Goal: Task Accomplishment & Management: Complete application form

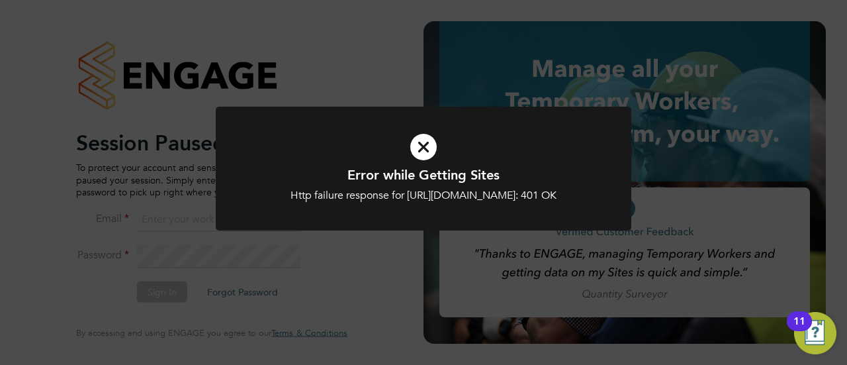
click at [410, 70] on div "Error while Getting Sites Http failure response for https://psrsolutions.app.en…" at bounding box center [423, 182] width 847 height 365
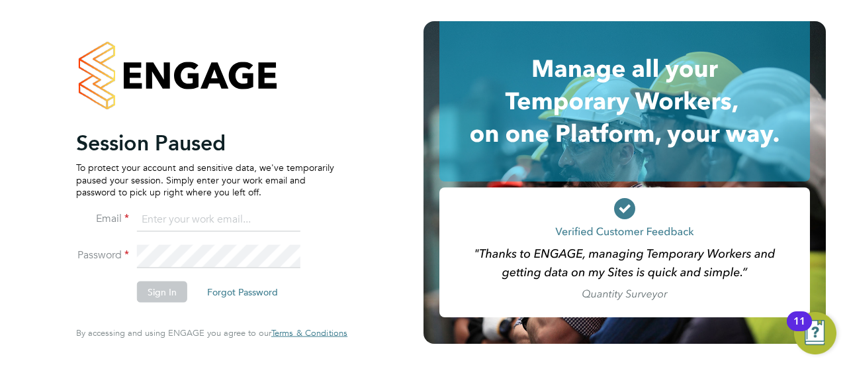
drag, startPoint x: 205, startPoint y: 232, endPoint x: 209, endPoint y: 214, distance: 19.1
click at [205, 228] on li "Email" at bounding box center [205, 225] width 258 height 37
click at [236, 213] on input at bounding box center [219, 219] width 164 height 24
type input "[EMAIL_ADDRESS][DOMAIN_NAME]"
click at [171, 288] on button "Sign In" at bounding box center [162, 291] width 50 height 21
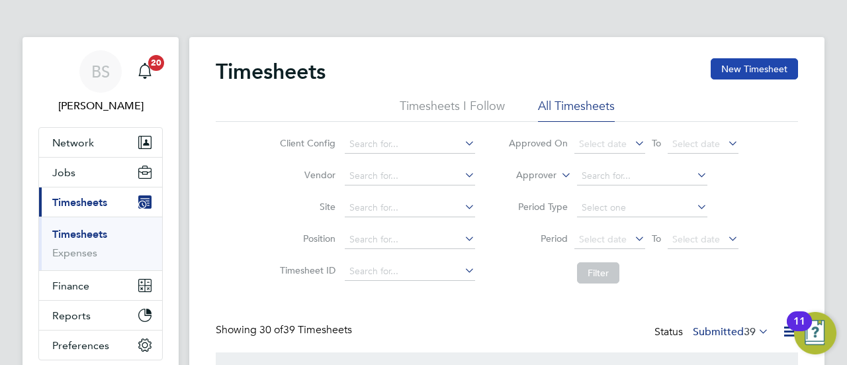
click at [737, 70] on button "New Timesheet" at bounding box center [754, 68] width 87 height 21
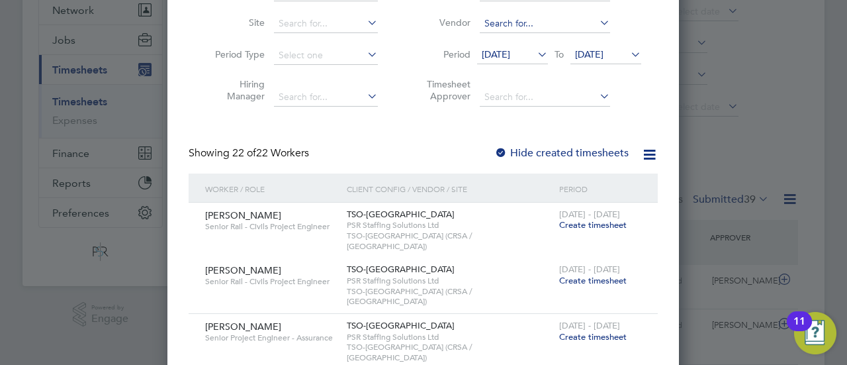
scroll to position [66, 0]
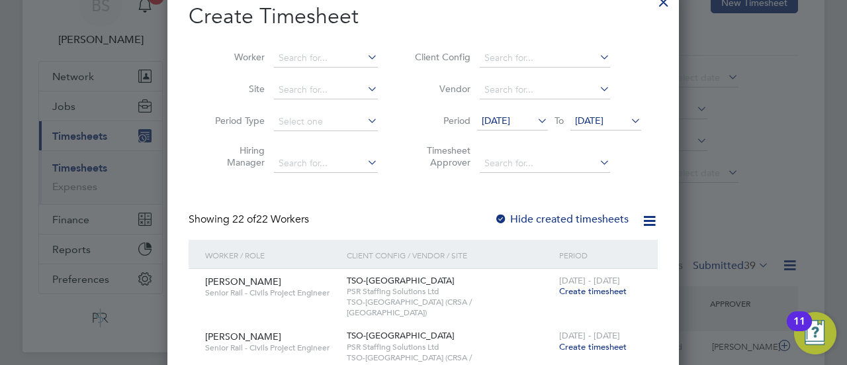
click at [510, 119] on span "19 Aug 2025" at bounding box center [496, 121] width 28 height 12
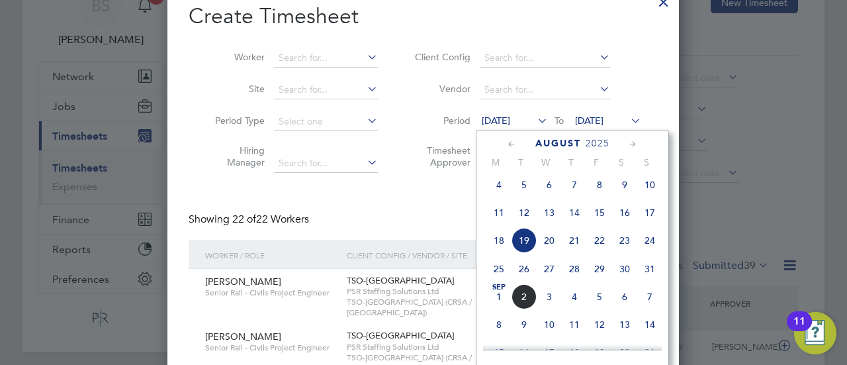
click at [504, 277] on span "25" at bounding box center [499, 268] width 25 height 25
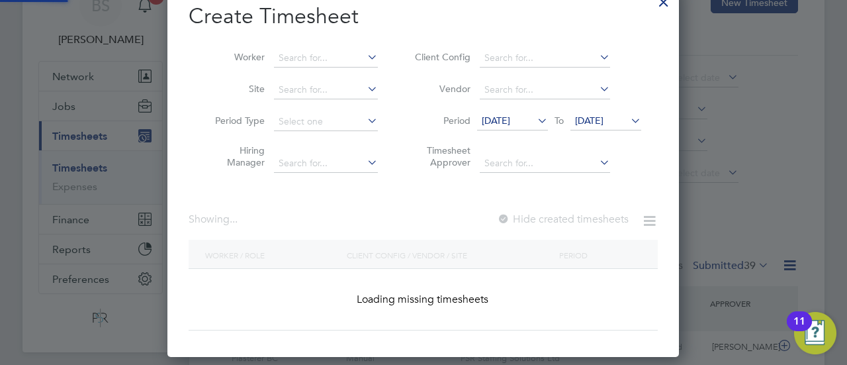
scroll to position [1176, 512]
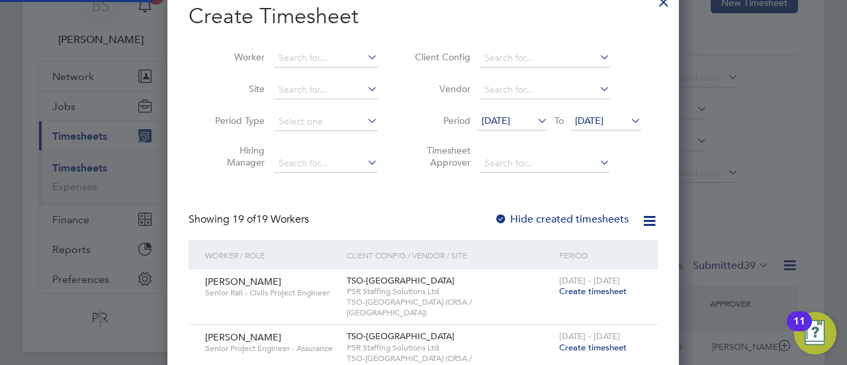
click at [604, 120] on span "26 Aug 2025" at bounding box center [589, 121] width 28 height 12
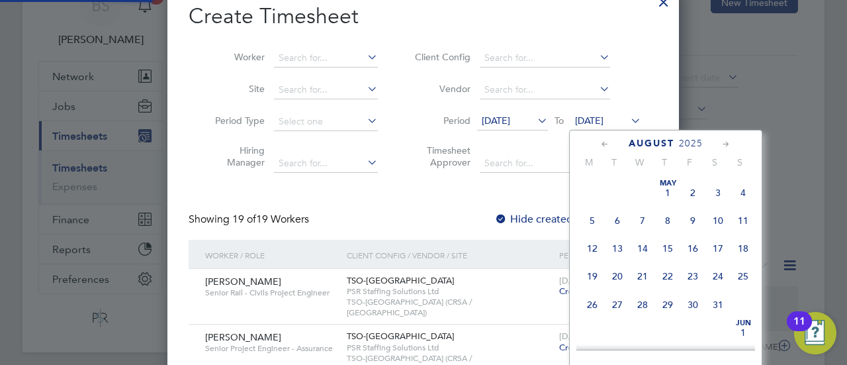
scroll to position [511, 0]
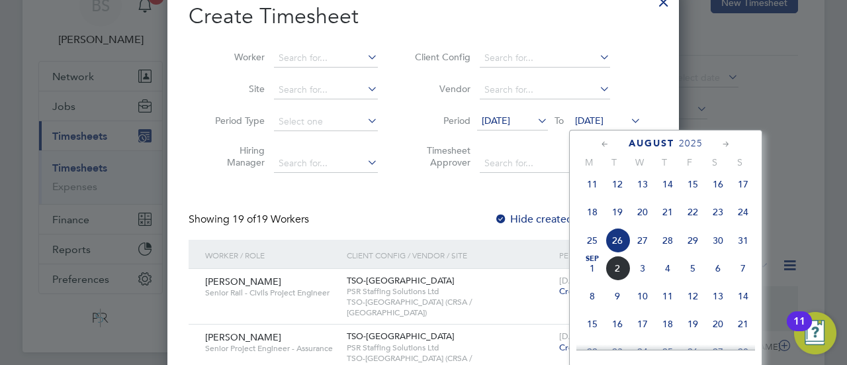
click at [741, 248] on span "31" at bounding box center [743, 240] width 25 height 25
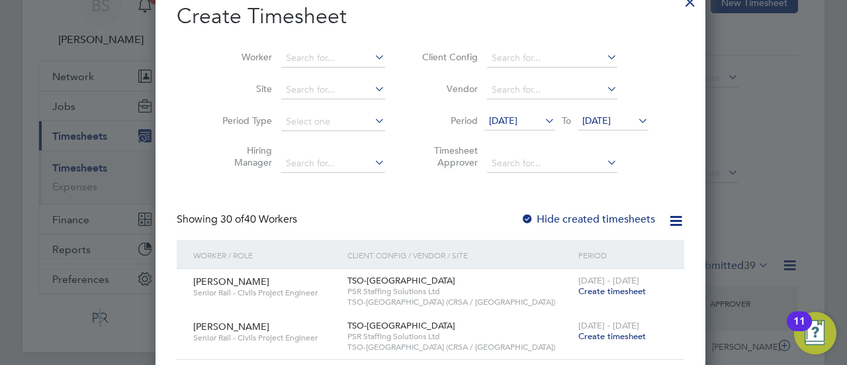
scroll to position [0, 0]
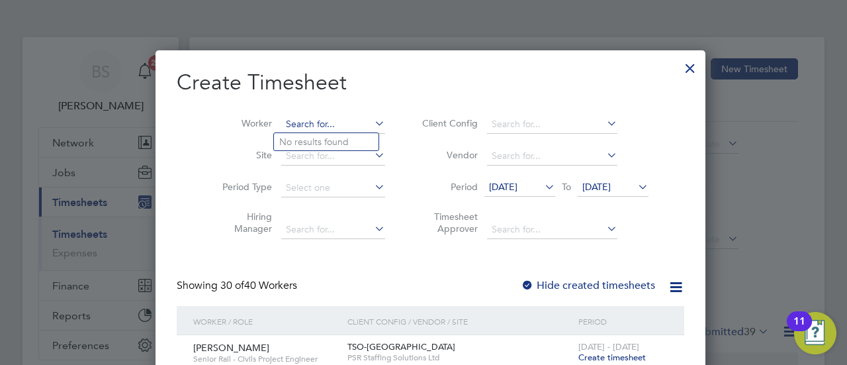
click at [318, 121] on input at bounding box center [333, 124] width 104 height 19
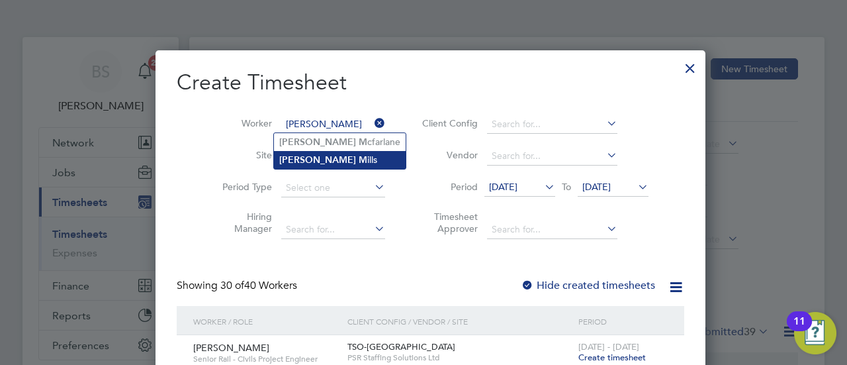
click at [322, 164] on li "Joshua M ills" at bounding box center [340, 160] width 132 height 18
type input "[PERSON_NAME]"
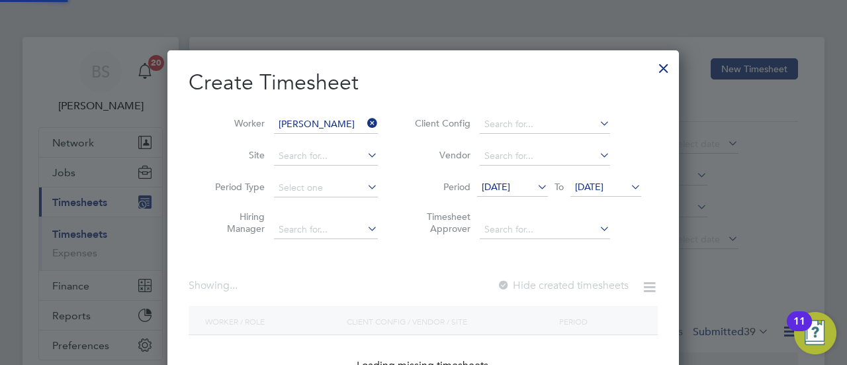
scroll to position [357, 512]
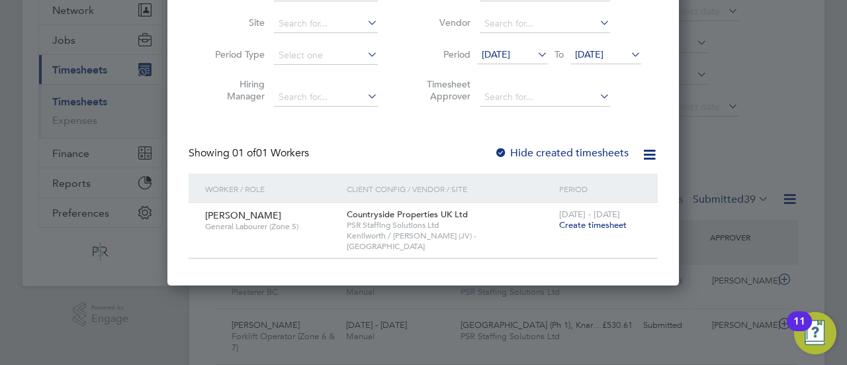
click at [588, 229] on span "Create timesheet" at bounding box center [593, 224] width 68 height 11
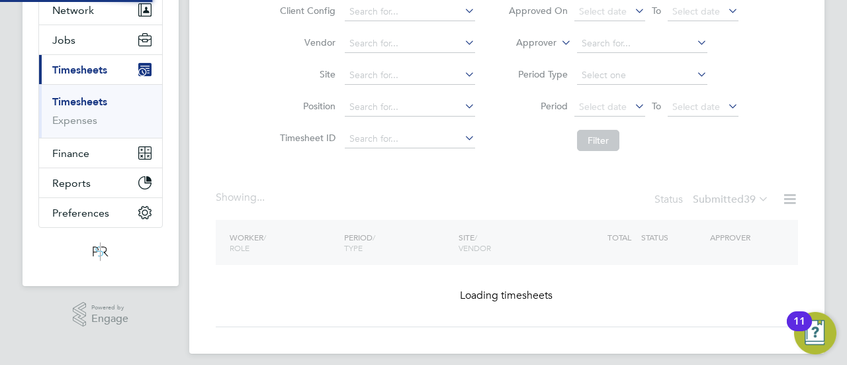
scroll to position [106, 0]
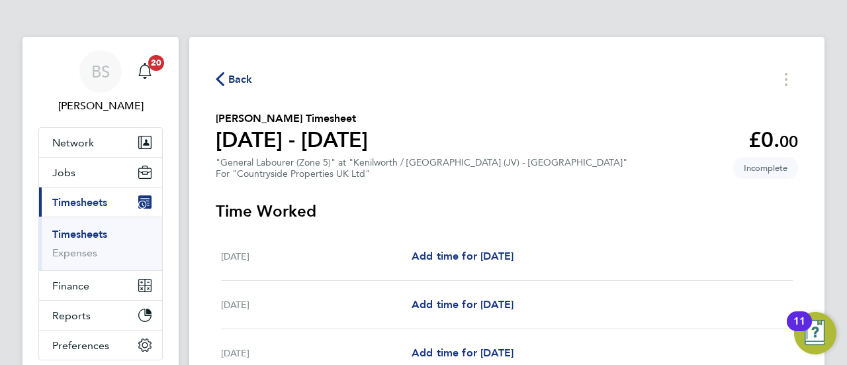
scroll to position [66, 0]
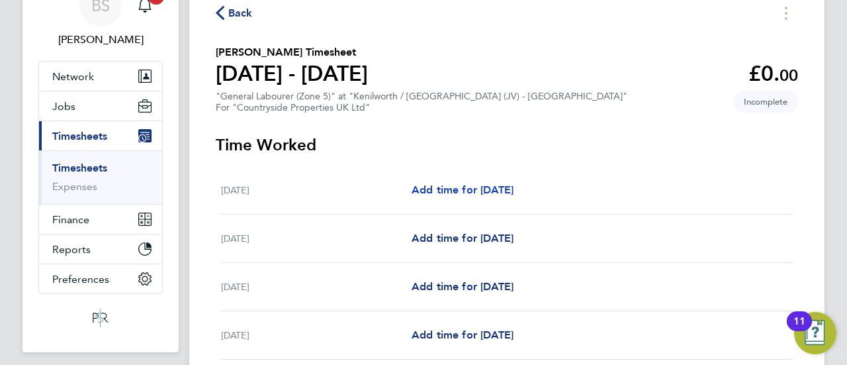
click at [460, 186] on span "Add time for Mon 25 Aug" at bounding box center [463, 189] width 102 height 13
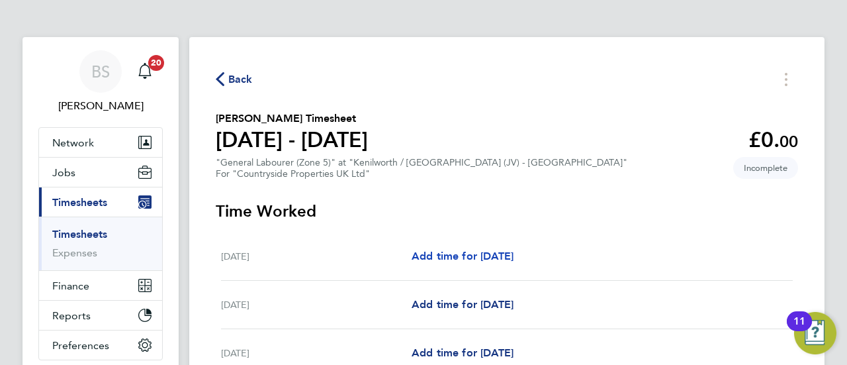
select select "30"
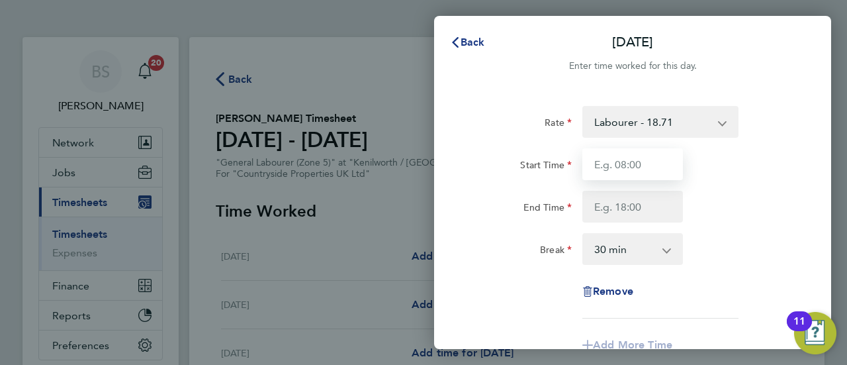
click at [645, 160] on input "Start Time" at bounding box center [633, 164] width 101 height 32
type input "07:30"
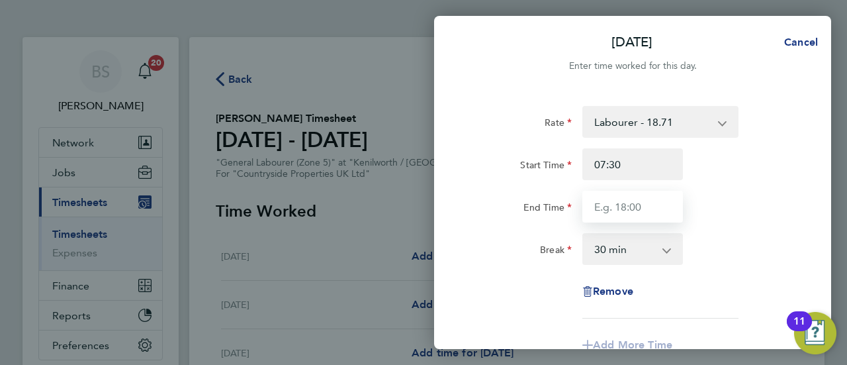
click at [628, 208] on input "End Time" at bounding box center [633, 207] width 101 height 32
type input "16:30"
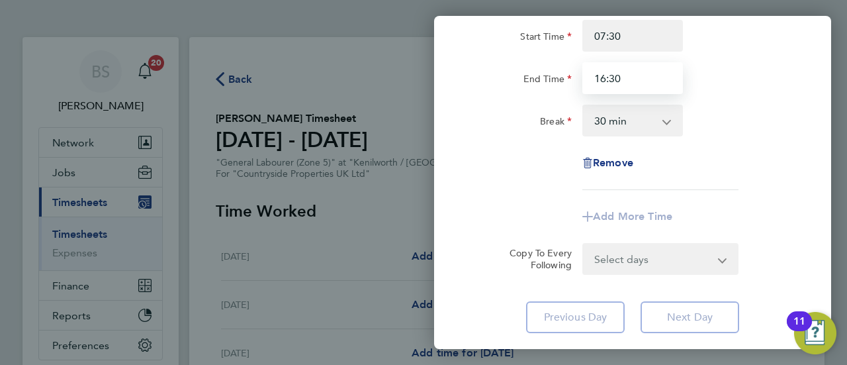
scroll to position [132, 0]
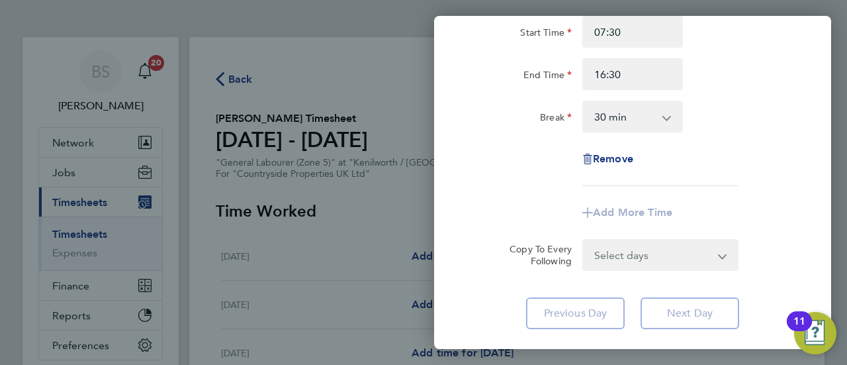
click at [675, 247] on form "Rate Labourer - 18.71 Start Time 07:30 End Time 16:30 Break 0 min 15 min 30 min…" at bounding box center [632, 122] width 323 height 297
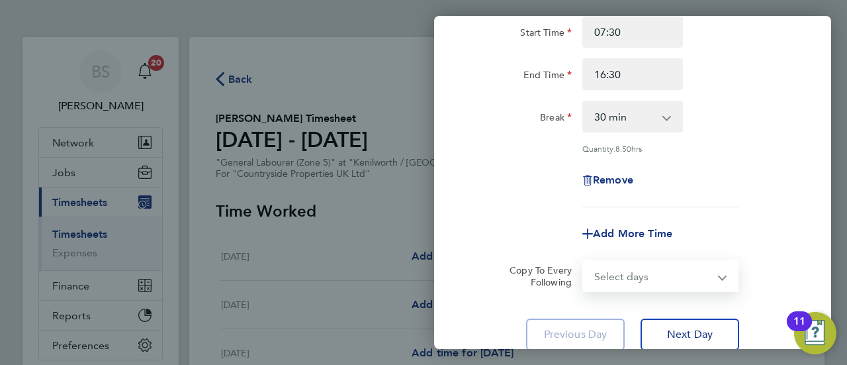
select select "WEEKDAY"
click at [584, 261] on select "Select days Day Weekday (Mon-Fri) Weekend (Sat-Sun) Tuesday Wednesday Thursday …" at bounding box center [653, 275] width 139 height 29
select select "2025-08-31"
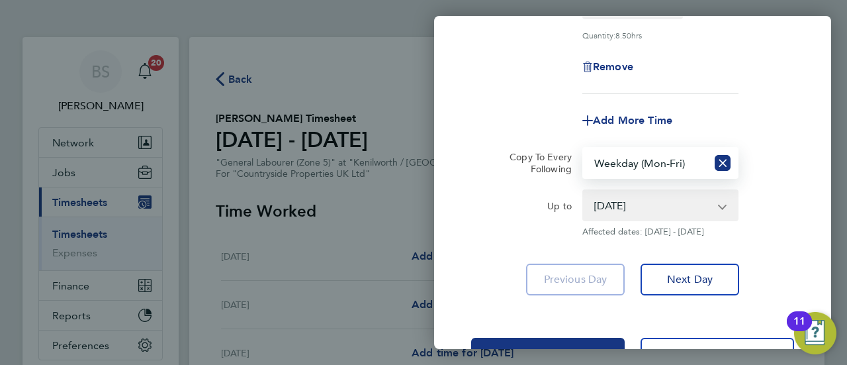
scroll to position [265, 0]
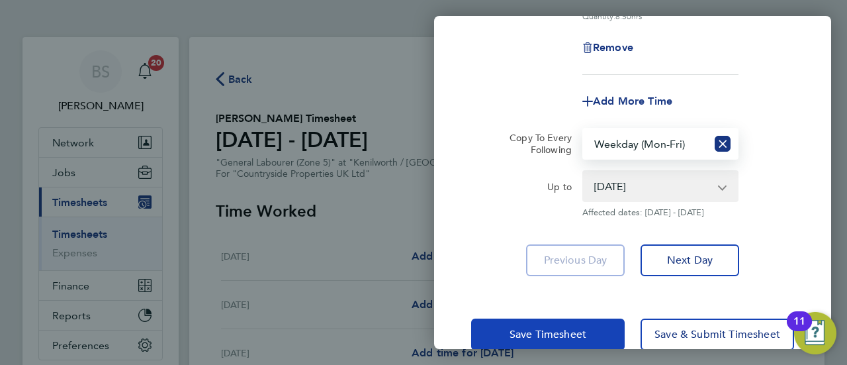
click at [531, 330] on span "Save Timesheet" at bounding box center [548, 334] width 77 height 13
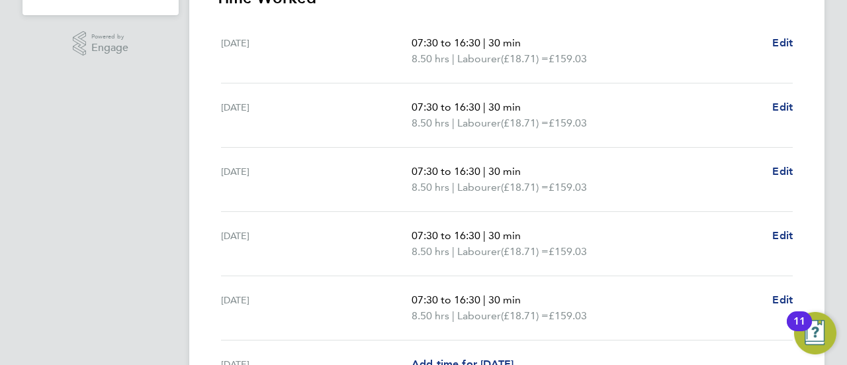
scroll to position [530, 0]
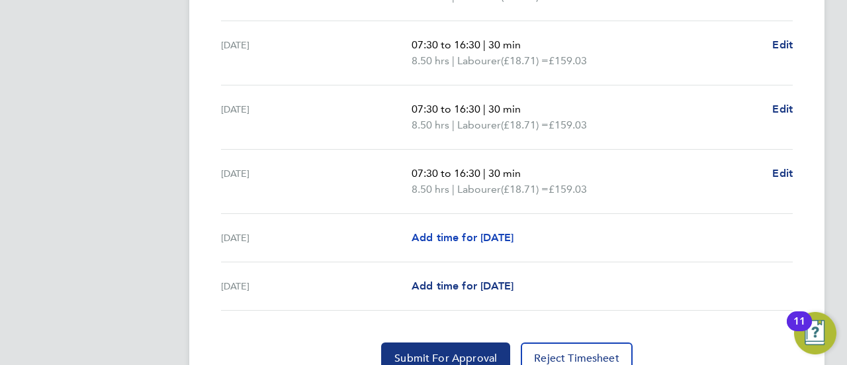
click at [511, 238] on span "Add time for Sat 30 Aug" at bounding box center [463, 237] width 102 height 13
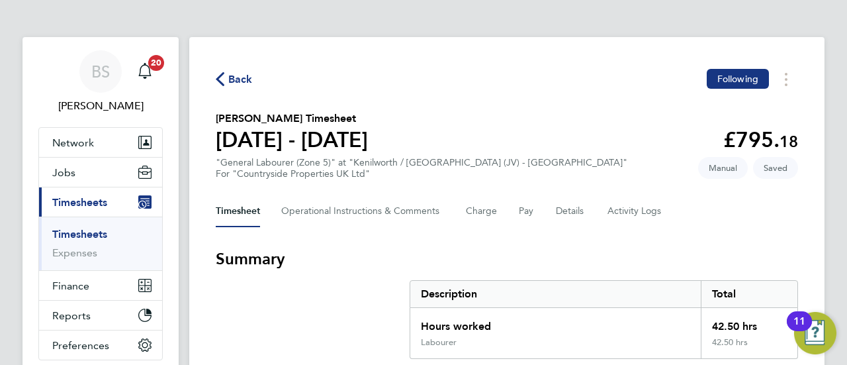
select select "30"
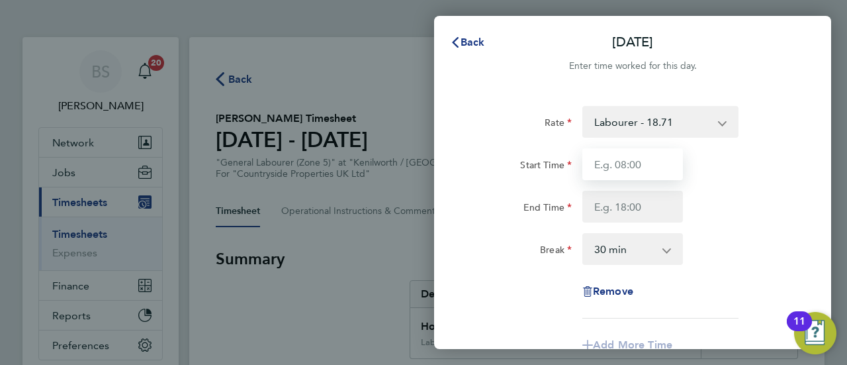
click at [630, 172] on input "Start Time" at bounding box center [633, 164] width 101 height 32
type input "07:30"
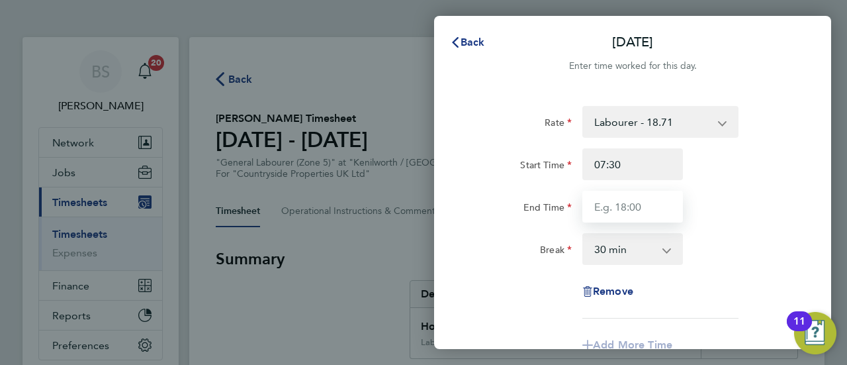
click at [642, 206] on input "End Time" at bounding box center [633, 207] width 101 height 32
type input "16:30"
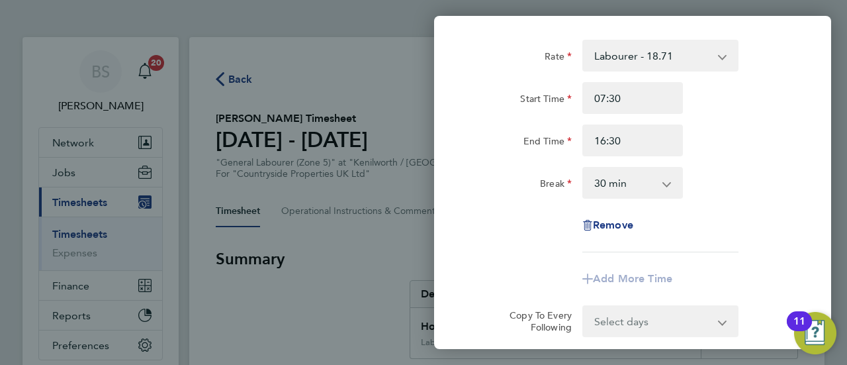
click at [545, 267] on app-timesheet-line-form-group "Rate Labourer - 18.71 Start Time 07:30 End Time 16:30 Break 0 min 15 min 30 min…" at bounding box center [632, 167] width 323 height 255
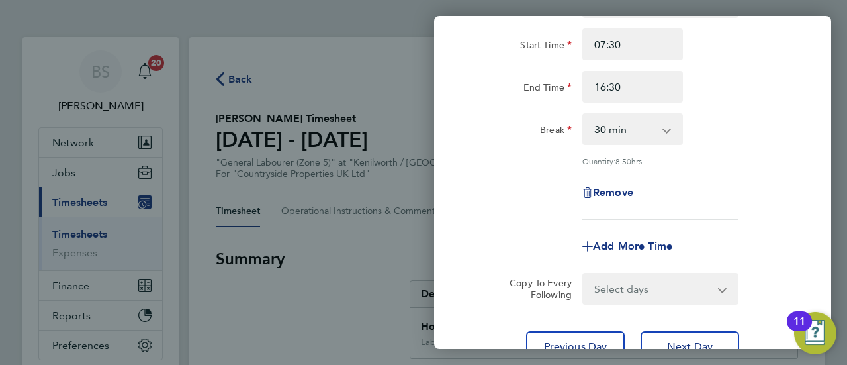
scroll to position [199, 0]
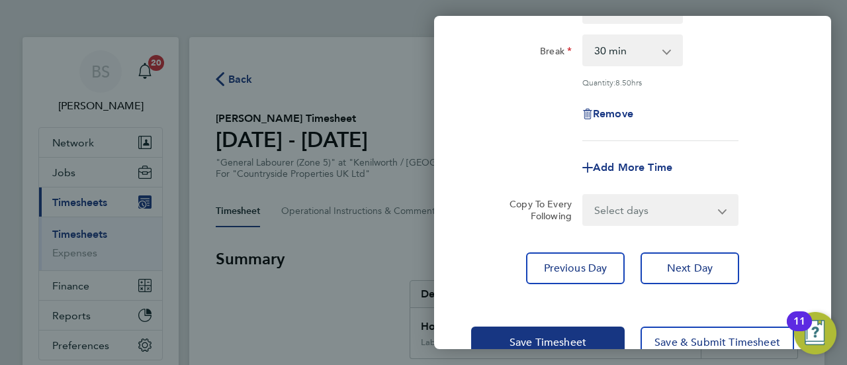
click at [670, 205] on select "Select days Sunday" at bounding box center [653, 209] width 139 height 29
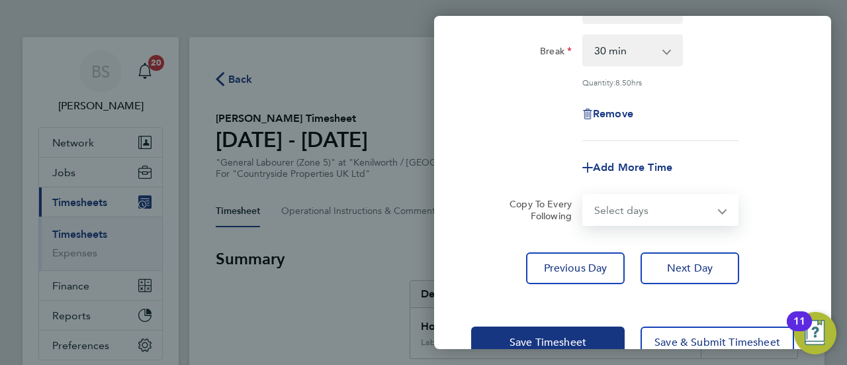
select select "SUN"
click at [584, 195] on select "Select days Sunday" at bounding box center [653, 209] width 139 height 29
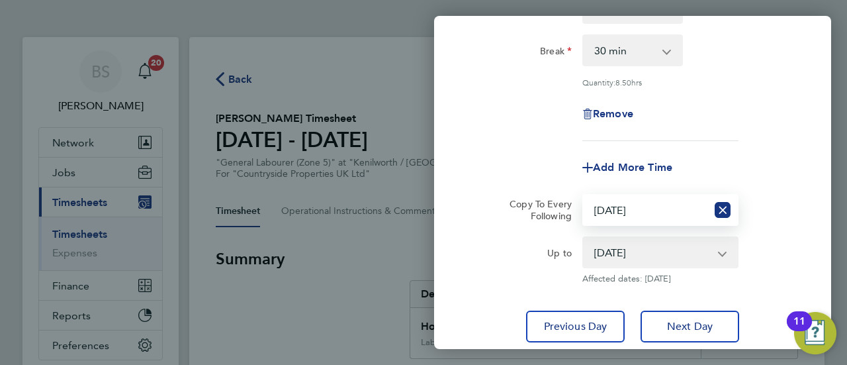
scroll to position [265, 0]
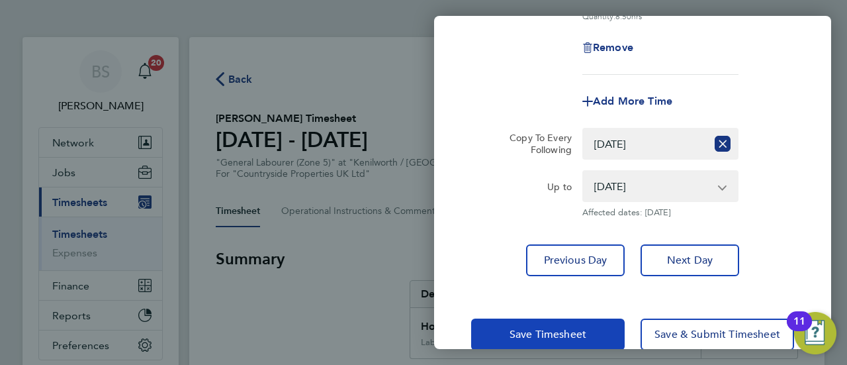
click at [520, 330] on span "Save Timesheet" at bounding box center [548, 334] width 77 height 13
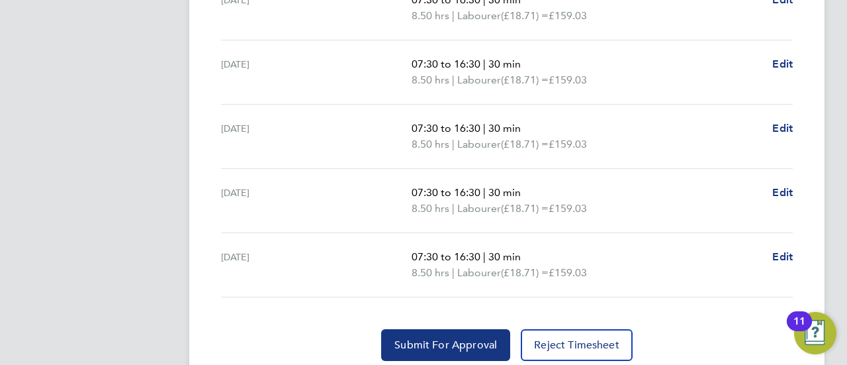
scroll to position [596, 0]
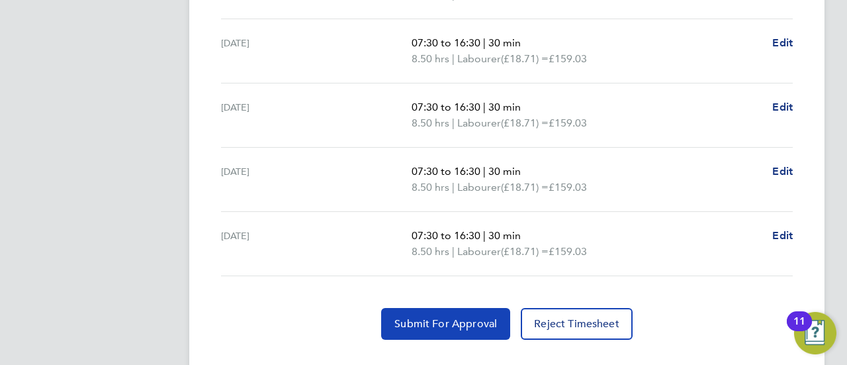
click at [467, 322] on span "Submit For Approval" at bounding box center [446, 323] width 103 height 13
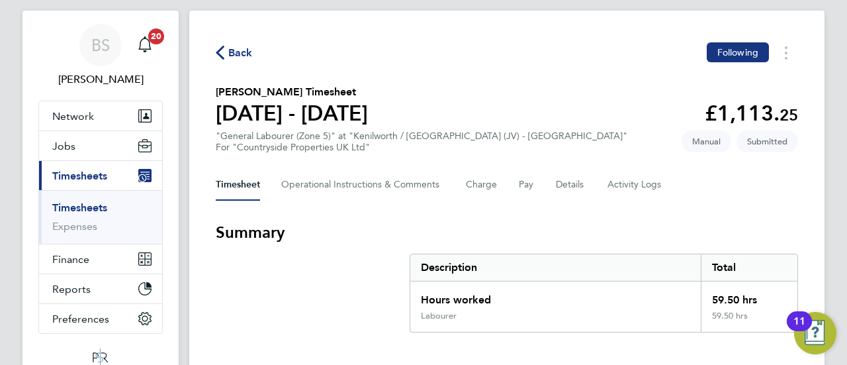
scroll to position [0, 0]
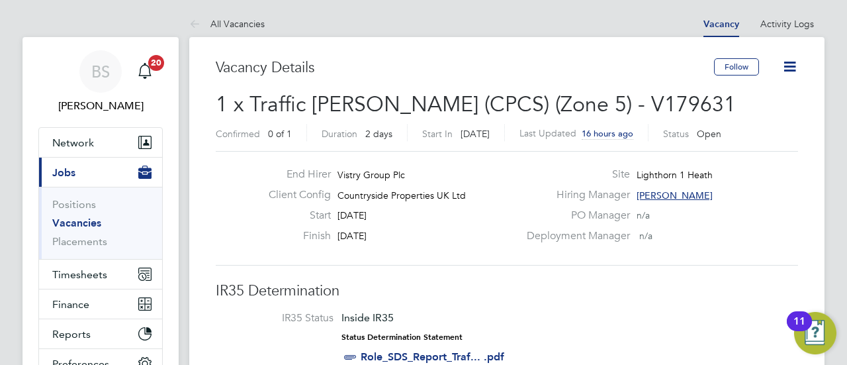
scroll to position [39, 93]
click at [74, 274] on span "Timesheets" at bounding box center [79, 274] width 55 height 13
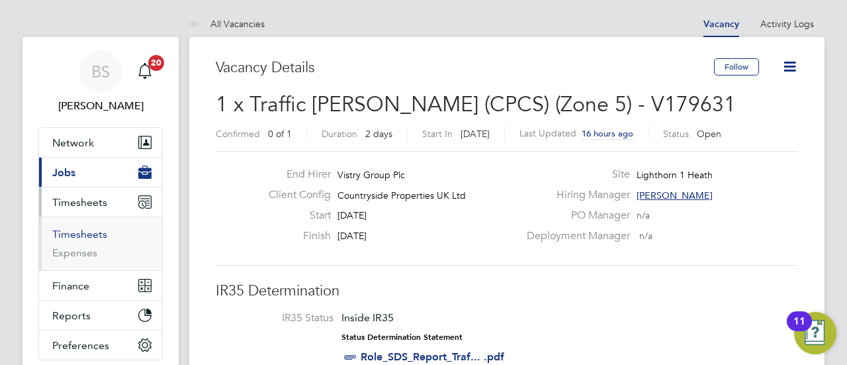
click at [93, 235] on link "Timesheets" at bounding box center [79, 234] width 55 height 13
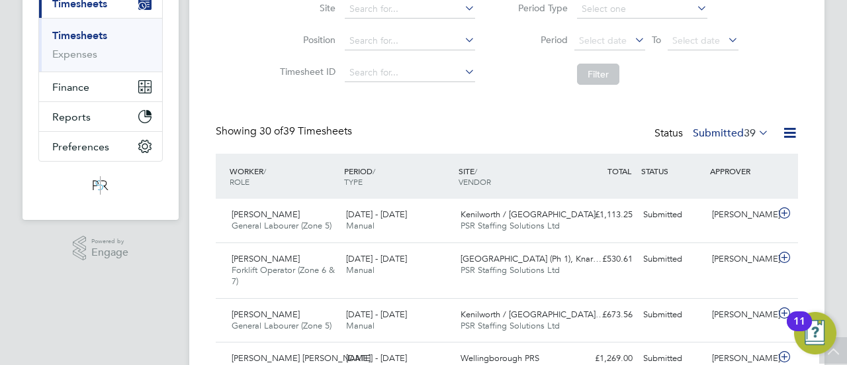
click at [737, 138] on label "Submitted 39" at bounding box center [731, 132] width 76 height 13
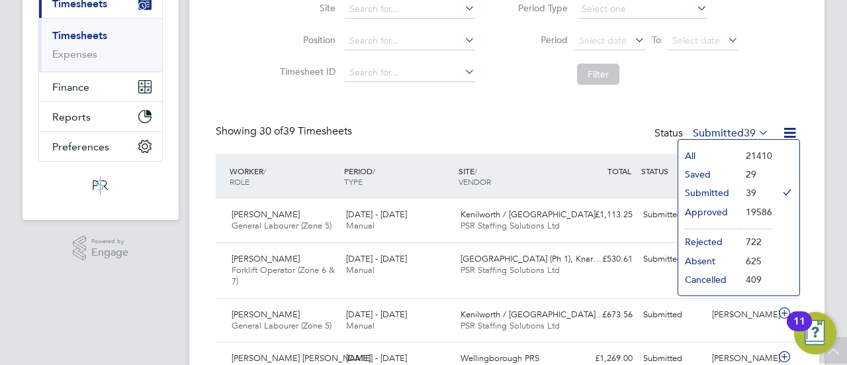
click at [721, 207] on li "Approved" at bounding box center [709, 212] width 61 height 19
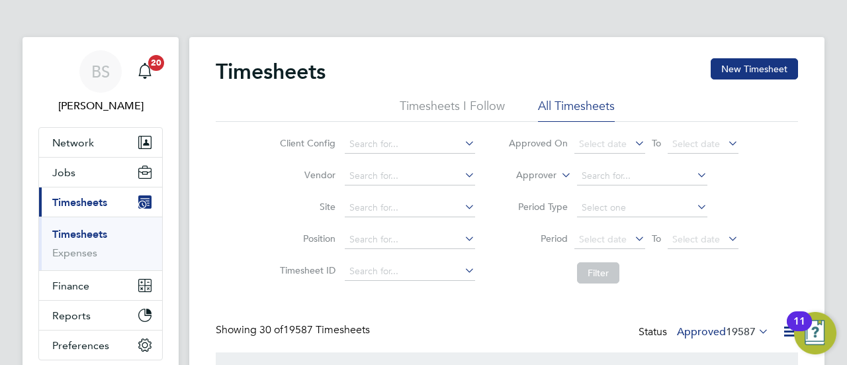
click at [550, 176] on label "Approver" at bounding box center [527, 175] width 60 height 13
click at [519, 185] on li "Worker" at bounding box center [524, 190] width 65 height 17
click at [596, 181] on input at bounding box center [642, 176] width 130 height 19
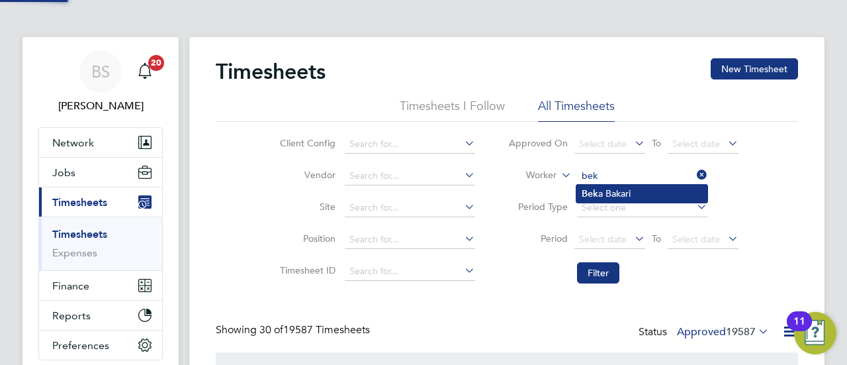
click at [616, 188] on li "Bek a Bakari" at bounding box center [642, 194] width 131 height 18
type input "Beka Bakari"
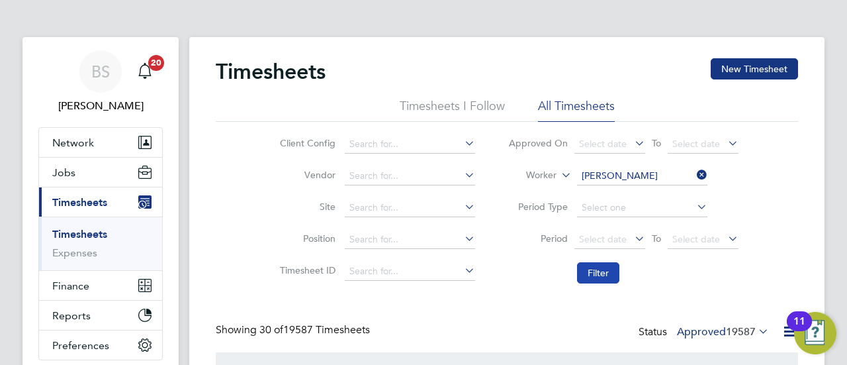
click at [589, 267] on button "Filter" at bounding box center [598, 272] width 42 height 21
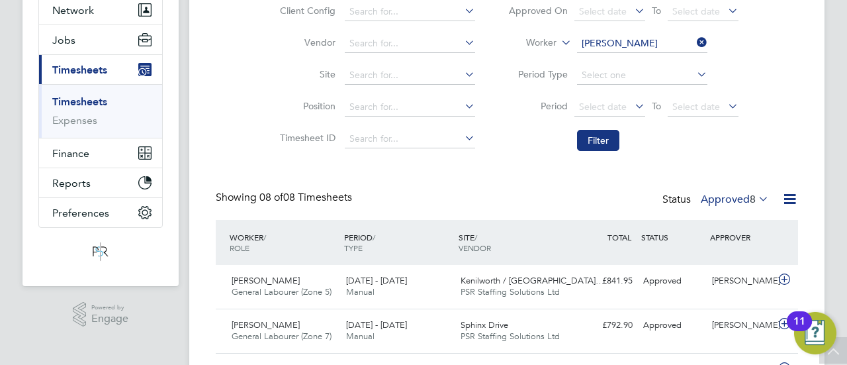
click at [717, 194] on label "Approved 8" at bounding box center [735, 199] width 68 height 13
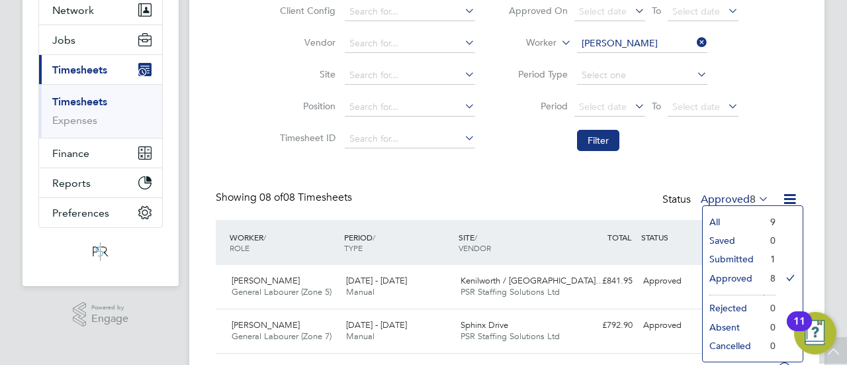
click at [740, 260] on li "Submitted" at bounding box center [733, 259] width 61 height 19
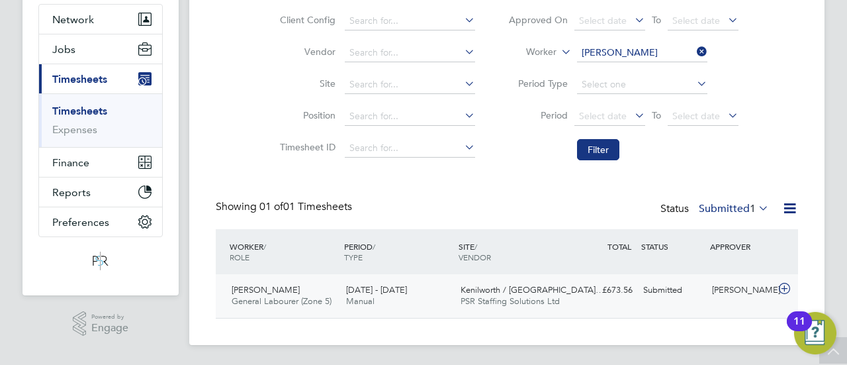
click at [589, 289] on div "£673.56 Submitted" at bounding box center [603, 290] width 69 height 22
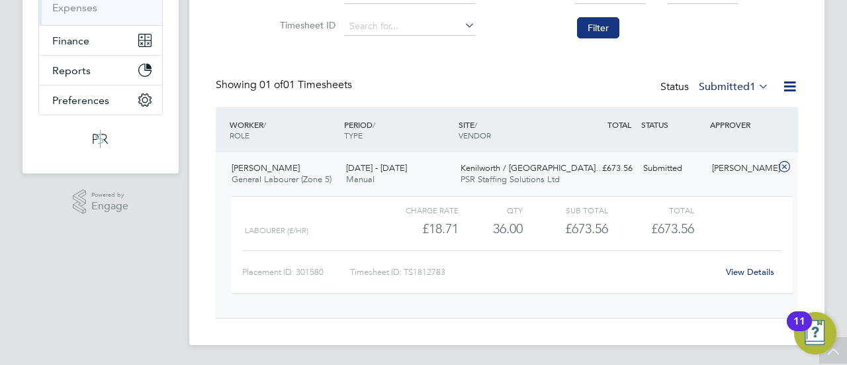
click at [762, 269] on link "View Details" at bounding box center [750, 271] width 48 height 11
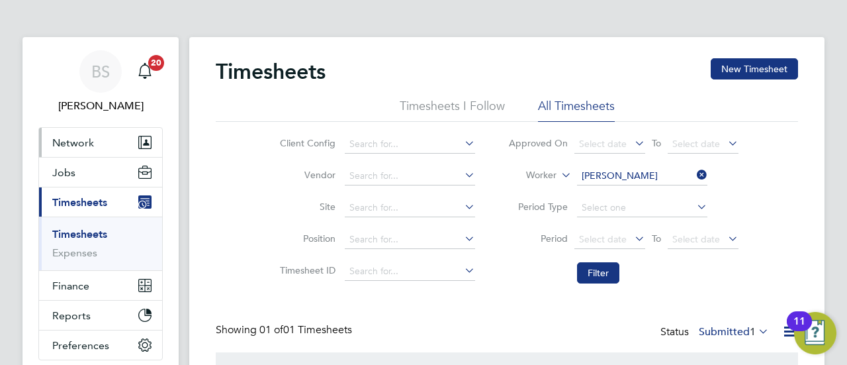
click at [79, 145] on span "Network" at bounding box center [73, 142] width 42 height 13
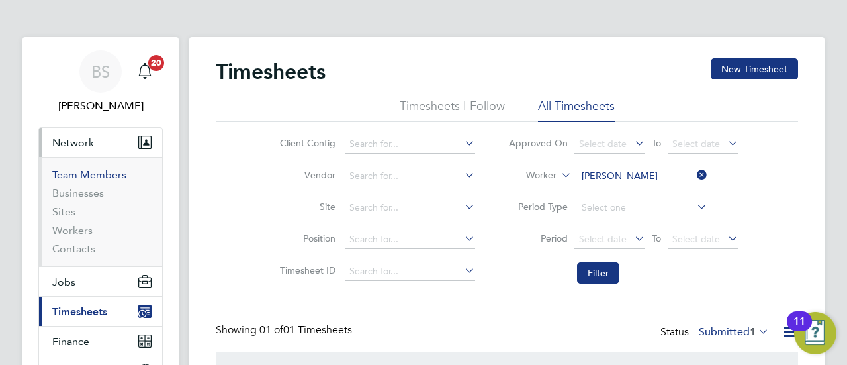
click at [101, 168] on link "Team Members" at bounding box center [89, 174] width 74 height 13
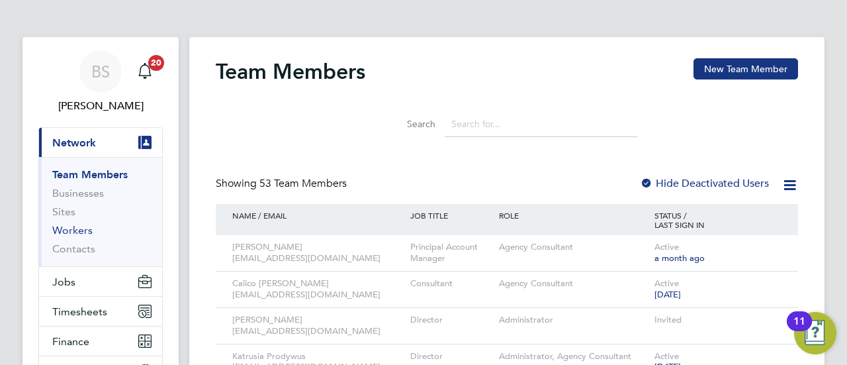
click at [73, 233] on link "Workers" at bounding box center [72, 230] width 40 height 13
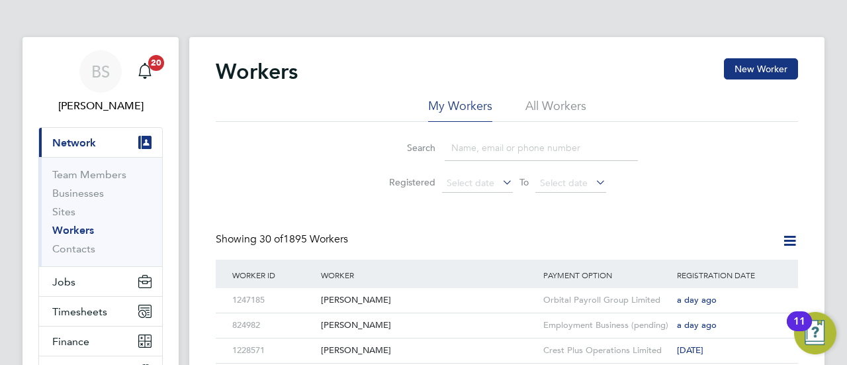
scroll to position [66, 0]
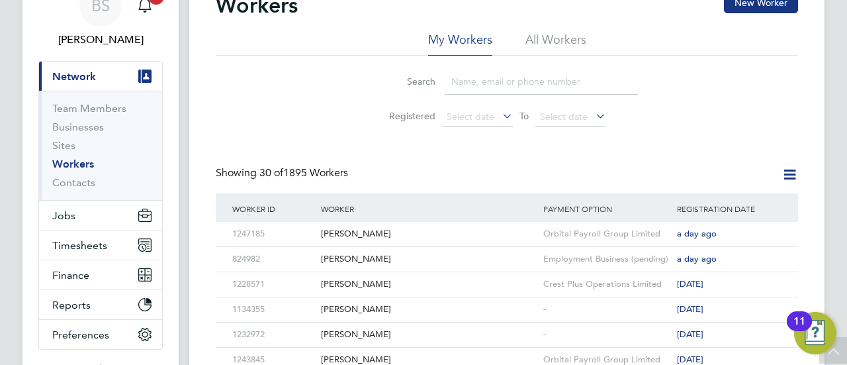
click at [484, 84] on input at bounding box center [541, 82] width 193 height 26
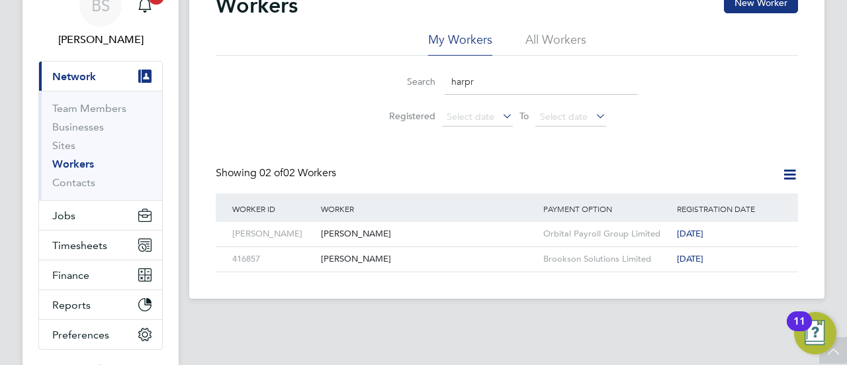
type input "harpr"
drag, startPoint x: 490, startPoint y: 83, endPoint x: 471, endPoint y: 83, distance: 18.5
click at [471, 83] on input "harpr" at bounding box center [541, 82] width 193 height 26
click at [478, 83] on input "harpr" at bounding box center [541, 82] width 193 height 26
click at [372, 233] on div "[PERSON_NAME]" at bounding box center [429, 234] width 222 height 24
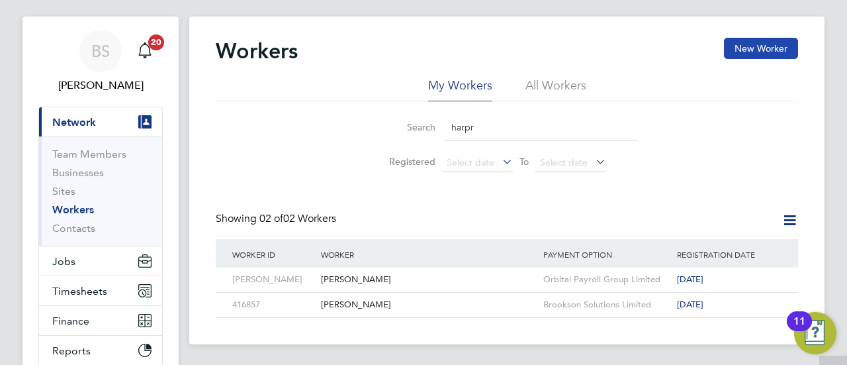
scroll to position [0, 0]
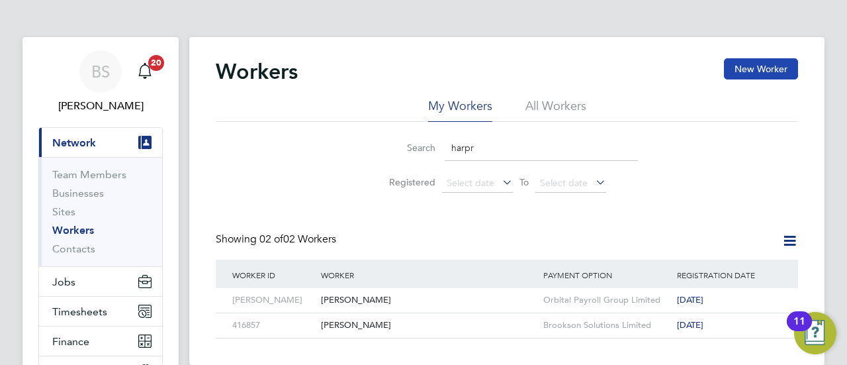
click at [751, 64] on button "New Worker" at bounding box center [761, 68] width 74 height 21
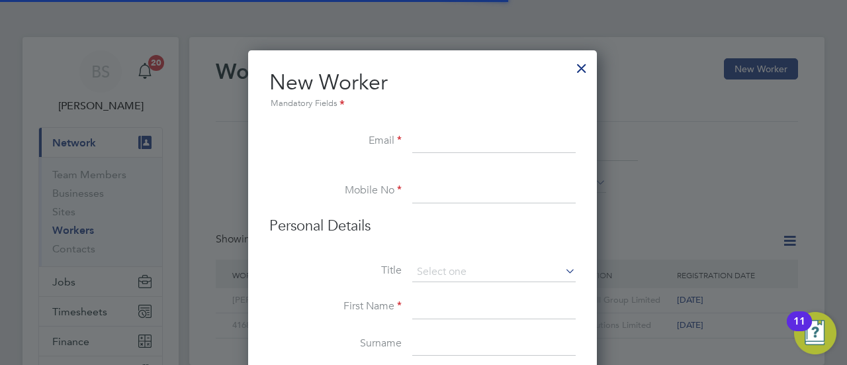
scroll to position [1121, 350]
paste input "[EMAIL_ADDRESS][DOMAIN_NAME]"
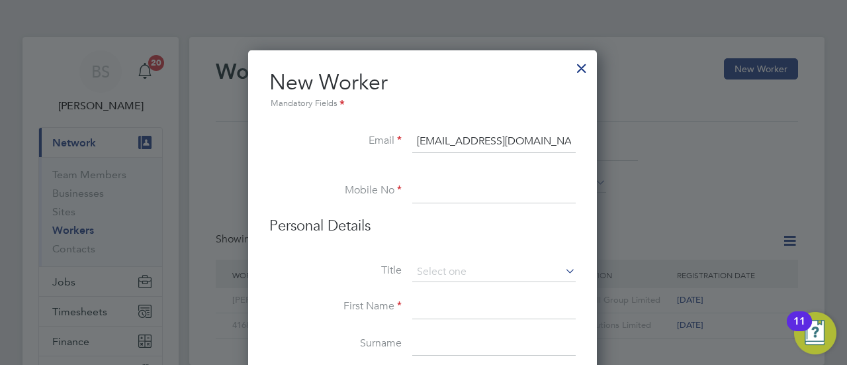
type input "[EMAIL_ADDRESS][DOMAIN_NAME]"
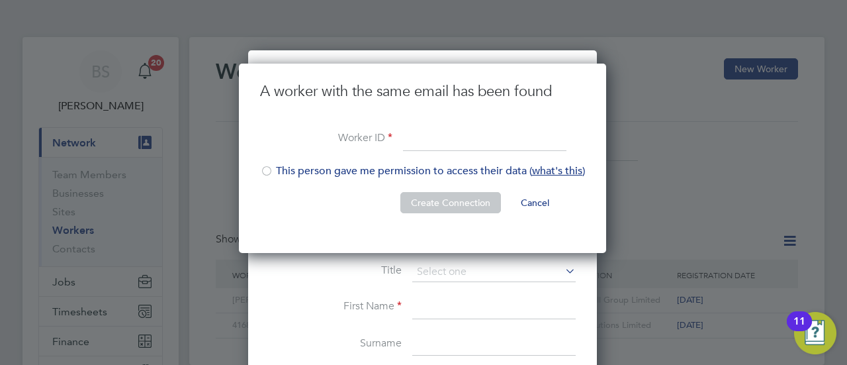
scroll to position [189, 369]
paste input "[EMAIL_ADDRESS][DOMAIN_NAME]"
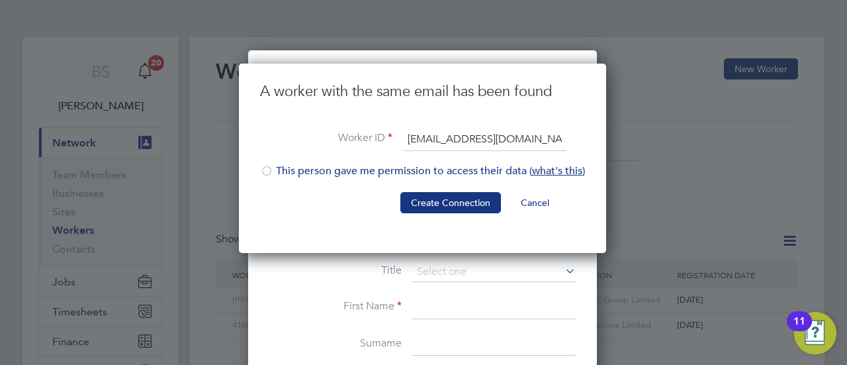
type input "[EMAIL_ADDRESS][DOMAIN_NAME]"
click at [530, 203] on button "Cancel" at bounding box center [535, 202] width 50 height 21
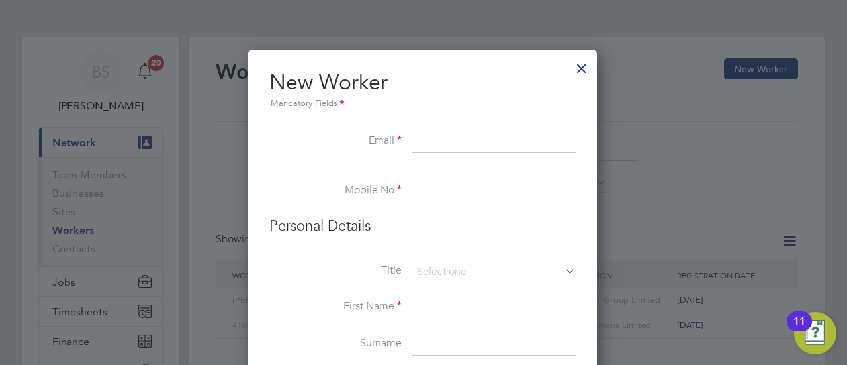
click at [475, 146] on input at bounding box center [494, 142] width 164 height 24
paste input "harsingh91p3@gmail.com"
click at [514, 201] on input at bounding box center [494, 191] width 164 height 24
click at [481, 138] on input "harsingh91p3@gmail.com" at bounding box center [494, 142] width 164 height 24
type input "[EMAIL_ADDRESS][DOMAIN_NAME]"
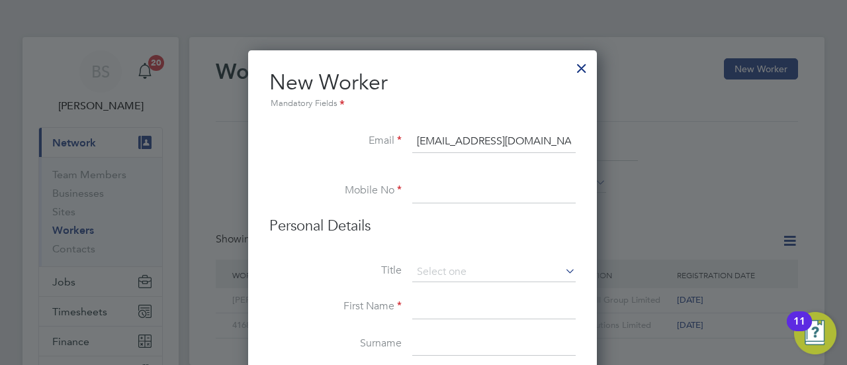
click at [524, 185] on input at bounding box center [494, 191] width 164 height 24
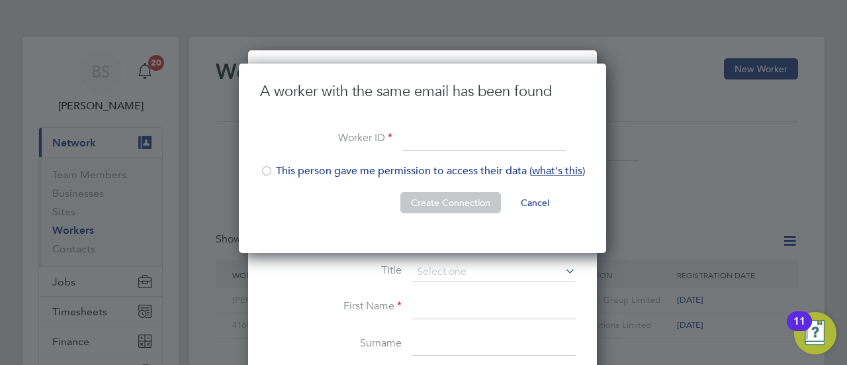
click at [450, 146] on input at bounding box center [485, 140] width 164 height 24
paste input "[EMAIL_ADDRESS][DOMAIN_NAME]"
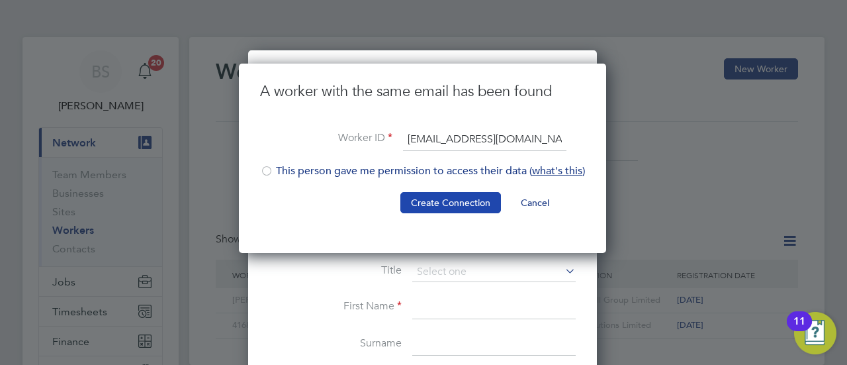
type input "[EMAIL_ADDRESS][DOMAIN_NAME]"
click at [452, 205] on button "Create Connection" at bounding box center [451, 202] width 101 height 21
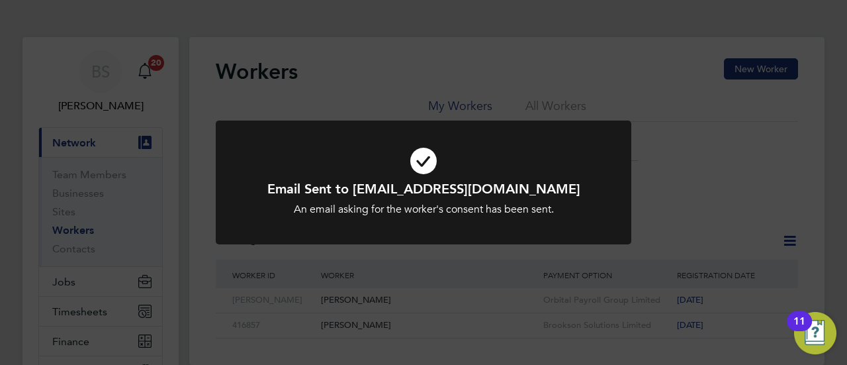
click at [694, 193] on div "Email Sent to harsingh91p@gmail.com An email asking for the worker's consent ha…" at bounding box center [423, 182] width 847 height 365
click at [453, 295] on div "Email Sent to harsingh91p@gmail.com An email asking for the worker's consent ha…" at bounding box center [423, 182] width 847 height 365
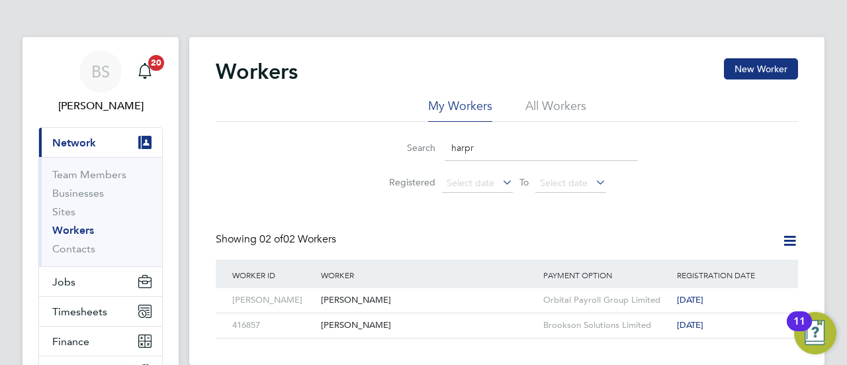
click at [495, 147] on input "harpr" at bounding box center [541, 148] width 193 height 26
type input "h"
paste input "[EMAIL_ADDRESS][DOMAIN_NAME]"
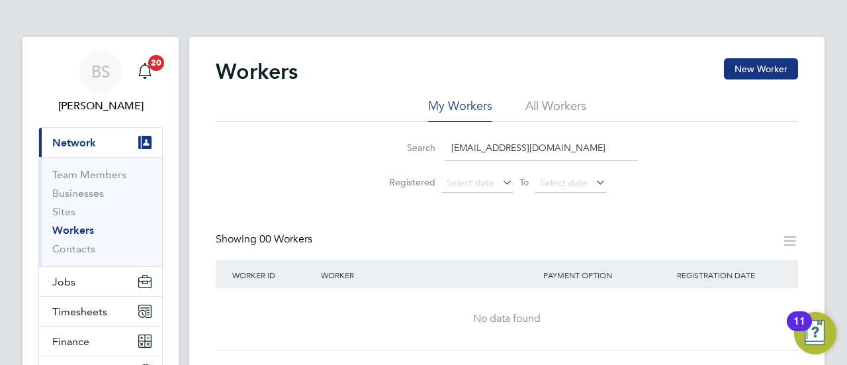
type input "[EMAIL_ADDRESS][DOMAIN_NAME]"
click at [551, 103] on li "All Workers" at bounding box center [556, 110] width 61 height 24
click at [509, 145] on input "[EMAIL_ADDRESS][DOMAIN_NAME]" at bounding box center [541, 148] width 193 height 26
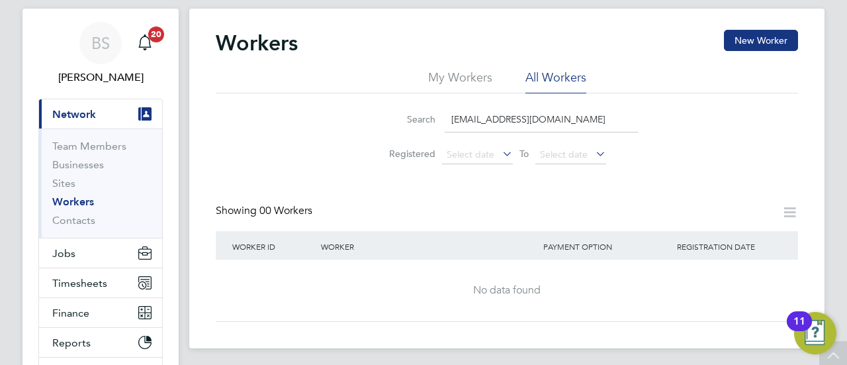
scroll to position [0, 0]
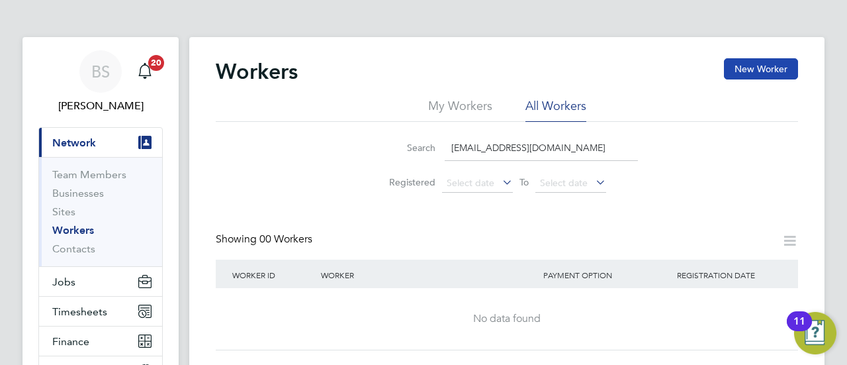
click at [761, 62] on button "New Worker" at bounding box center [761, 68] width 74 height 21
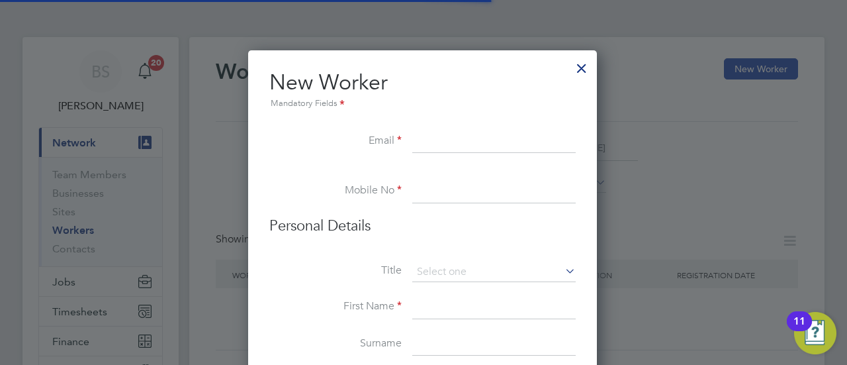
scroll to position [1121, 350]
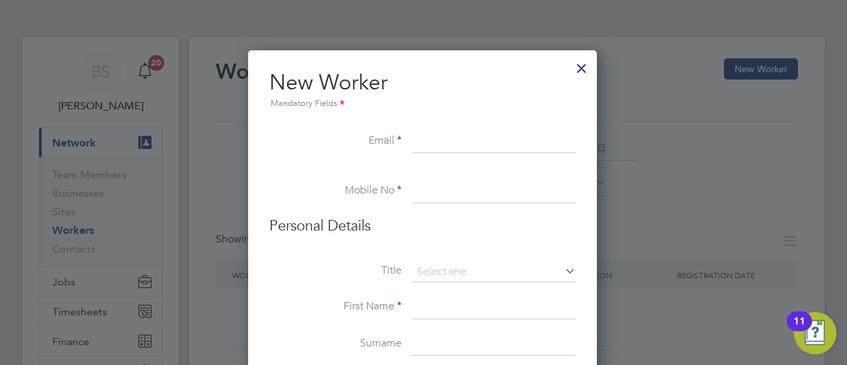
paste input "[EMAIL_ADDRESS][DOMAIN_NAME]"
type input "[EMAIL_ADDRESS][DOMAIN_NAME]"
click at [478, 270] on input at bounding box center [494, 272] width 164 height 20
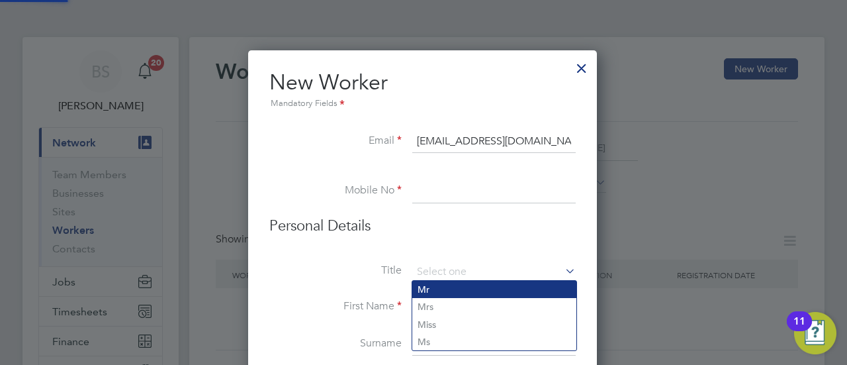
click at [461, 288] on li "Mr" at bounding box center [494, 289] width 164 height 17
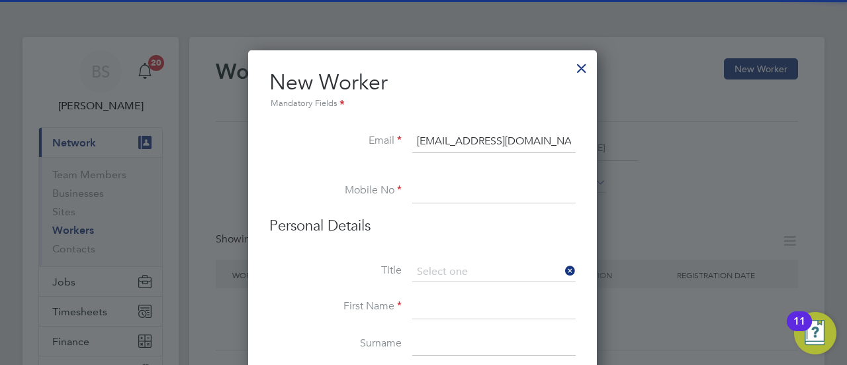
type input "Mr"
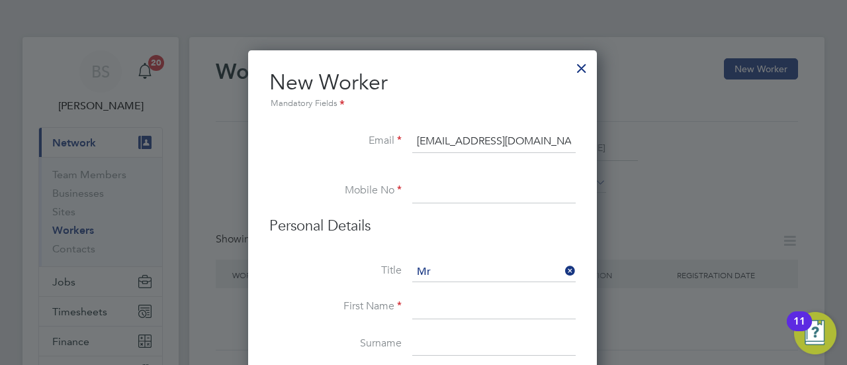
click at [450, 300] on input at bounding box center [494, 307] width 164 height 24
type input "[PERSON_NAME]"
click at [455, 345] on input at bounding box center [494, 344] width 164 height 24
type input "[PERSON_NAME]"
click at [446, 189] on input at bounding box center [494, 191] width 164 height 24
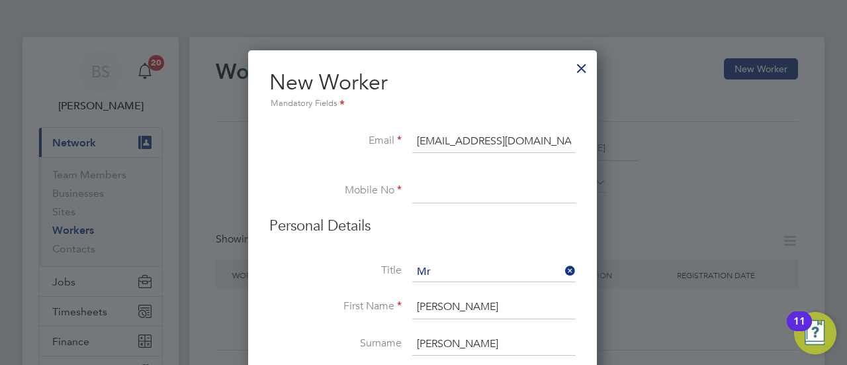
paste input "7500 184180"
click at [418, 192] on input "7500 184180" at bounding box center [494, 191] width 164 height 24
click at [451, 193] on input "07500 184180" at bounding box center [494, 191] width 164 height 24
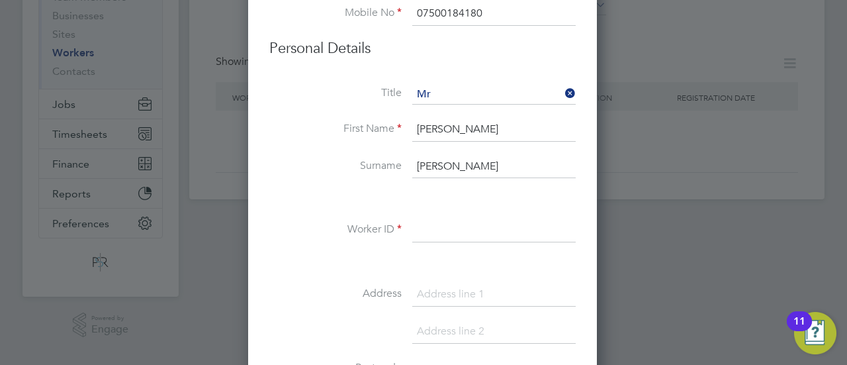
scroll to position [199, 0]
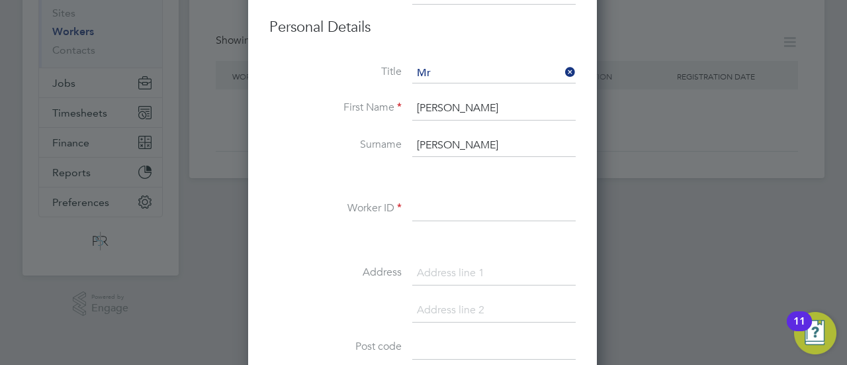
type input "07500184180"
click at [479, 207] on input at bounding box center [494, 209] width 164 height 24
type input "[PERSON_NAME]"
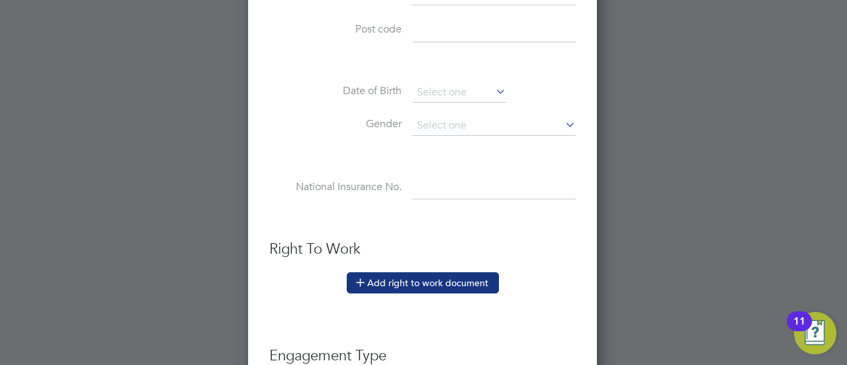
scroll to position [596, 0]
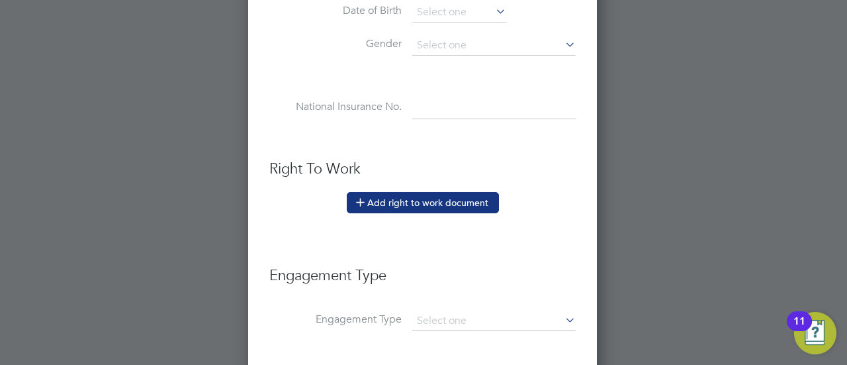
click at [440, 195] on button "Add right to work document" at bounding box center [423, 202] width 152 height 21
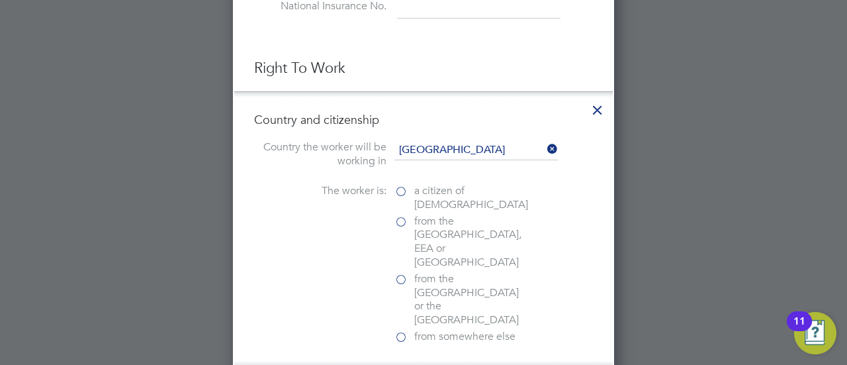
scroll to position [728, 0]
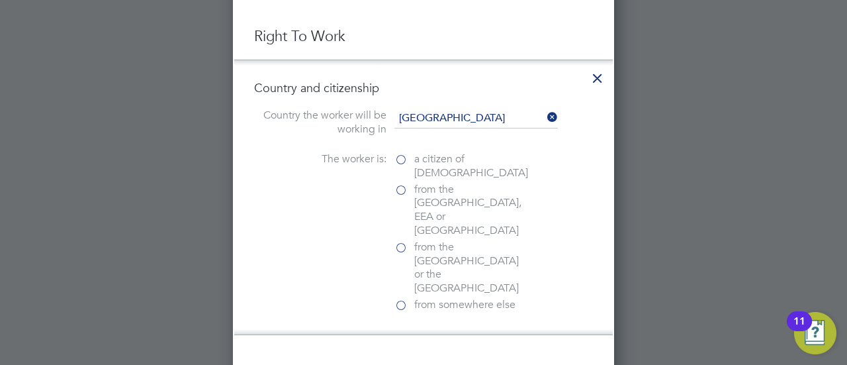
click at [408, 156] on label "a citizen of United Kingdom" at bounding box center [461, 166] width 132 height 28
click at [0, 0] on input "a citizen of United Kingdom" at bounding box center [0, 0] width 0 height 0
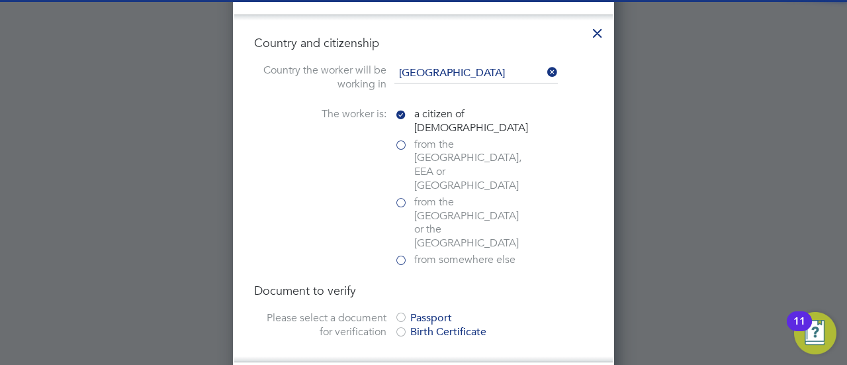
scroll to position [794, 0]
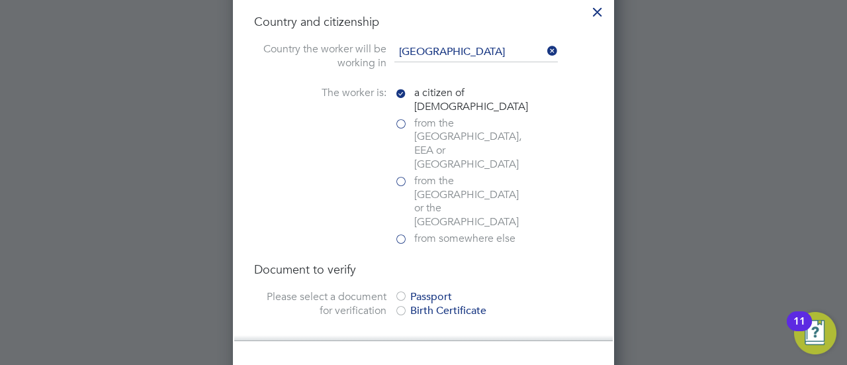
click at [402, 291] on div at bounding box center [401, 297] width 13 height 13
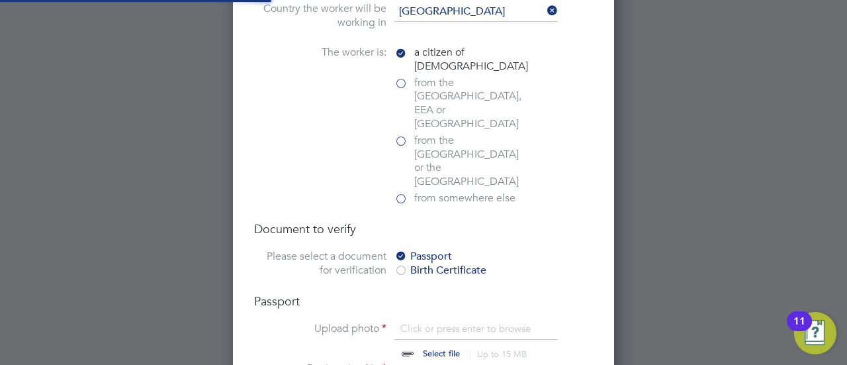
scroll to position [927, 0]
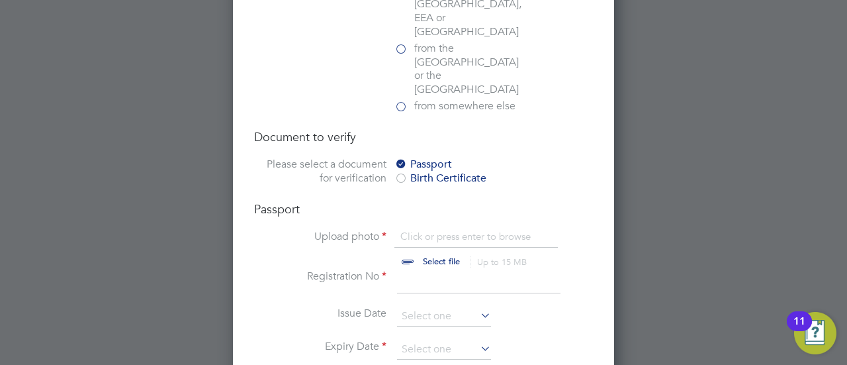
click at [436, 230] on input "file" at bounding box center [454, 250] width 208 height 40
type input "C:\fakepath\WhatsApp Image 2025-05-28 at 12.04.53.jpeg"
click at [438, 269] on input at bounding box center [479, 281] width 164 height 24
click at [444, 230] on input "file" at bounding box center [454, 250] width 208 height 40
click at [435, 269] on input at bounding box center [479, 281] width 164 height 24
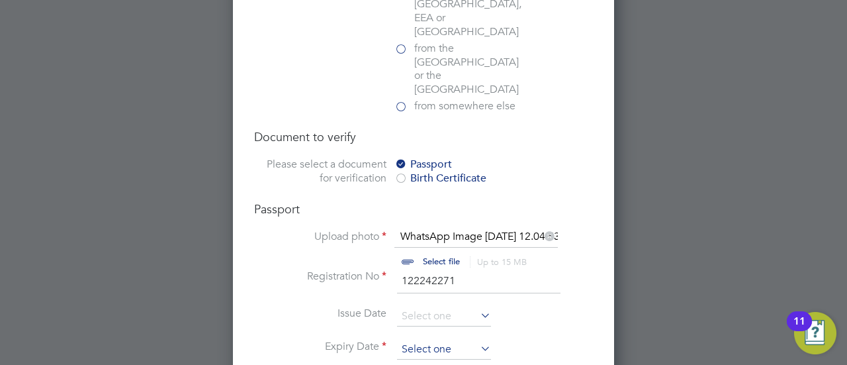
type input "122242271"
click at [464, 340] on input at bounding box center [444, 350] width 94 height 20
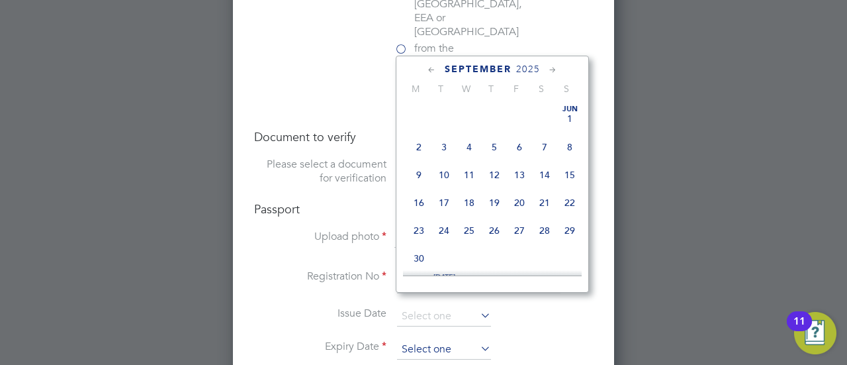
scroll to position [397, 0]
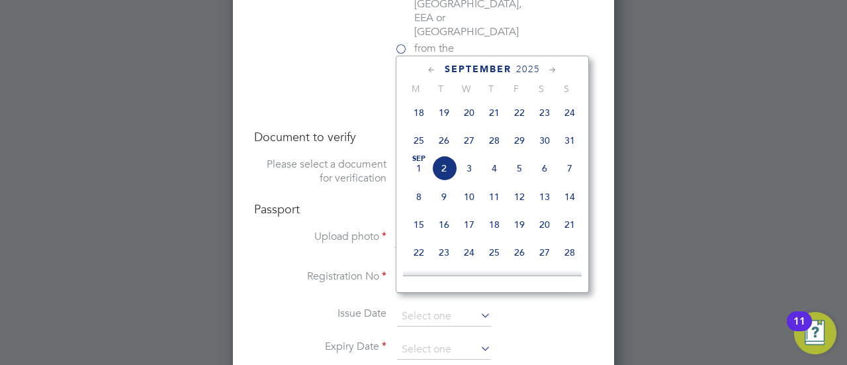
click at [568, 232] on span "21" at bounding box center [569, 224] width 25 height 25
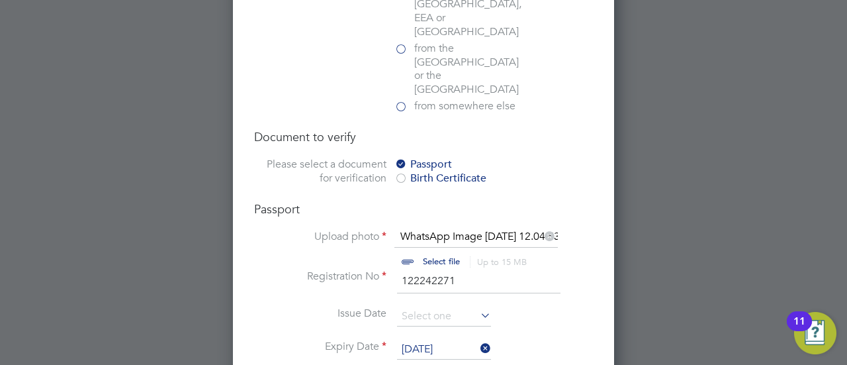
click at [459, 340] on input "21 Sep 2025" at bounding box center [444, 350] width 94 height 20
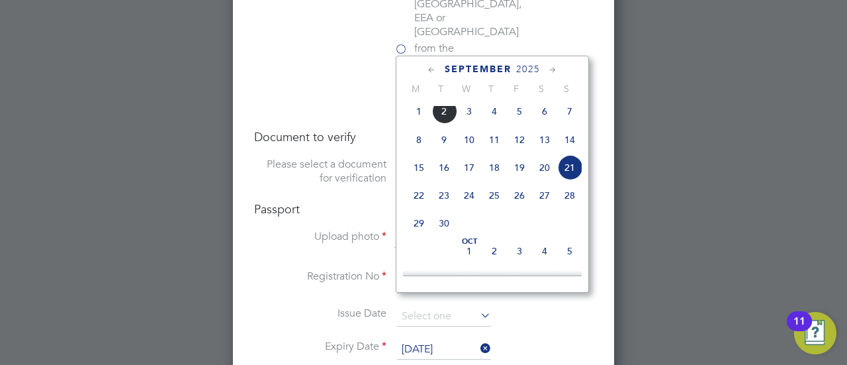
click at [530, 70] on span "2025" at bounding box center [528, 69] width 24 height 11
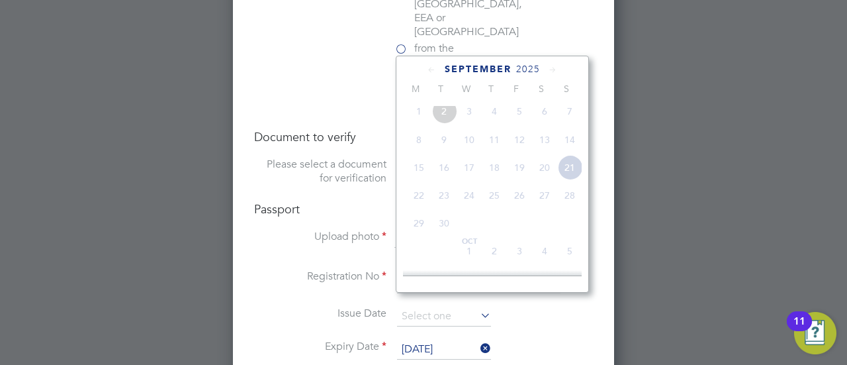
scroll to position [346, 0]
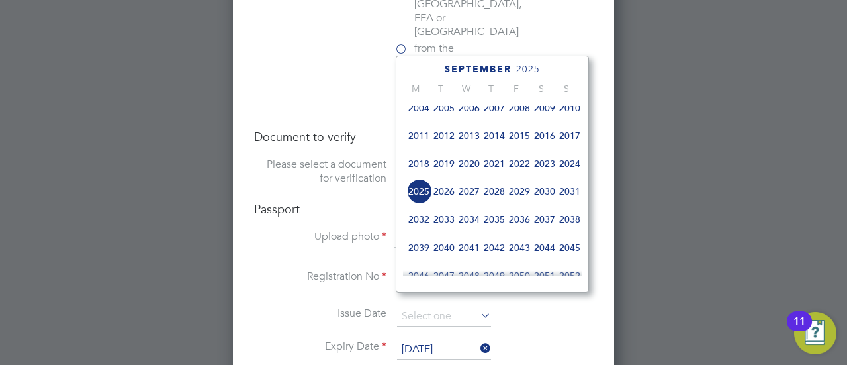
click at [538, 199] on span "2030" at bounding box center [544, 191] width 25 height 25
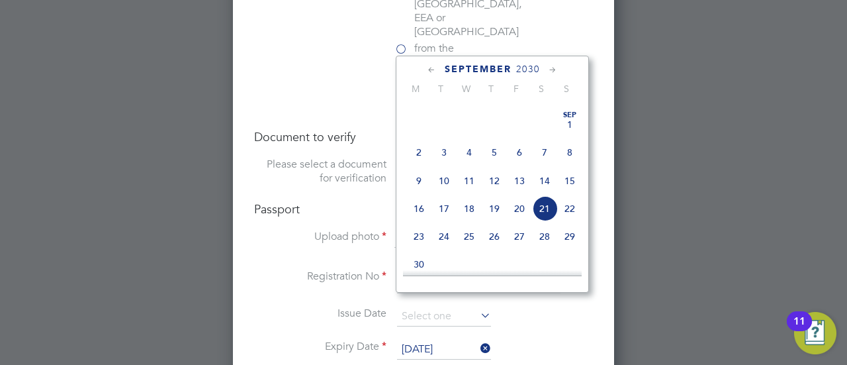
scroll to position [479, 0]
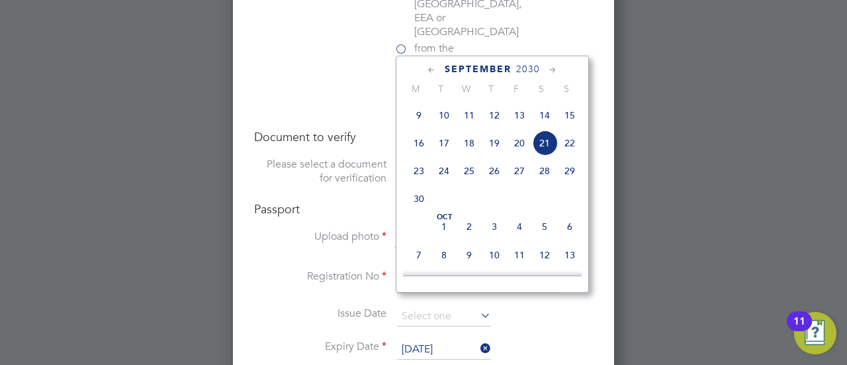
click at [547, 154] on span "21" at bounding box center [544, 142] width 25 height 25
type input "[DATE]"
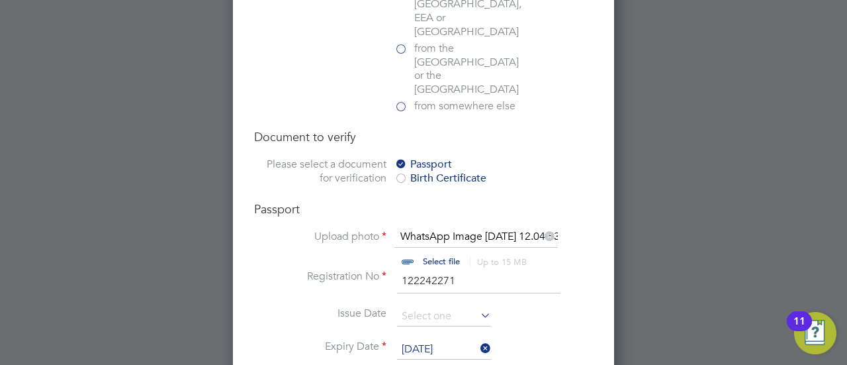
click at [548, 307] on li "Issue Date" at bounding box center [423, 323] width 339 height 33
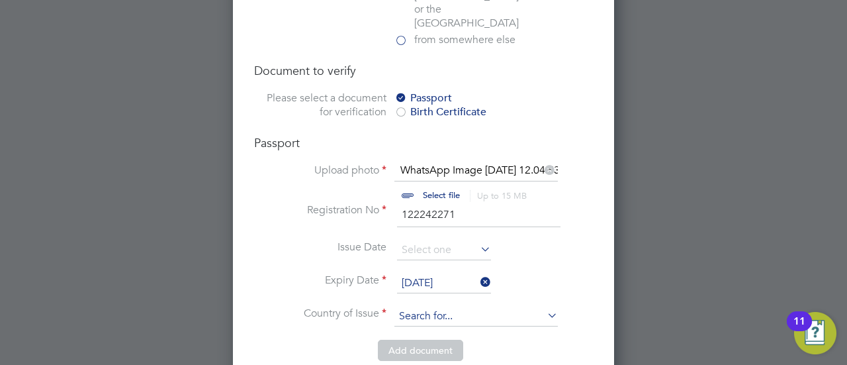
click at [451, 307] on input at bounding box center [477, 317] width 164 height 20
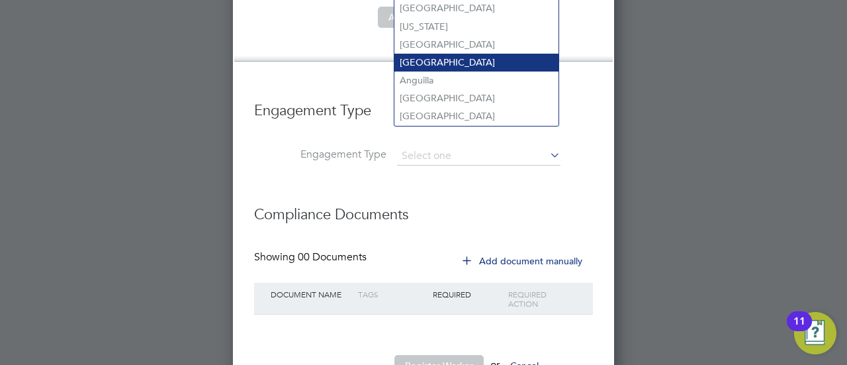
scroll to position [1327, 0]
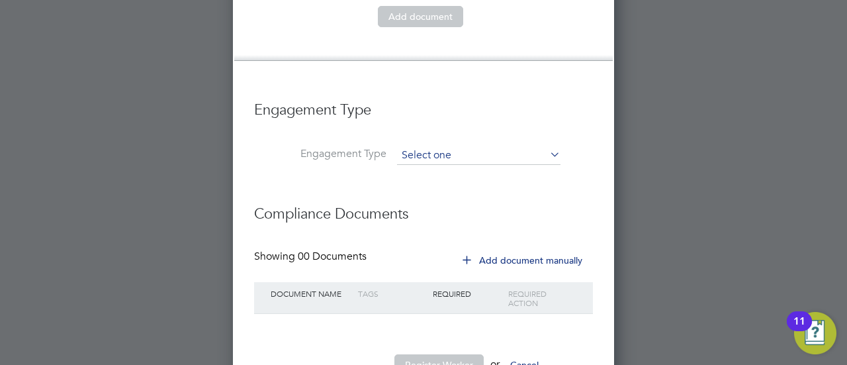
click at [451, 146] on input at bounding box center [479, 155] width 164 height 19
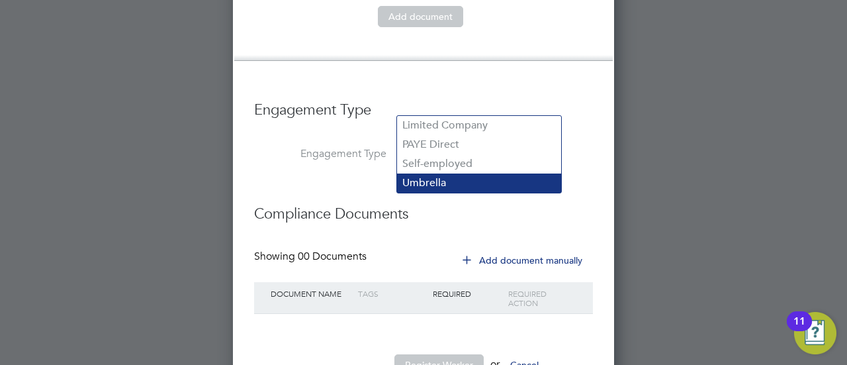
click at [473, 175] on li "Umbrella" at bounding box center [479, 182] width 164 height 19
type input "Umbrella"
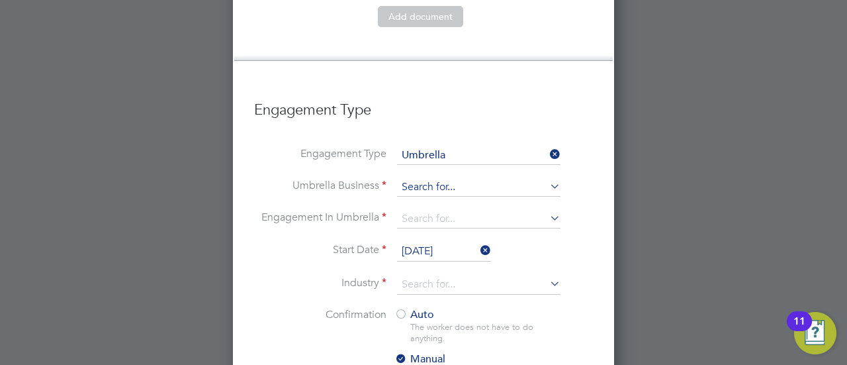
click at [446, 178] on input at bounding box center [479, 187] width 164 height 19
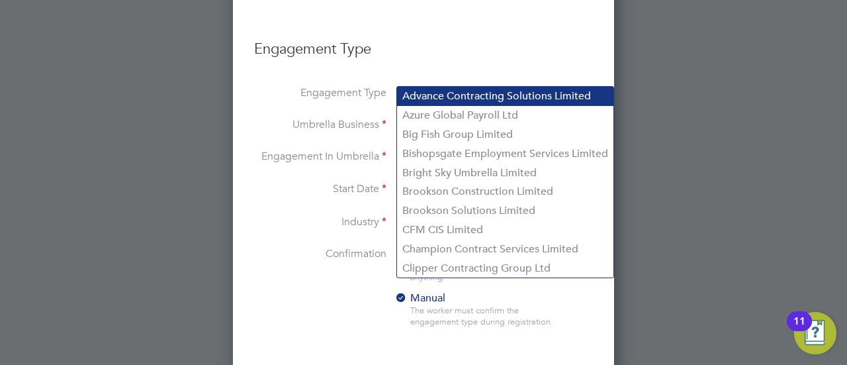
scroll to position [1327, 0]
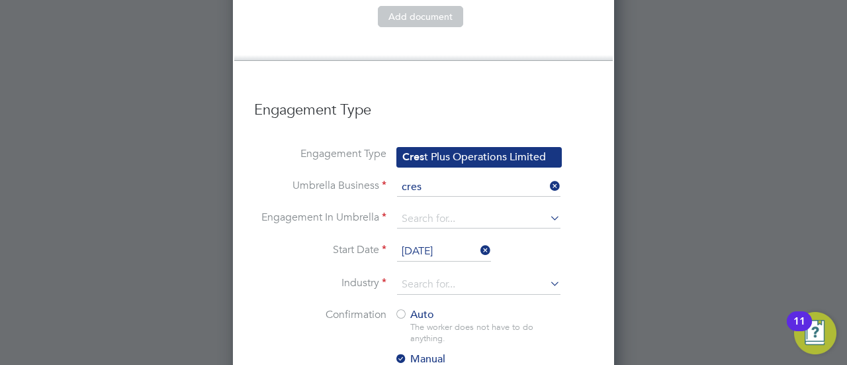
click at [463, 157] on li "Cres t Plus Operations Limited" at bounding box center [479, 157] width 164 height 19
type input "Crest Plus Operations Limited"
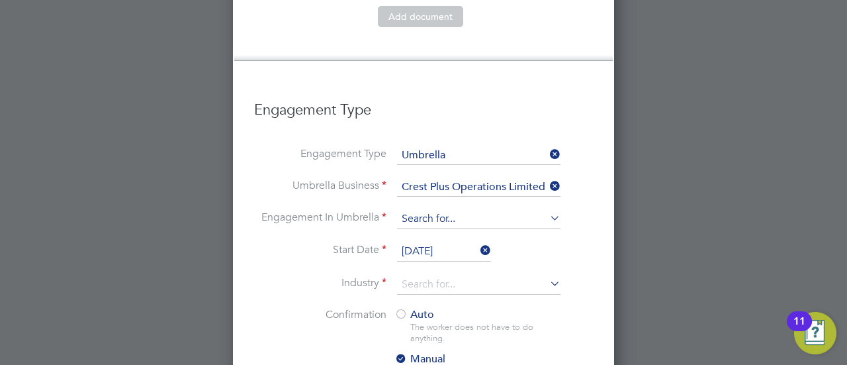
click at [444, 210] on input at bounding box center [479, 219] width 164 height 19
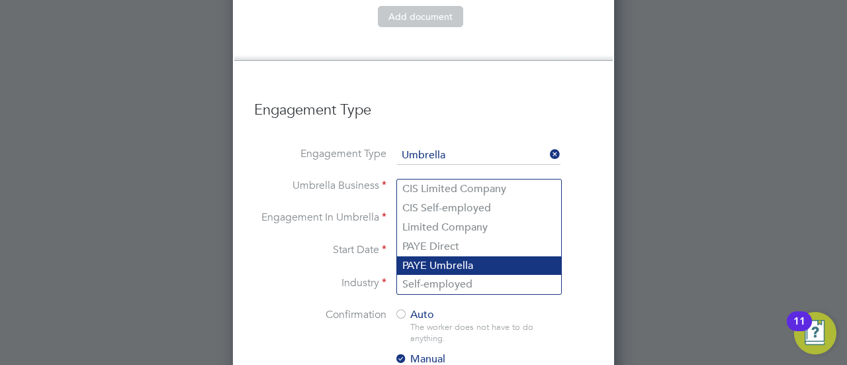
click at [469, 265] on li "PAYE Umbrella" at bounding box center [479, 265] width 164 height 19
type input "PAYE Umbrella"
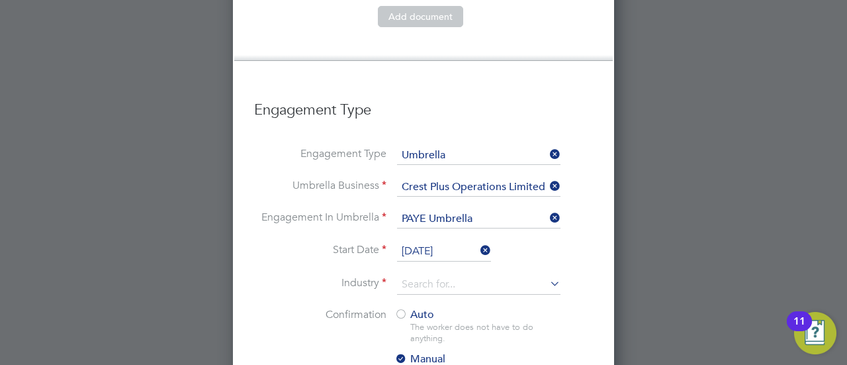
click at [457, 242] on input "[DATE]" at bounding box center [444, 252] width 94 height 20
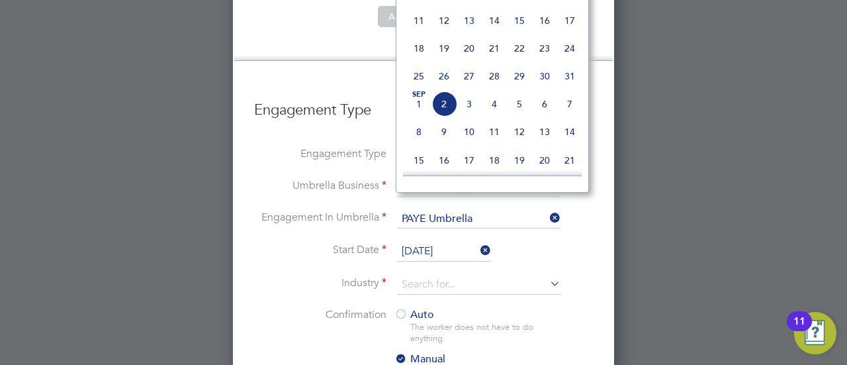
scroll to position [331, 0]
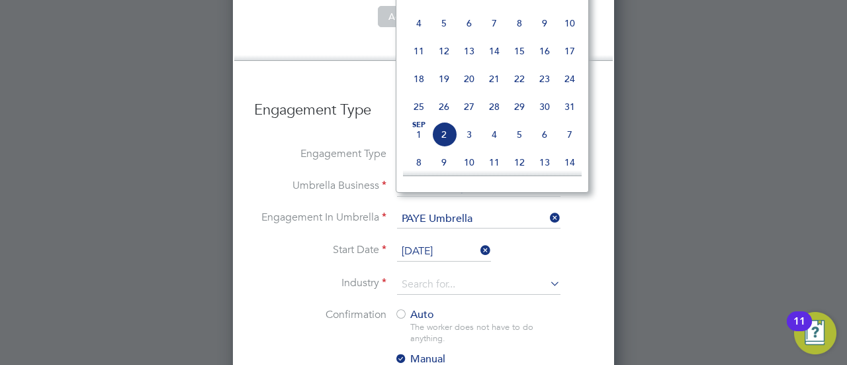
click at [475, 108] on span "27" at bounding box center [469, 106] width 25 height 25
type input "27 Aug 2025"
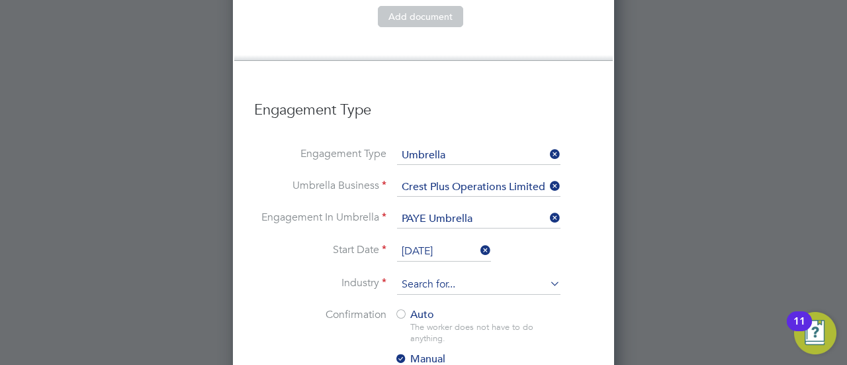
click at [455, 275] on input at bounding box center [479, 285] width 164 height 20
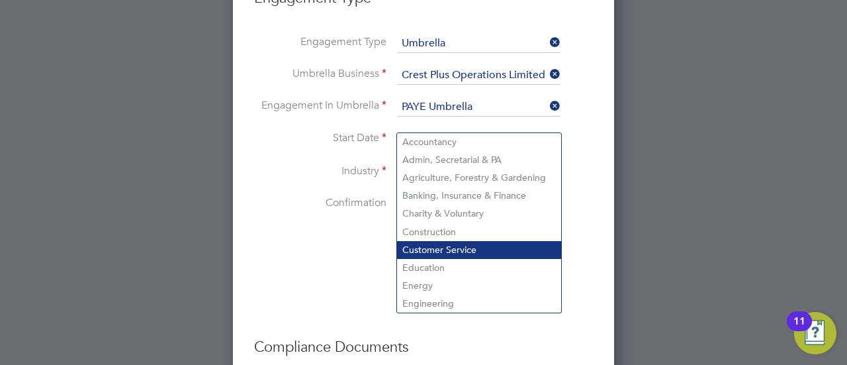
scroll to position [1459, 0]
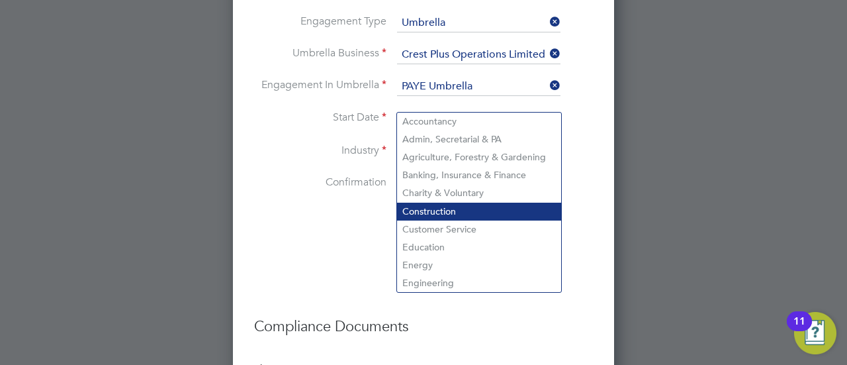
click at [442, 211] on li "Construction" at bounding box center [479, 212] width 164 height 18
type input "Construction"
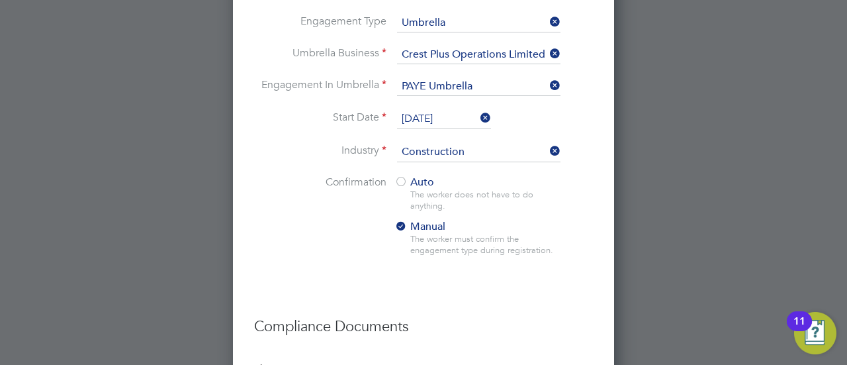
click at [411, 175] on span "Auto" at bounding box center [415, 181] width 40 height 13
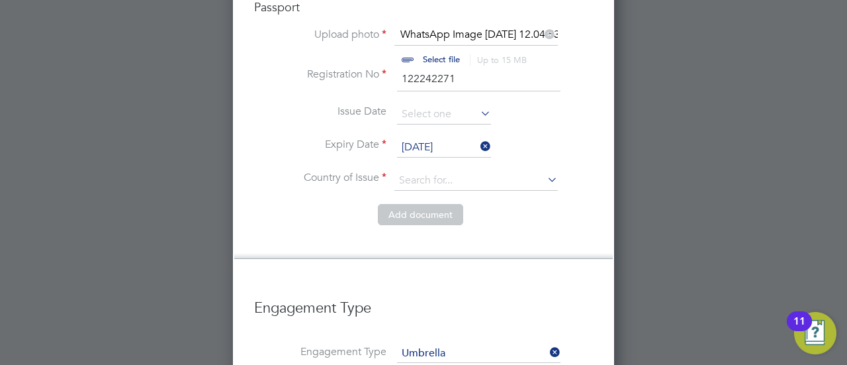
scroll to position [1128, 0]
click at [430, 171] on input at bounding box center [477, 181] width 164 height 20
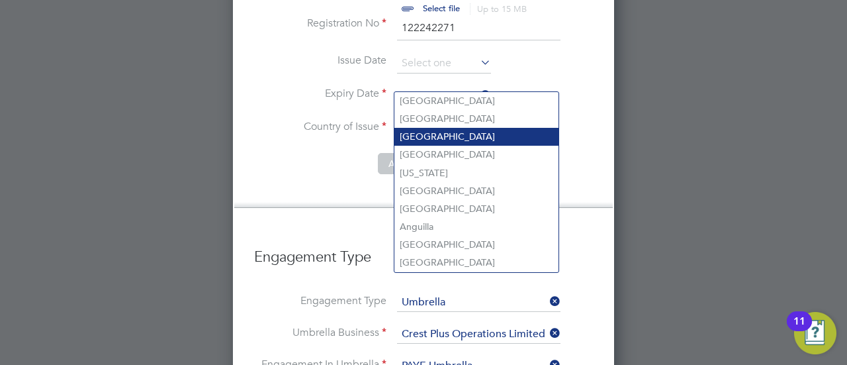
scroll to position [1174, 0]
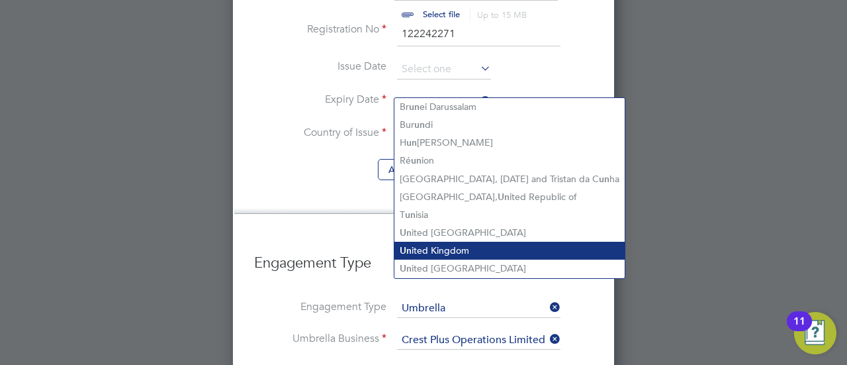
click at [462, 243] on li "Un ited Kingdom" at bounding box center [510, 251] width 230 height 18
type input "[GEOGRAPHIC_DATA]"
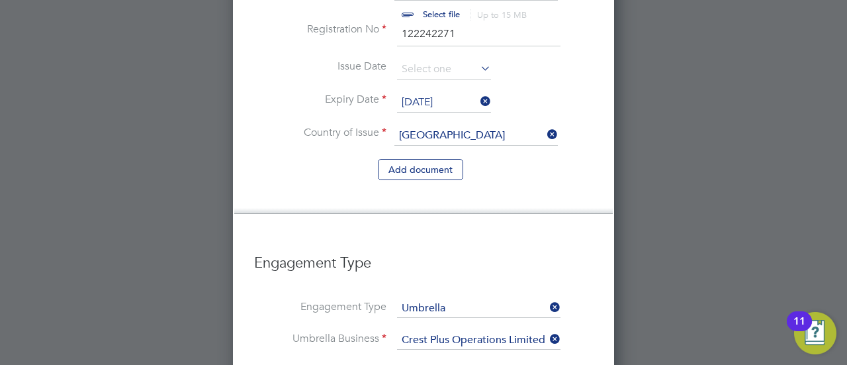
click at [332, 159] on li "Add document" at bounding box center [423, 176] width 339 height 34
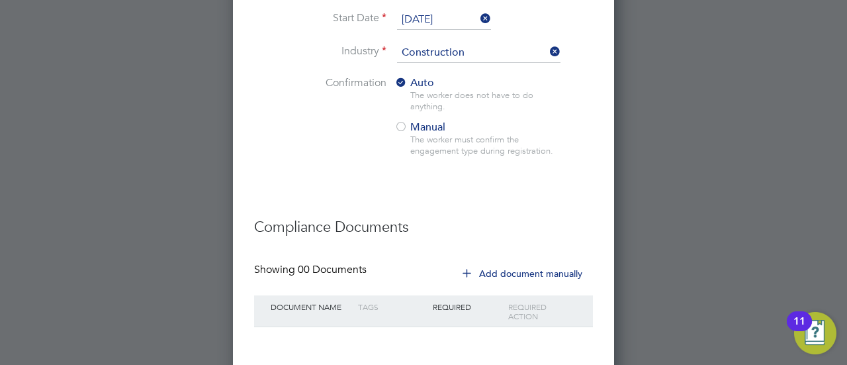
scroll to position [1571, 0]
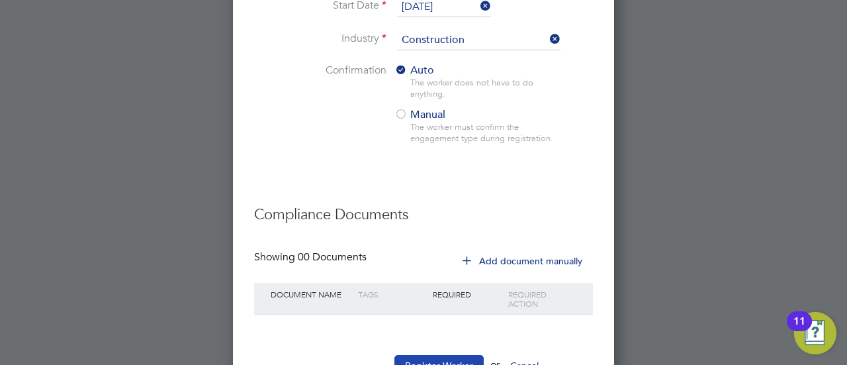
click at [453, 355] on button "Register Worker" at bounding box center [439, 365] width 89 height 21
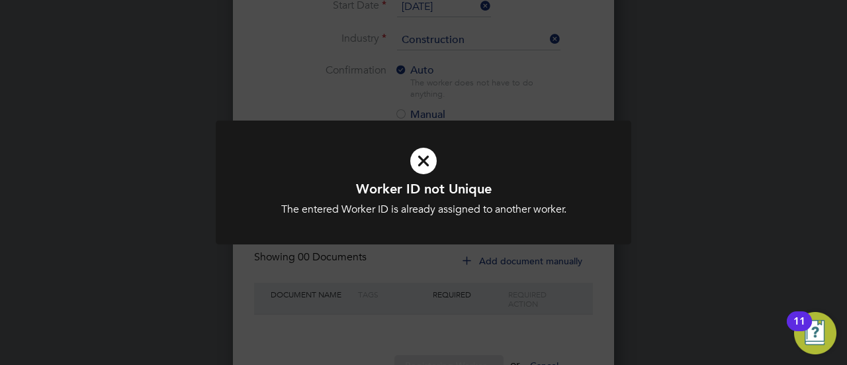
click at [414, 285] on div "Worker ID not Unique The entered Worker ID is already assigned to another worke…" at bounding box center [423, 182] width 847 height 365
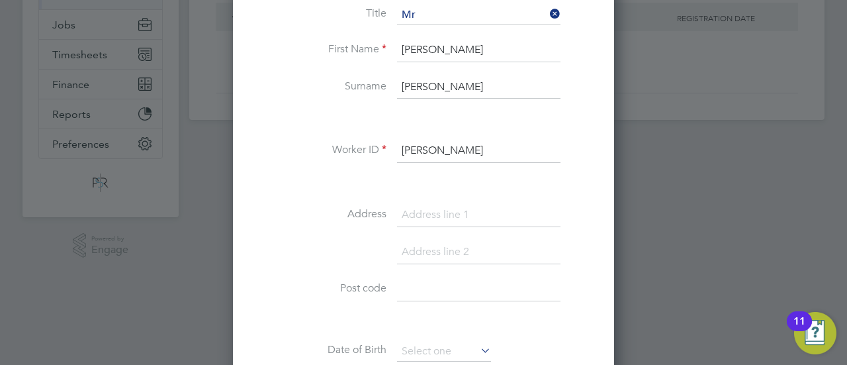
scroll to position [247, 0]
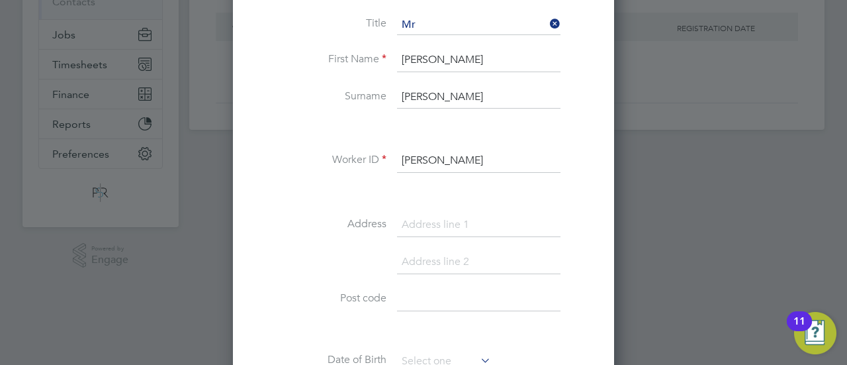
drag, startPoint x: 491, startPoint y: 158, endPoint x: 403, endPoint y: 164, distance: 88.9
click at [403, 164] on input "Harpreet Singh" at bounding box center [479, 161] width 164 height 24
paste input "7500 184180"
click at [433, 153] on input "7500 184180" at bounding box center [479, 161] width 164 height 24
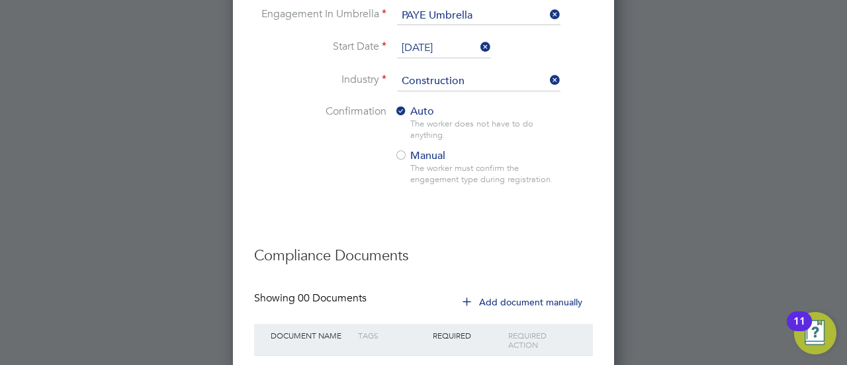
scroll to position [1571, 0]
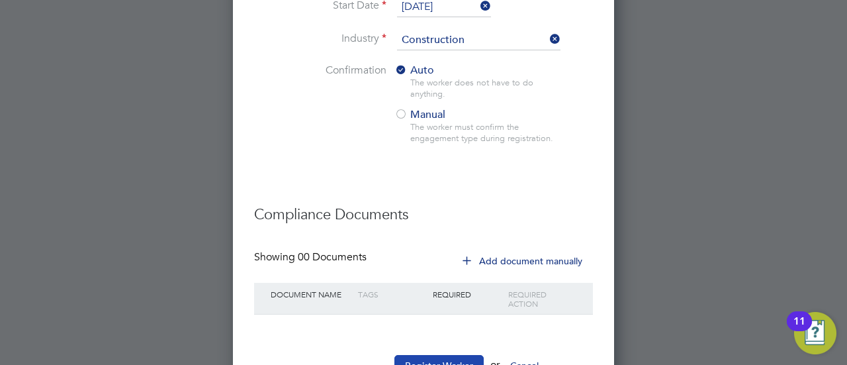
type input "07500184180"
click at [446, 355] on button "Register Worker" at bounding box center [439, 365] width 89 height 21
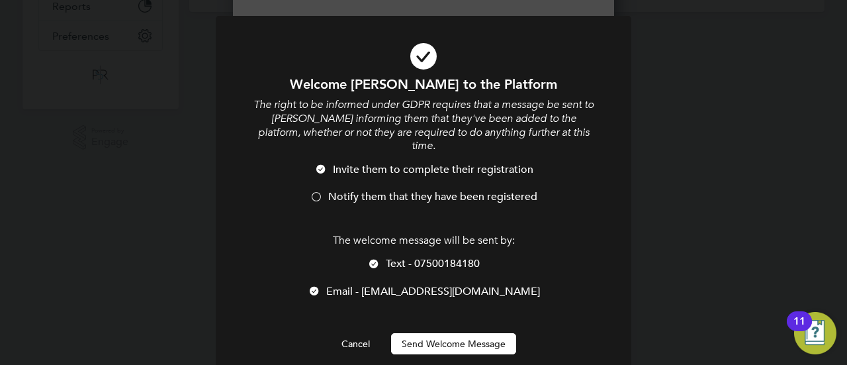
click at [444, 333] on button "Send Welcome Message" at bounding box center [453, 343] width 125 height 21
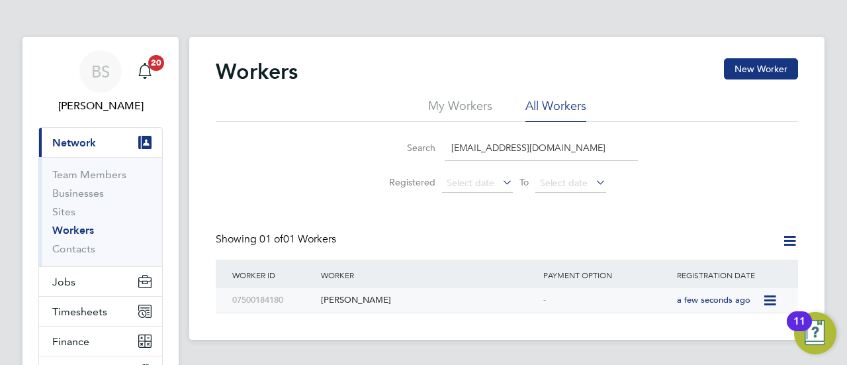
click at [365, 299] on div "[PERSON_NAME]" at bounding box center [429, 300] width 222 height 24
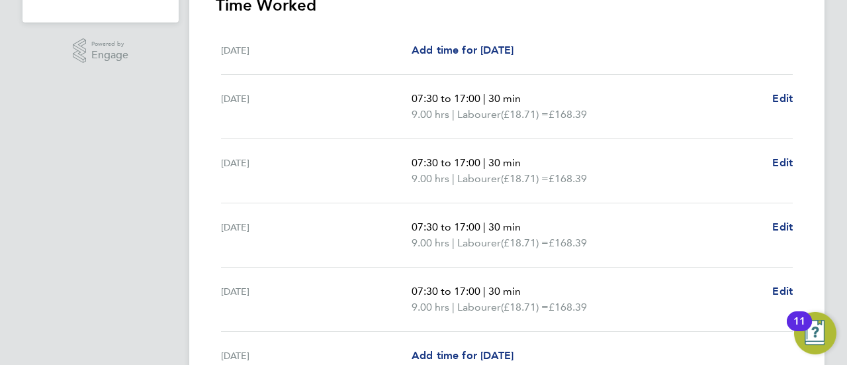
scroll to position [530, 0]
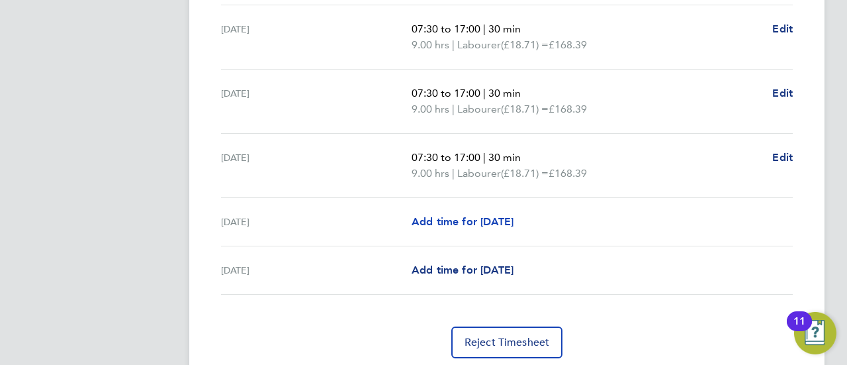
click at [469, 218] on span "Add time for [DATE]" at bounding box center [463, 221] width 102 height 13
select select "30"
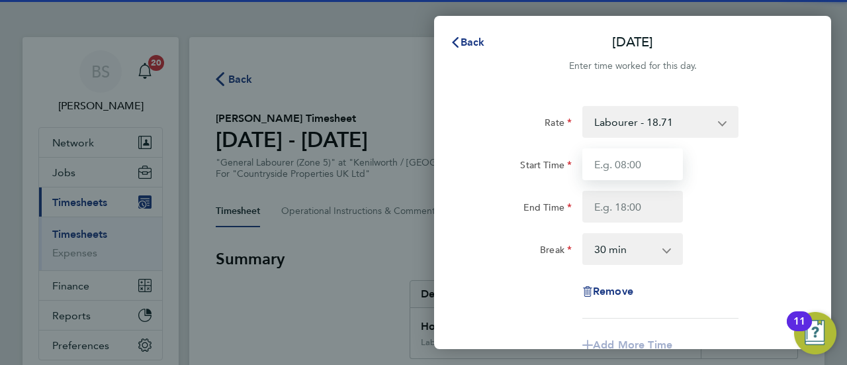
click at [624, 166] on input "Start Time" at bounding box center [633, 164] width 101 height 32
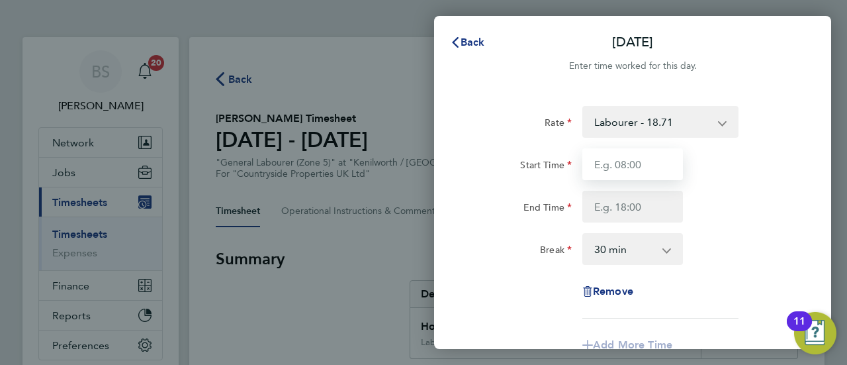
type input "07:00"
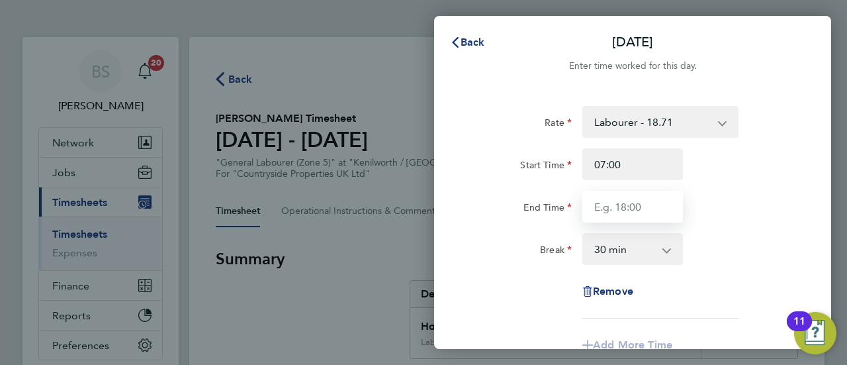
click at [616, 201] on input "End Time" at bounding box center [633, 207] width 101 height 32
type input "14:30"
click at [649, 256] on select "0 min 15 min 30 min 45 min 60 min 75 min 90 min" at bounding box center [625, 248] width 82 height 29
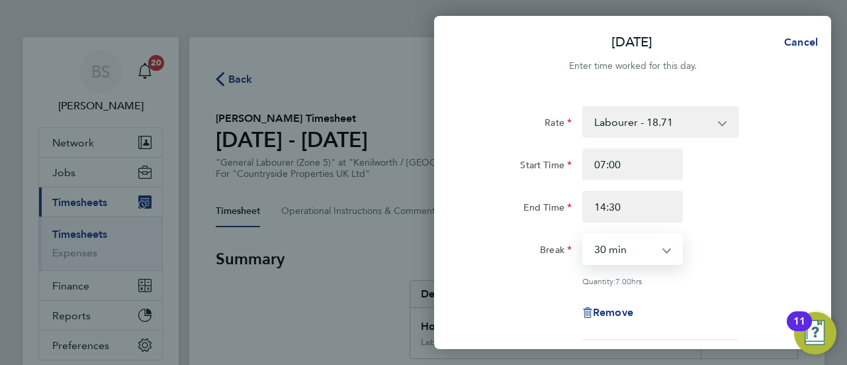
select select "0"
click at [584, 234] on select "0 min 15 min 30 min 45 min 60 min 75 min 90 min" at bounding box center [625, 248] width 82 height 29
click at [745, 276] on div "Quantity: 7.50 hrs" at bounding box center [633, 280] width 334 height 11
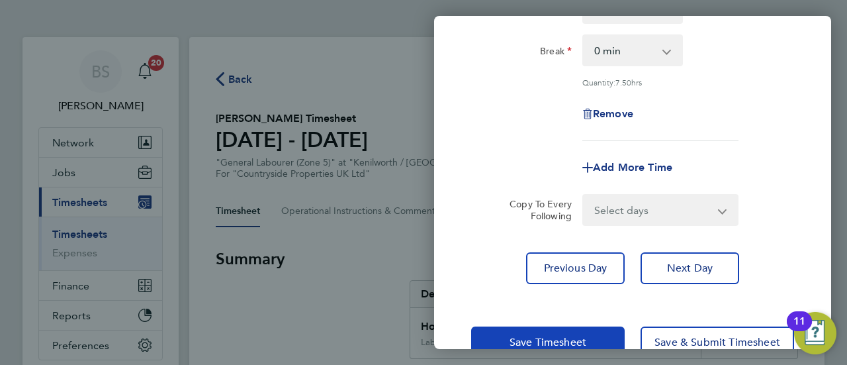
scroll to position [233, 0]
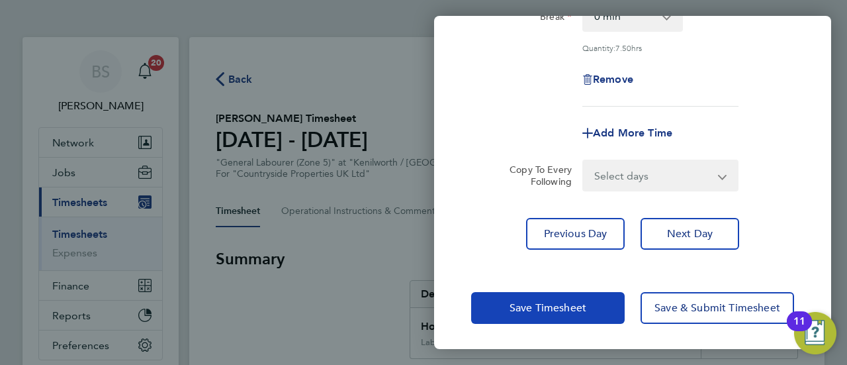
click at [571, 312] on span "Save Timesheet" at bounding box center [548, 307] width 77 height 13
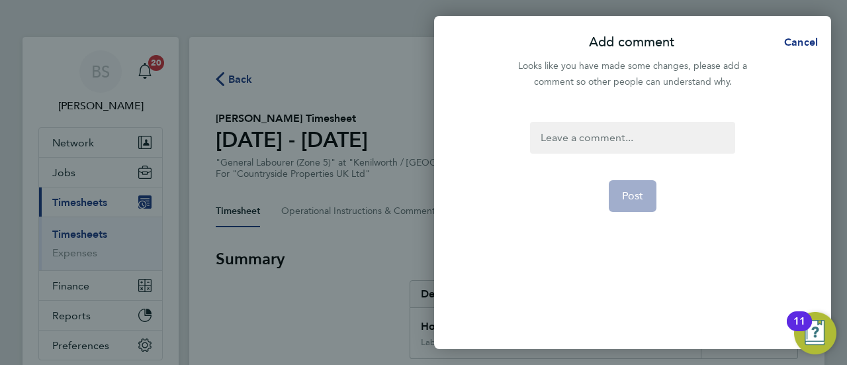
click at [610, 134] on div at bounding box center [632, 138] width 205 height 32
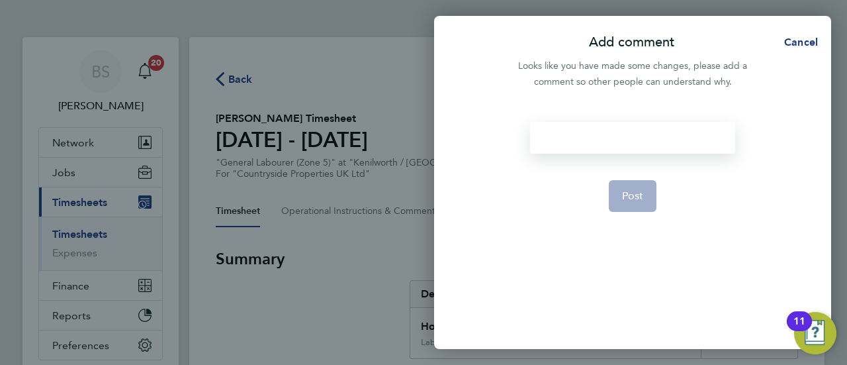
click at [610, 134] on div at bounding box center [632, 138] width 205 height 32
click at [634, 198] on span "Post" at bounding box center [633, 195] width 22 height 13
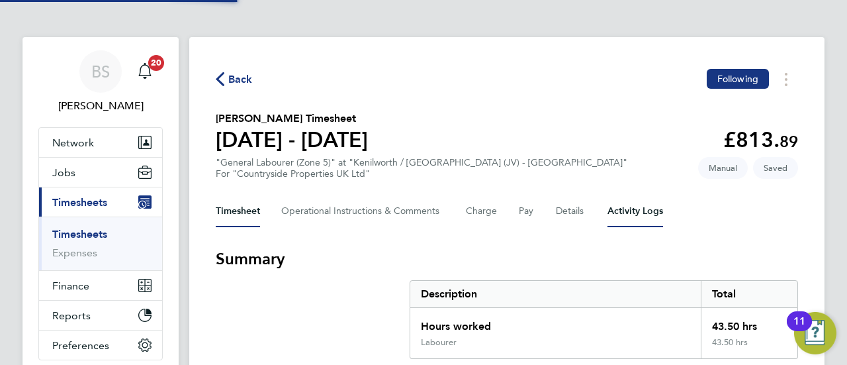
click at [634, 198] on Logs-tab "Activity Logs" at bounding box center [636, 211] width 56 height 32
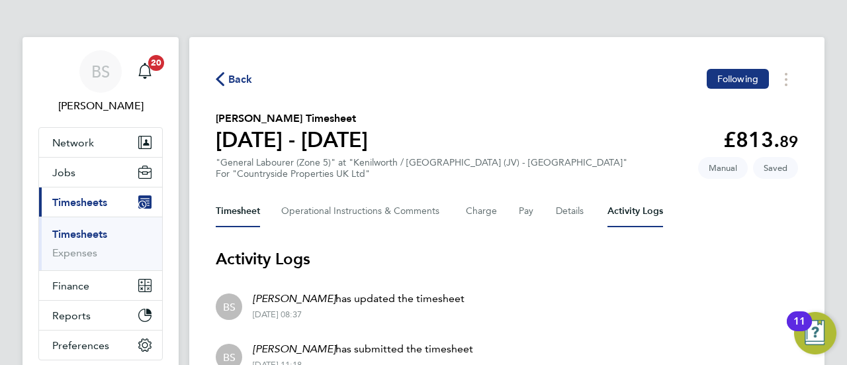
click at [225, 213] on button "Timesheet" at bounding box center [238, 211] width 44 height 32
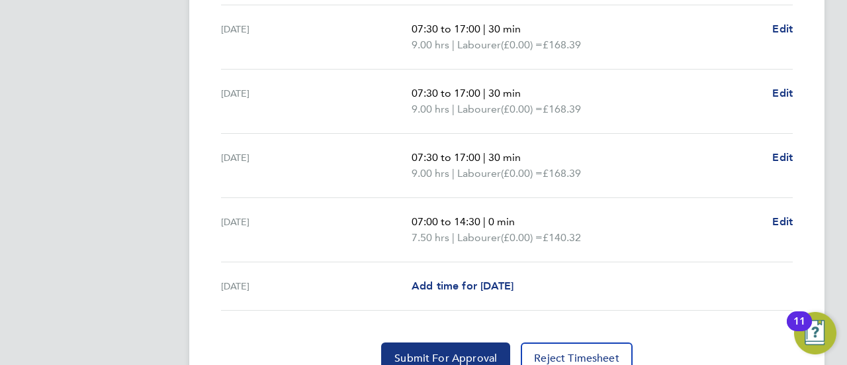
scroll to position [589, 0]
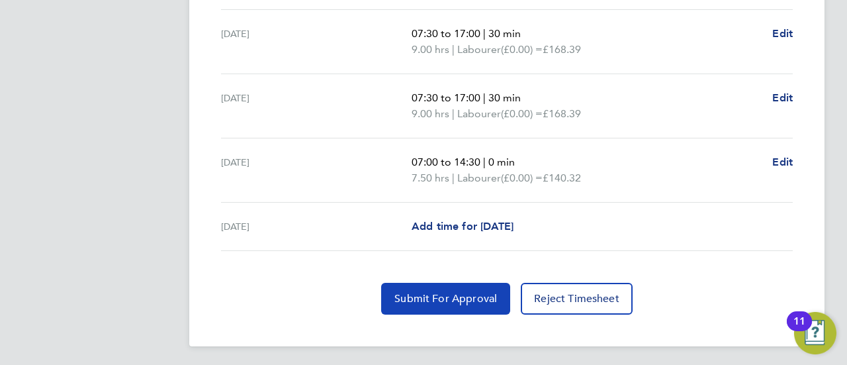
click at [414, 295] on span "Submit For Approval" at bounding box center [446, 298] width 103 height 13
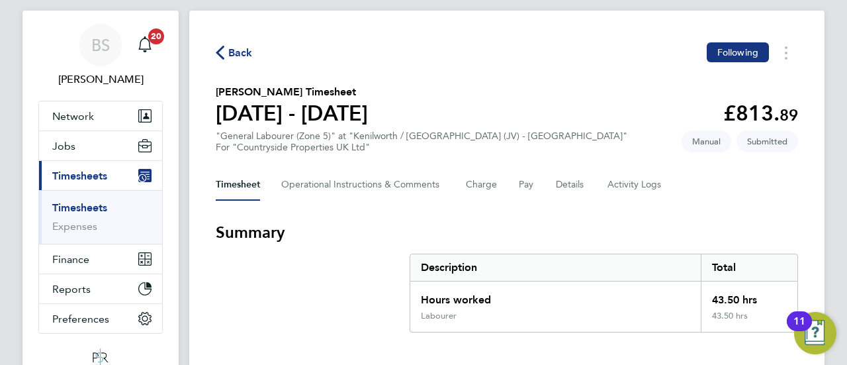
scroll to position [0, 0]
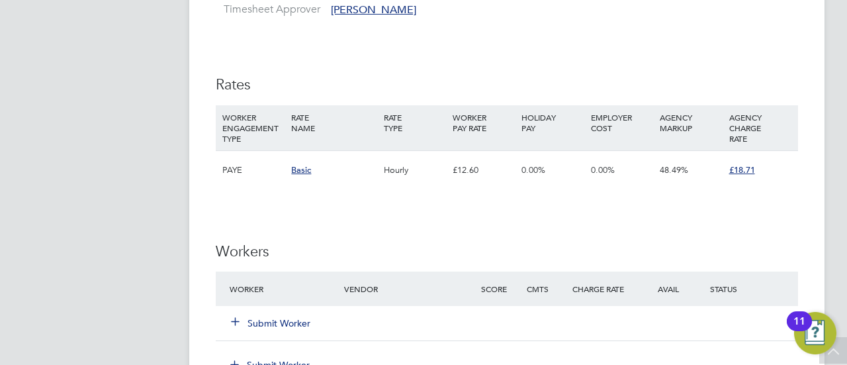
scroll to position [861, 0]
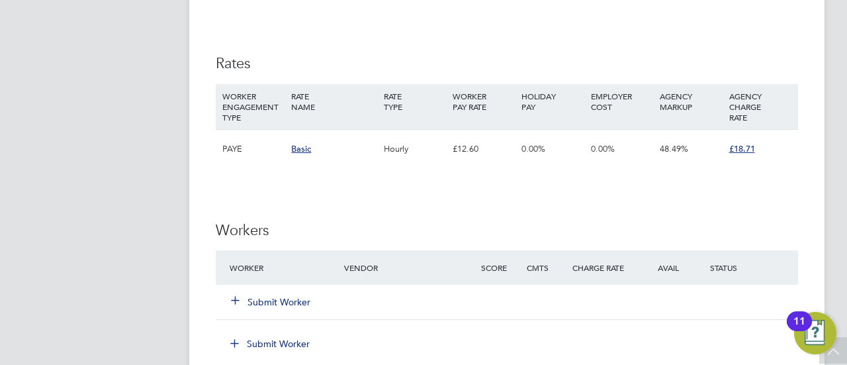
click at [276, 301] on button "Submit Worker" at bounding box center [271, 301] width 79 height 13
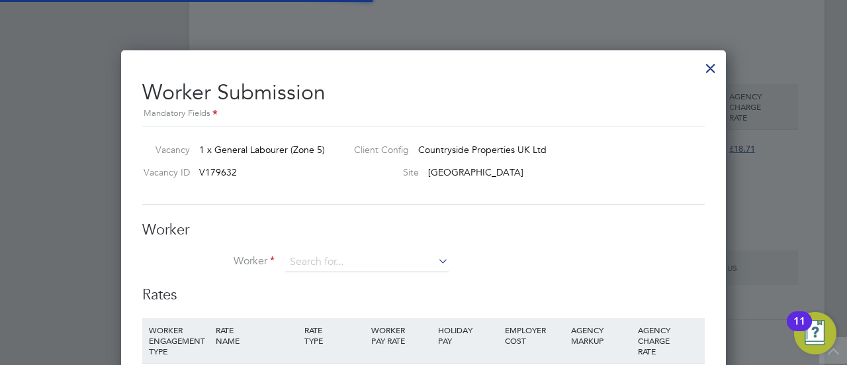
scroll to position [801, 605]
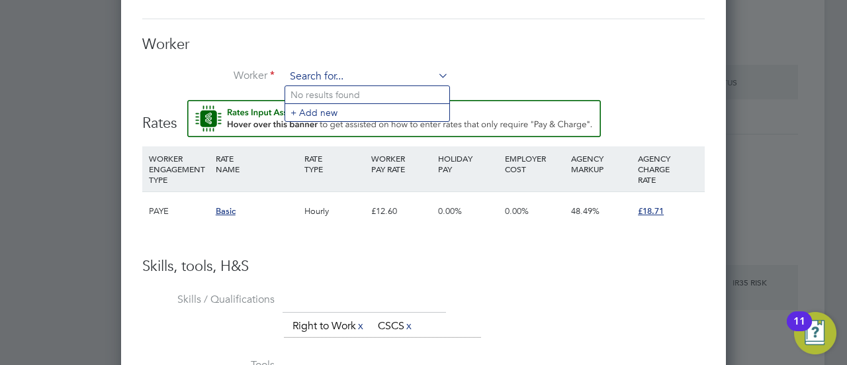
click at [352, 81] on input at bounding box center [367, 77] width 164 height 20
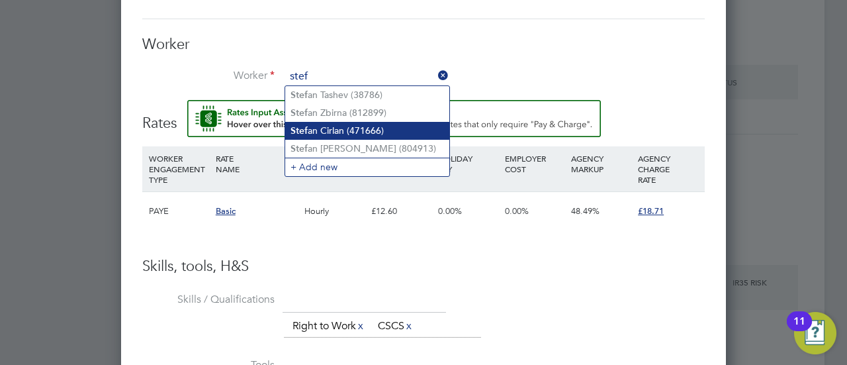
click at [348, 125] on li "Stef an Cirlan (471666)" at bounding box center [367, 131] width 164 height 18
type input "[PERSON_NAME] (471666)"
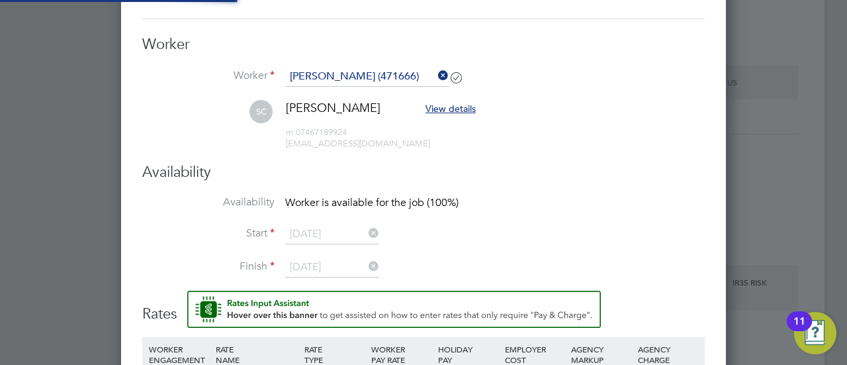
scroll to position [7, 7]
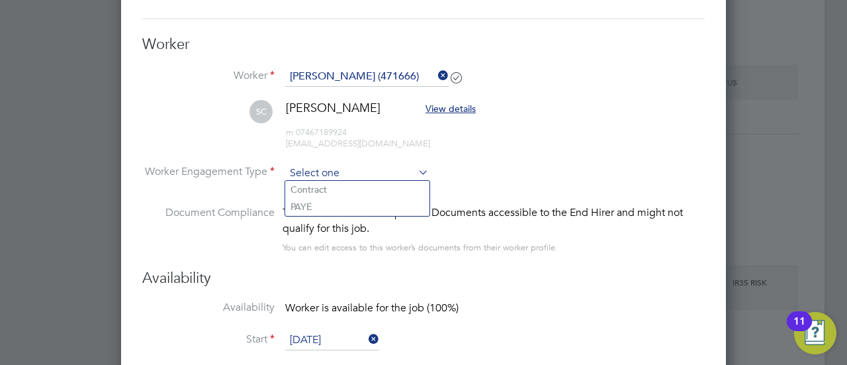
click at [359, 166] on input at bounding box center [357, 174] width 144 height 20
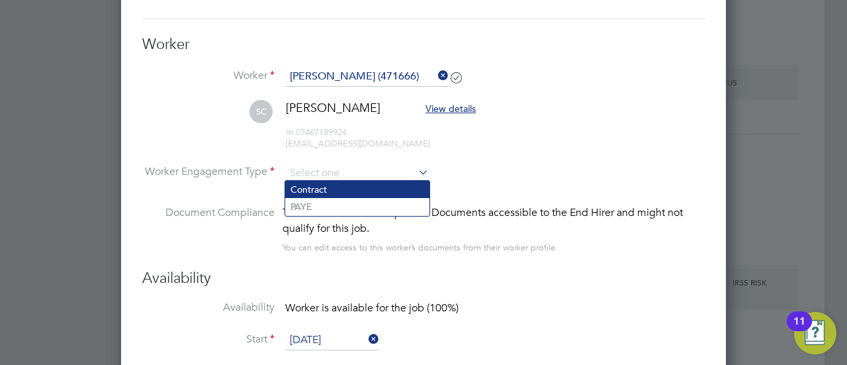
click at [362, 195] on li "Contract" at bounding box center [357, 189] width 144 height 17
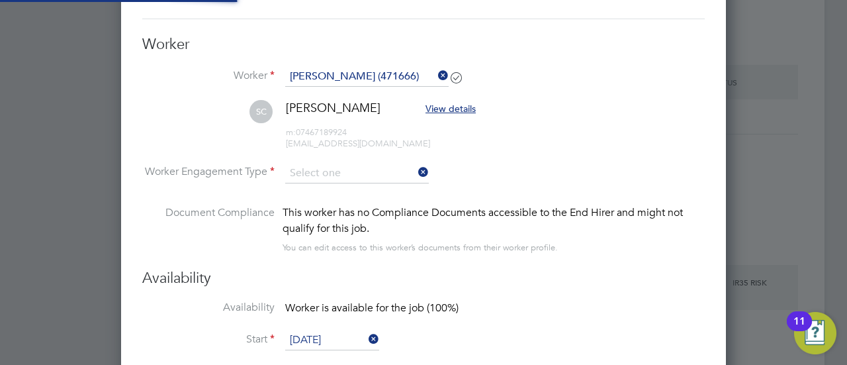
type input "Contract"
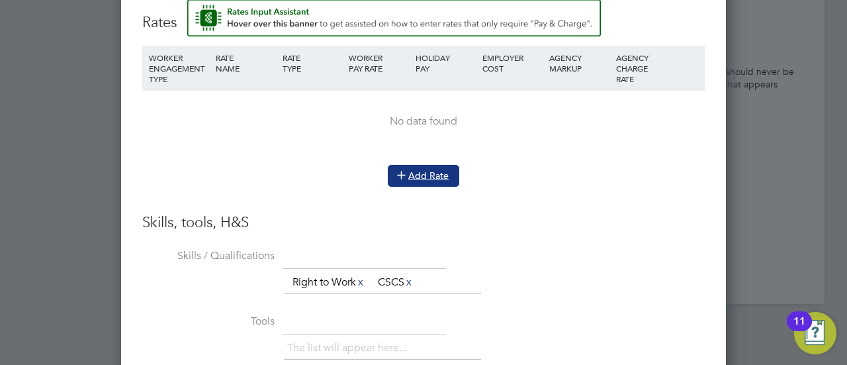
click at [424, 171] on button "Add Rate" at bounding box center [423, 175] width 71 height 21
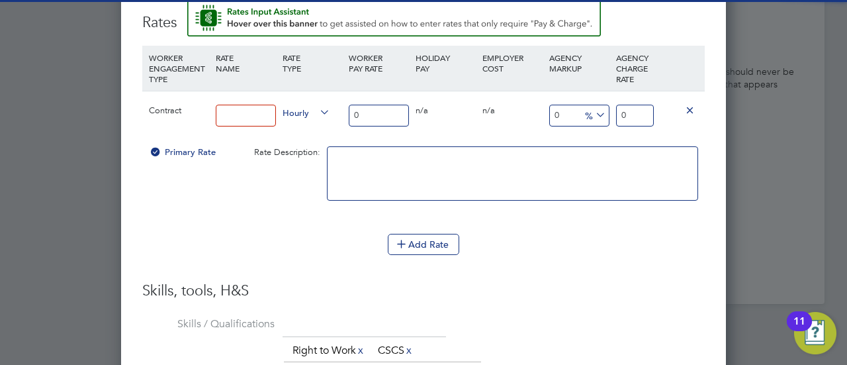
click at [258, 111] on input at bounding box center [246, 116] width 60 height 22
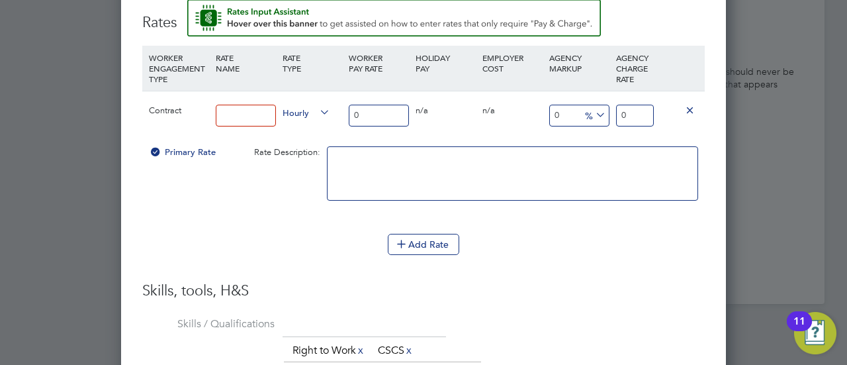
type input "Labourer"
click at [365, 112] on input "0" at bounding box center [379, 116] width 60 height 22
type input "1"
type input "16"
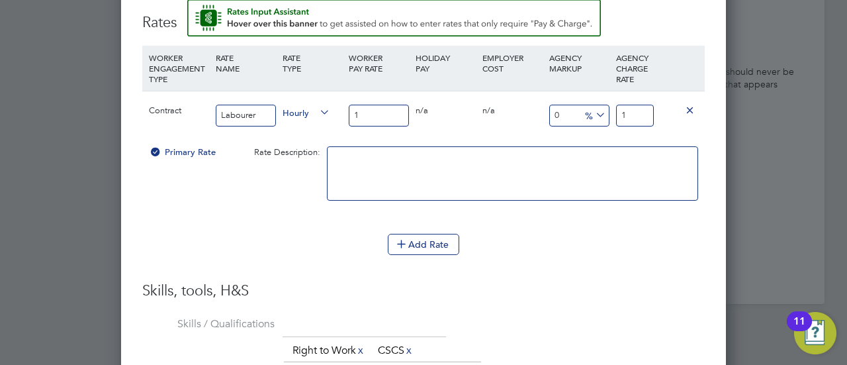
type input "16"
type input "16.3"
type input "16.30"
drag, startPoint x: 638, startPoint y: 108, endPoint x: 599, endPoint y: 112, distance: 38.6
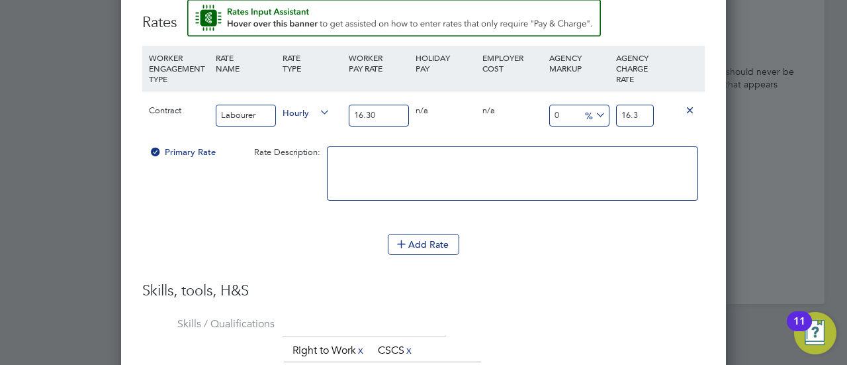
click at [601, 112] on div "Contract Labourer Hourly 16.30 0 n/a 0 n/a 0 0 % 16.3" at bounding box center [423, 115] width 563 height 49
type input "-93.86503067484662"
type input "1"
type input "10.429447852760736"
type input "18"
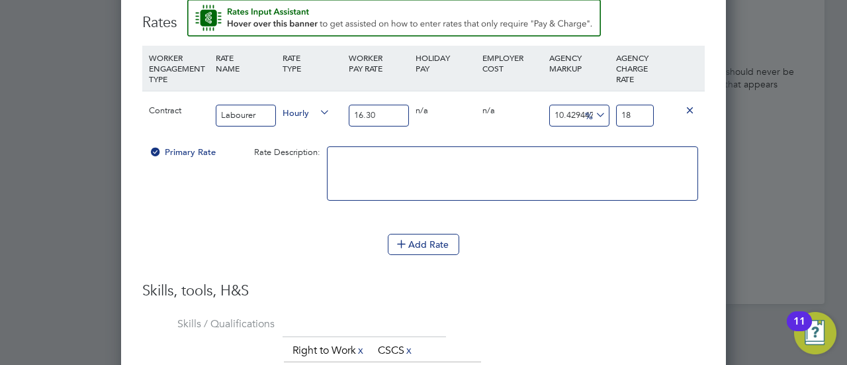
type input "14.723926380368098"
type input "18.7"
type input "14.785276073619633"
type input "18.71"
click at [585, 211] on div at bounding box center [513, 180] width 378 height 81
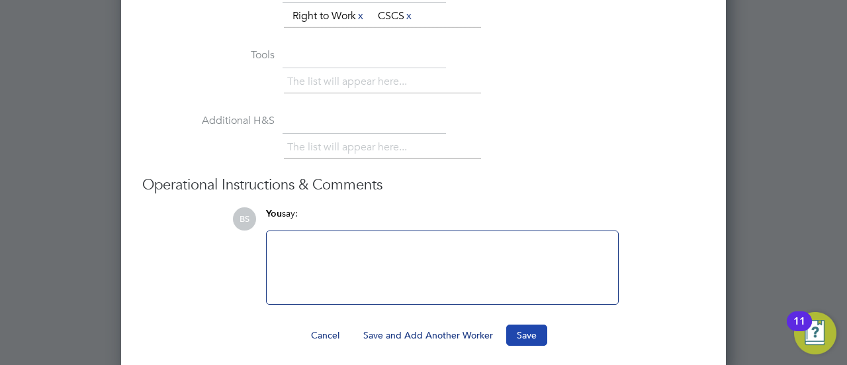
click at [529, 330] on button "Save" at bounding box center [526, 334] width 41 height 21
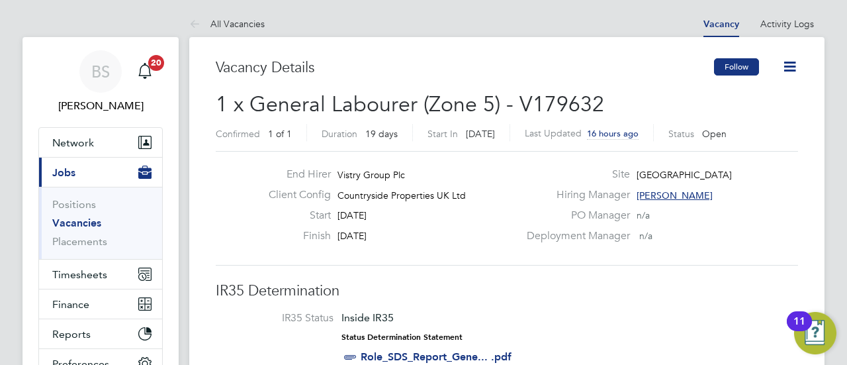
click at [736, 65] on button "Follow" at bounding box center [736, 66] width 45 height 17
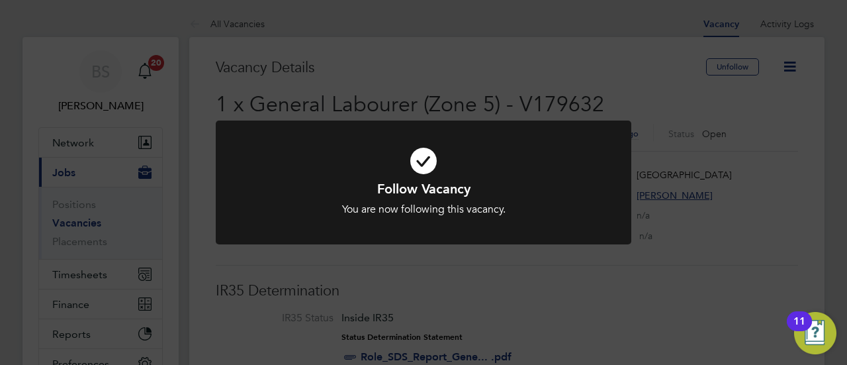
click at [663, 83] on div "Follow Vacancy You are now following this vacancy. Cancel Okay" at bounding box center [423, 182] width 847 height 365
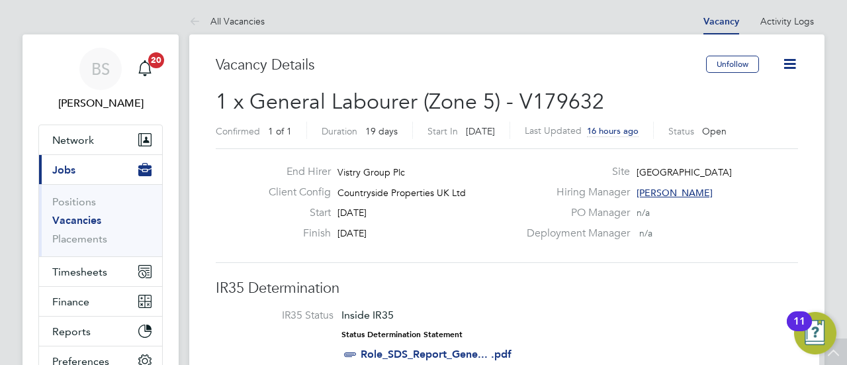
scroll to position [0, 0]
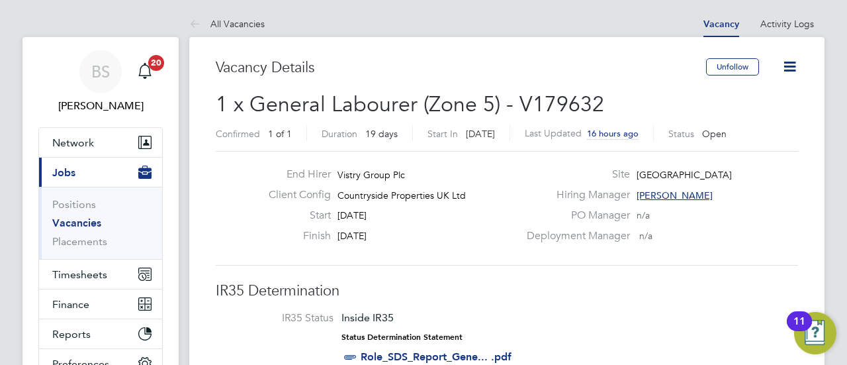
click at [704, 130] on span "Open" at bounding box center [714, 134] width 24 height 12
click at [793, 64] on icon at bounding box center [790, 66] width 17 height 17
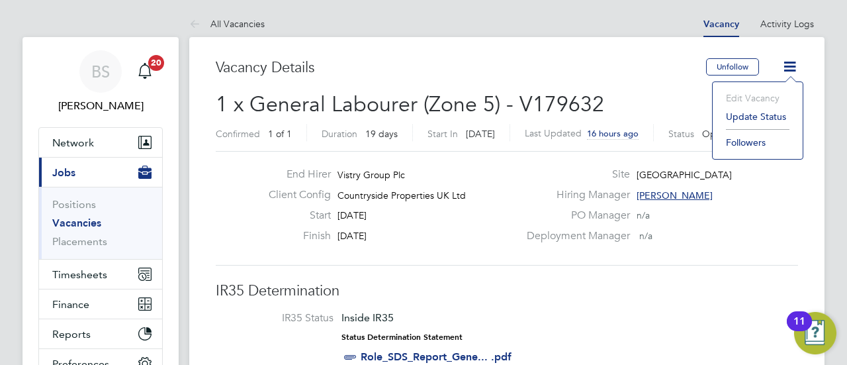
click at [779, 121] on li "Update Status" at bounding box center [758, 116] width 77 height 19
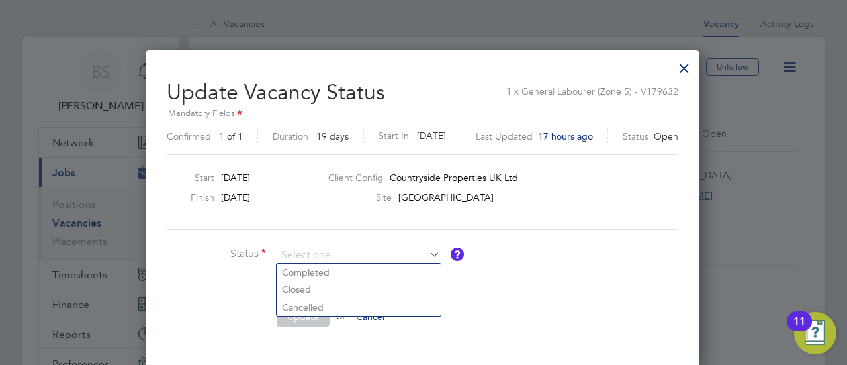
scroll to position [66, 0]
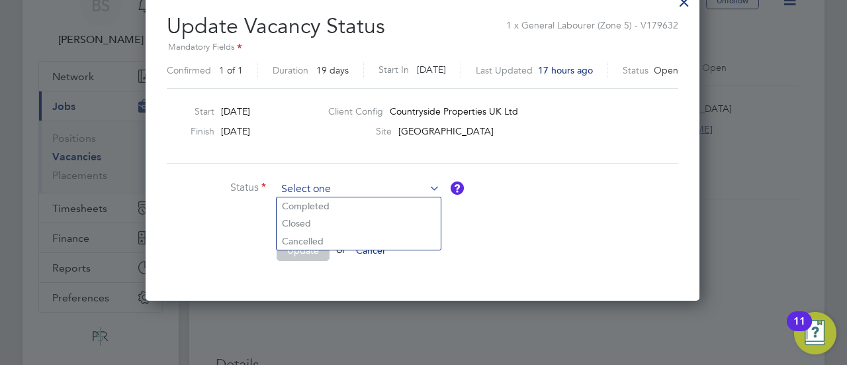
click at [350, 189] on input at bounding box center [359, 189] width 164 height 20
click at [205, 232] on ul "Status Comment Update or Cancel" at bounding box center [365, 226] width 397 height 95
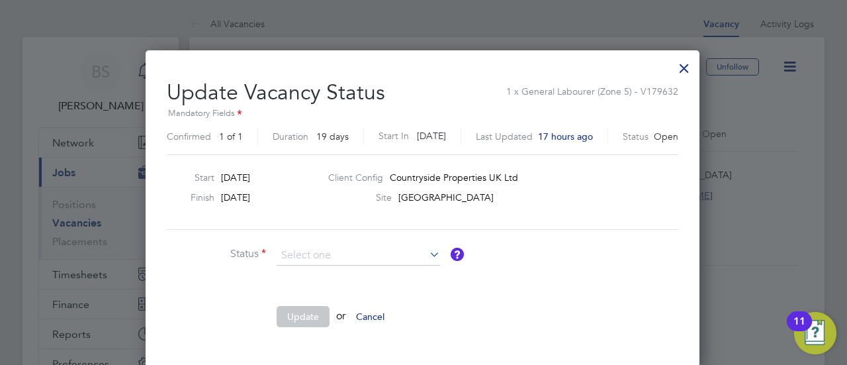
click at [689, 69] on div at bounding box center [685, 65] width 24 height 24
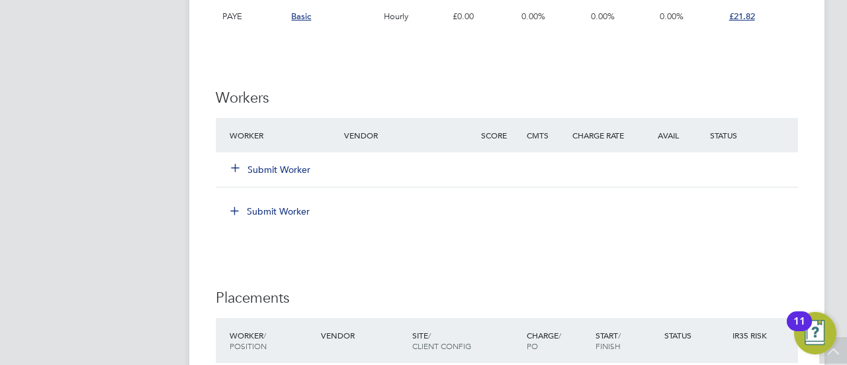
scroll to position [993, 0]
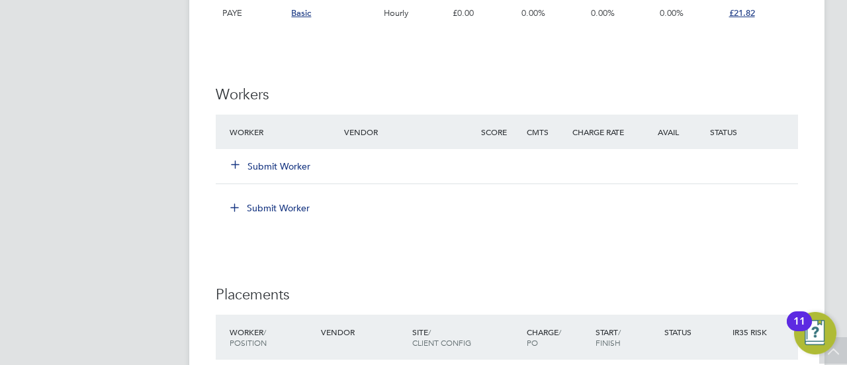
click at [267, 161] on button "Submit Worker" at bounding box center [271, 166] width 79 height 13
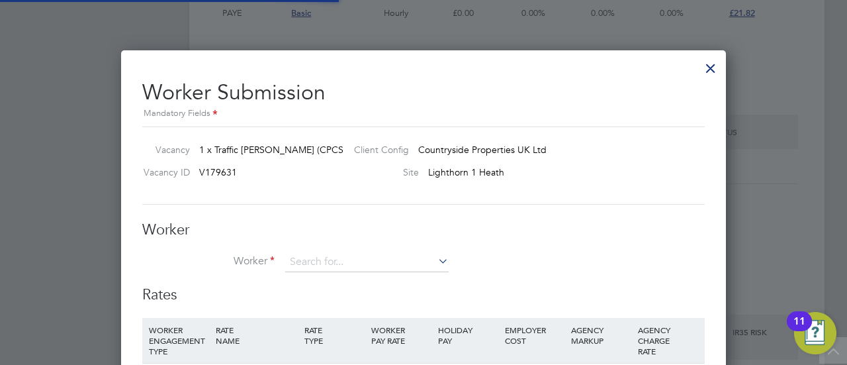
scroll to position [7, 7]
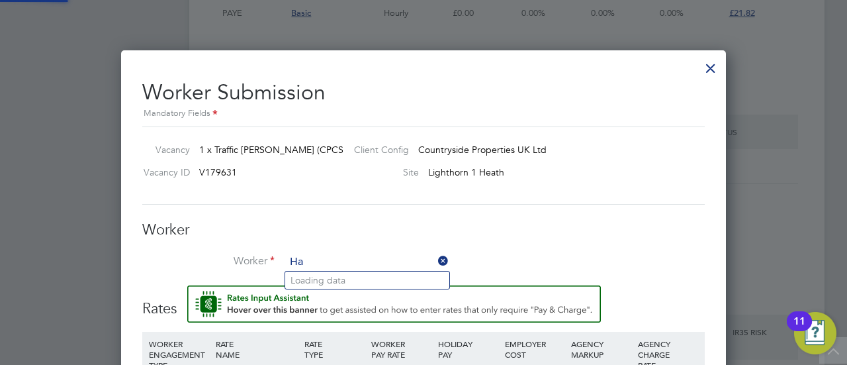
type input "H"
paste input "07500184180"
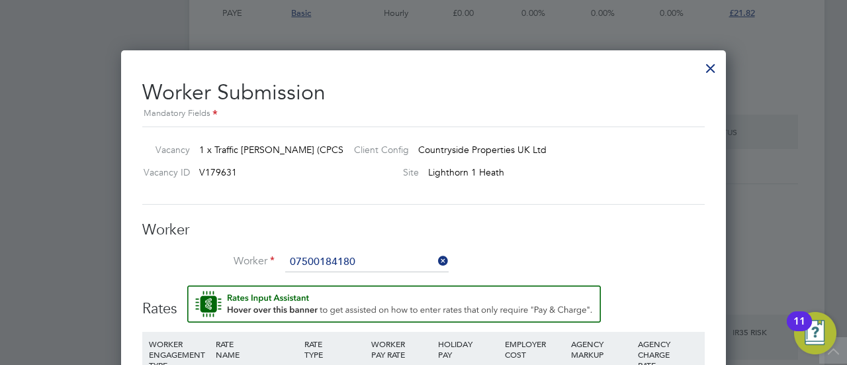
click at [318, 275] on li "[PERSON_NAME] ( 07500184180 )" at bounding box center [367, 280] width 164 height 18
type input "[PERSON_NAME] (07500184180)"
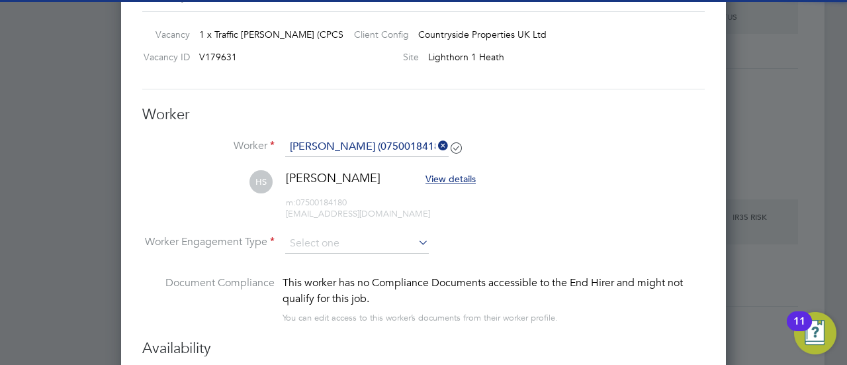
scroll to position [1125, 0]
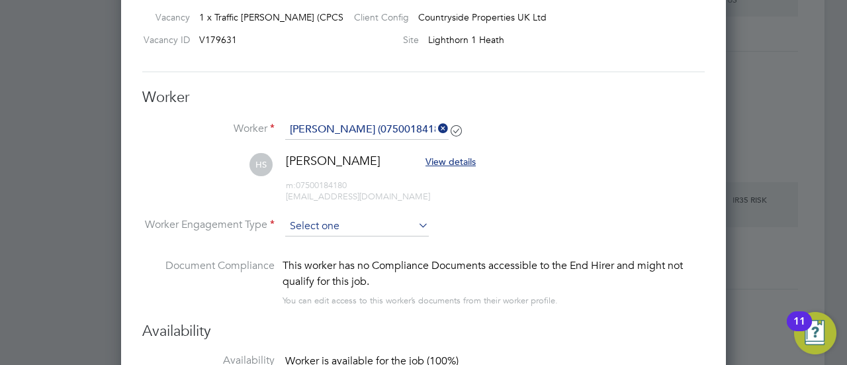
click at [369, 218] on input at bounding box center [357, 226] width 144 height 20
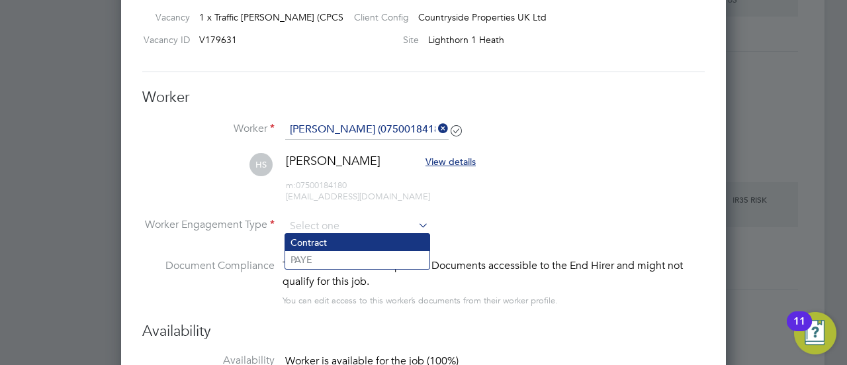
click at [361, 234] on li "Contract" at bounding box center [357, 242] width 144 height 17
type input "Contract"
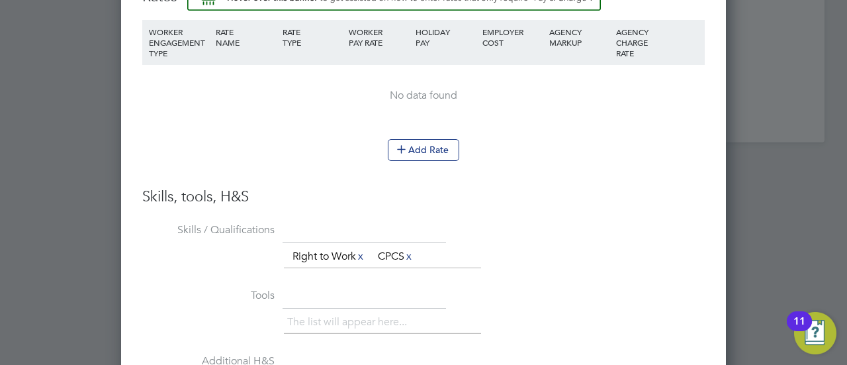
scroll to position [1612, 0]
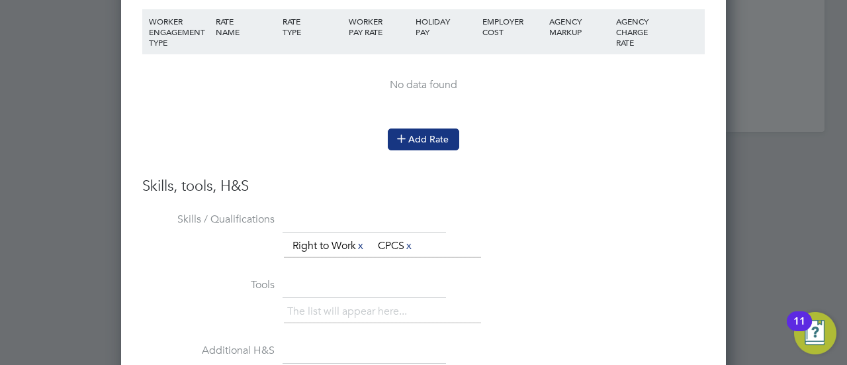
click at [416, 142] on button "Add Rate" at bounding box center [423, 138] width 71 height 21
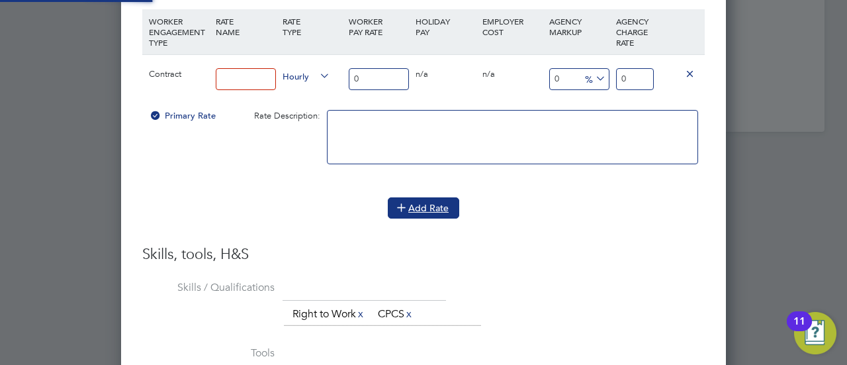
scroll to position [1232, 605]
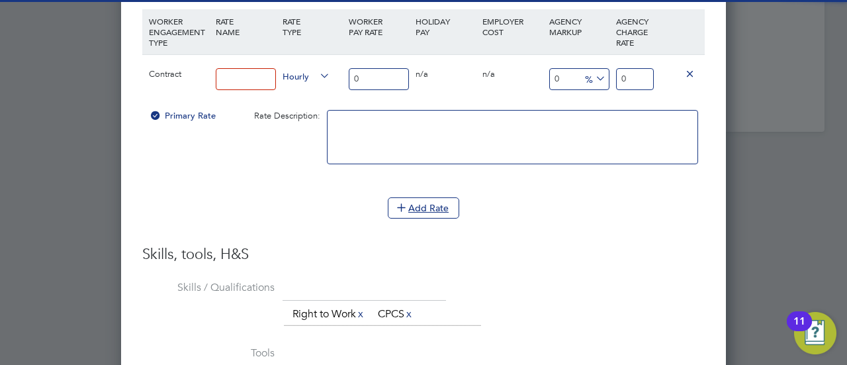
click at [220, 58] on div at bounding box center [246, 79] width 67 height 48
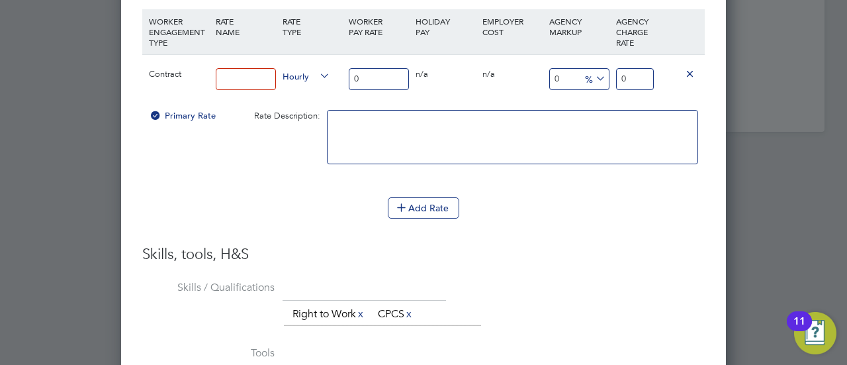
click at [232, 68] on input at bounding box center [246, 79] width 60 height 22
type input "16.80"
click at [640, 79] on input "0" at bounding box center [635, 79] width 38 height 22
type input "0"
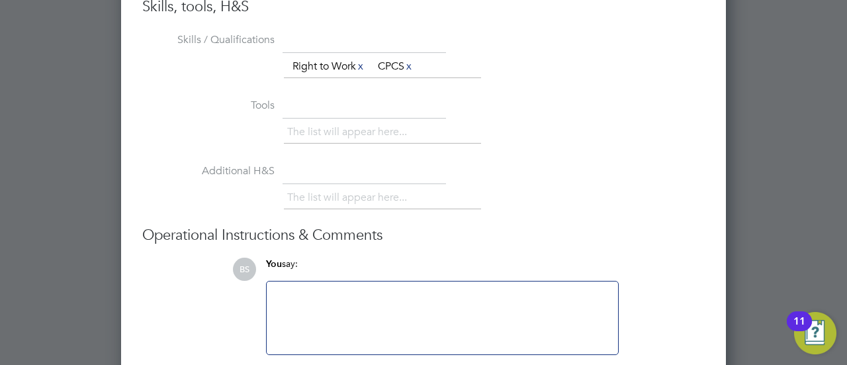
scroll to position [1910, 0]
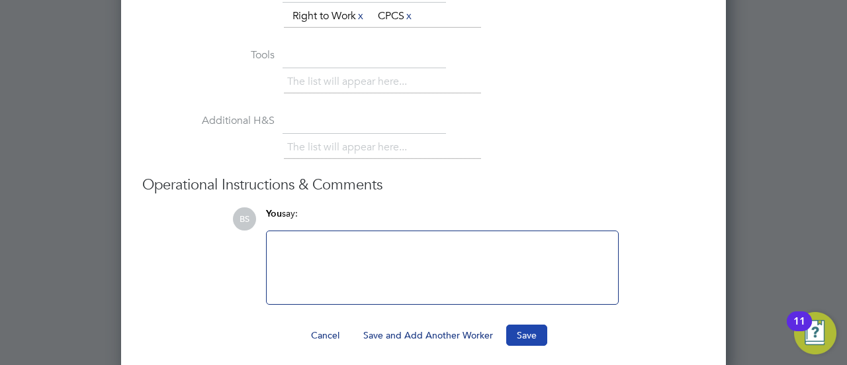
type input "19.28"
click at [518, 332] on button "Save" at bounding box center [526, 334] width 41 height 21
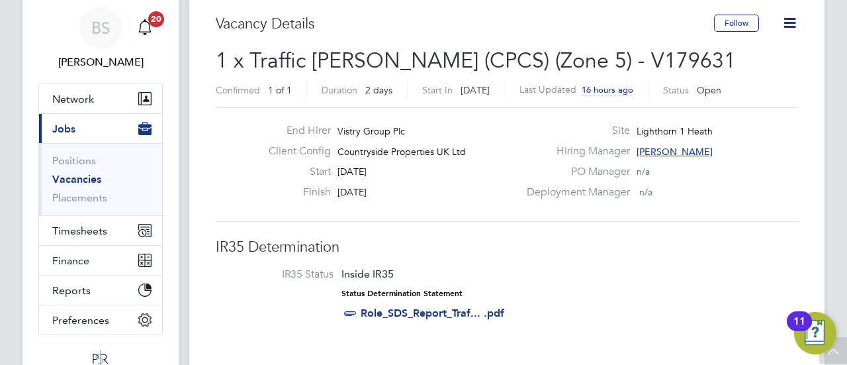
scroll to position [0, 0]
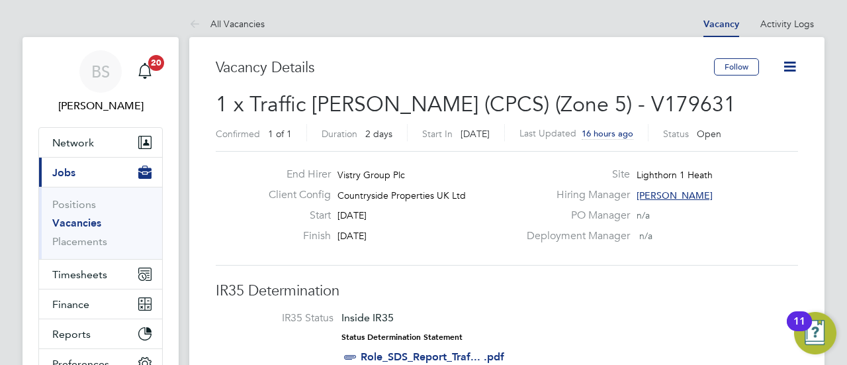
click at [792, 66] on icon at bounding box center [790, 66] width 17 height 17
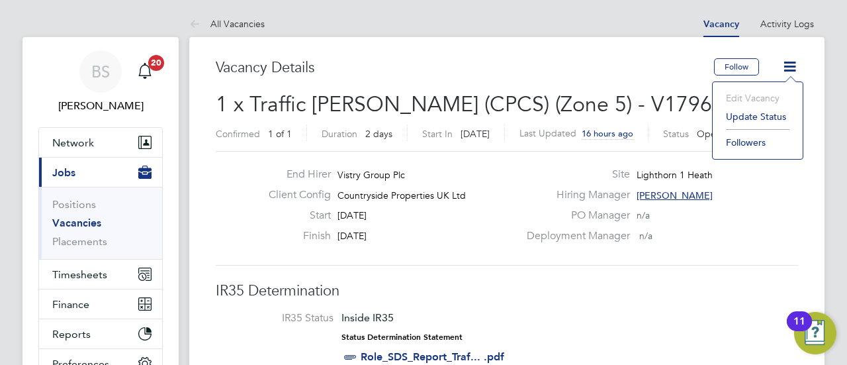
click at [504, 186] on div "End Hirer Vistry Group Plc" at bounding box center [388, 177] width 261 height 21
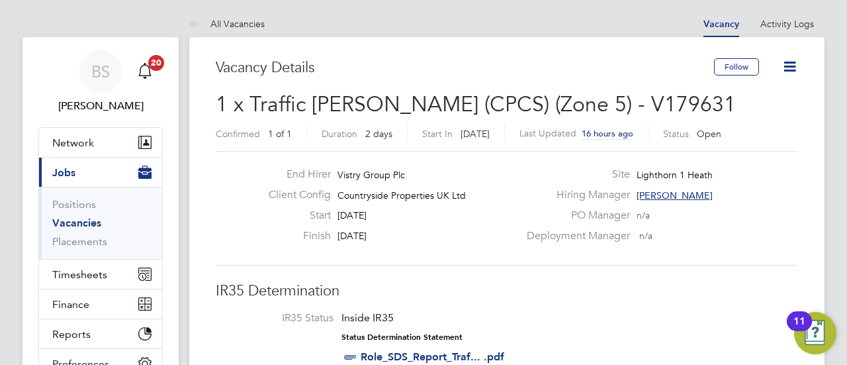
click at [719, 133] on span "Open" at bounding box center [709, 134] width 24 height 12
click at [741, 62] on button "Follow" at bounding box center [736, 66] width 45 height 17
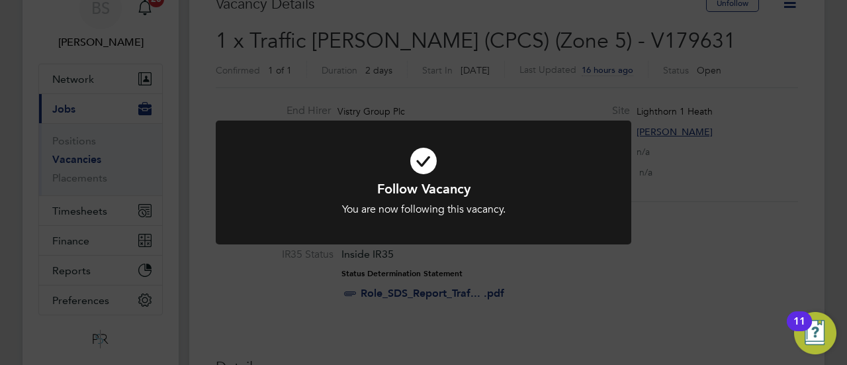
scroll to position [66, 0]
click at [649, 228] on div "Follow Vacancy You are now following this vacancy. Cancel Okay" at bounding box center [423, 182] width 847 height 365
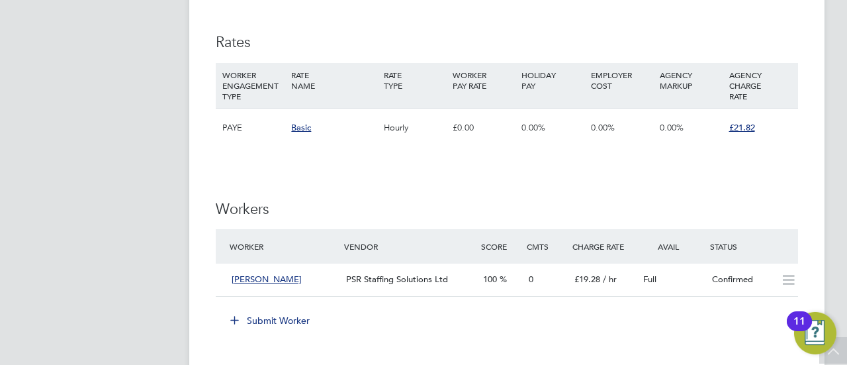
scroll to position [993, 0]
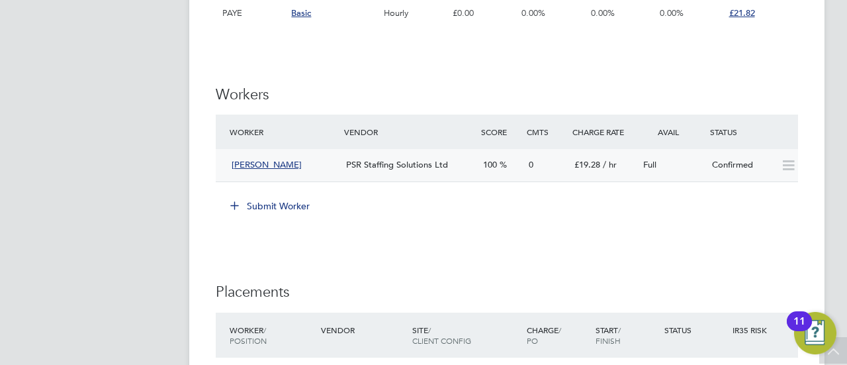
click at [253, 159] on span "[PERSON_NAME]" at bounding box center [267, 164] width 70 height 11
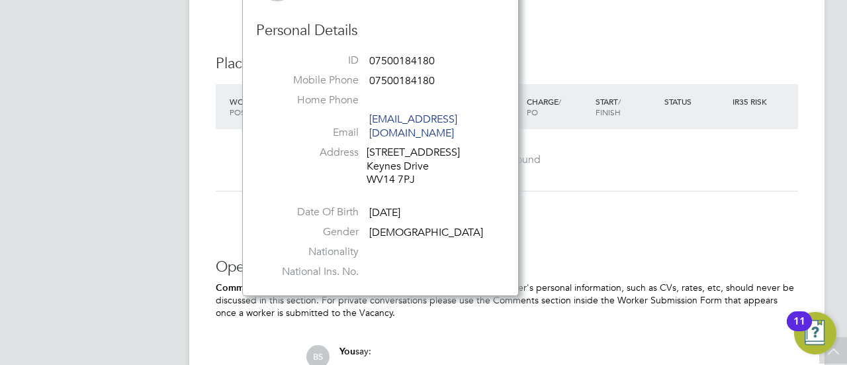
scroll to position [1192, 0]
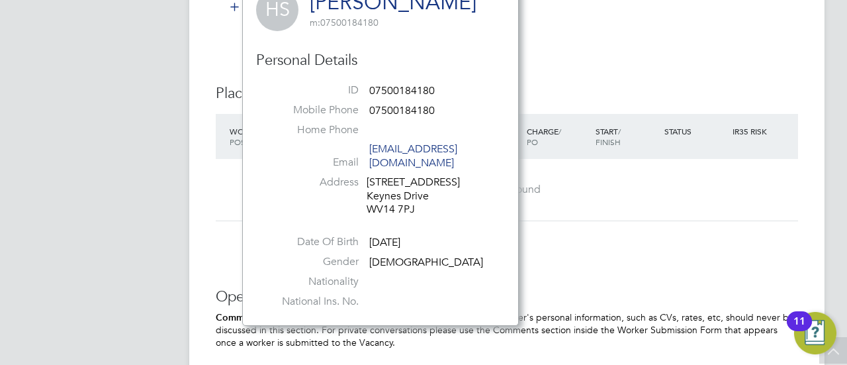
click at [418, 144] on link "[EMAIL_ADDRESS][DOMAIN_NAME]" at bounding box center [413, 155] width 88 height 27
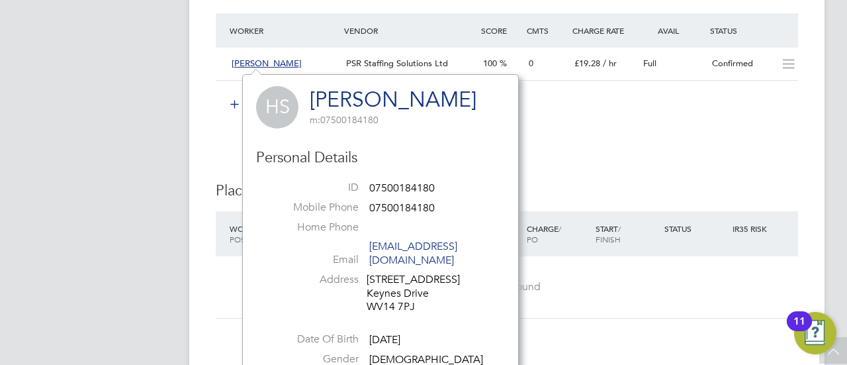
scroll to position [1059, 0]
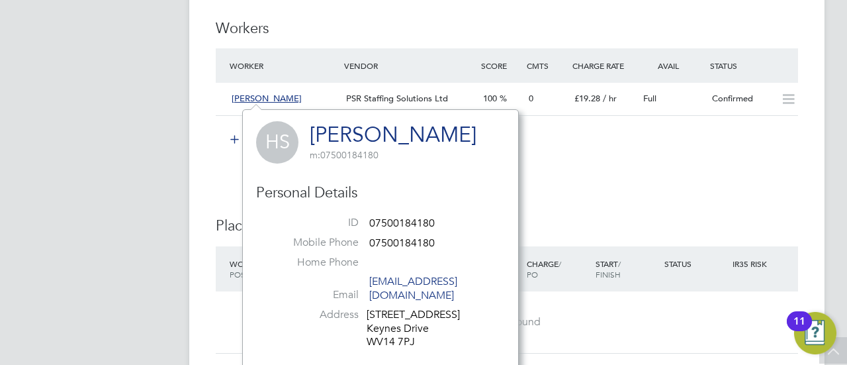
click at [396, 130] on link "[PERSON_NAME]" at bounding box center [393, 135] width 167 height 26
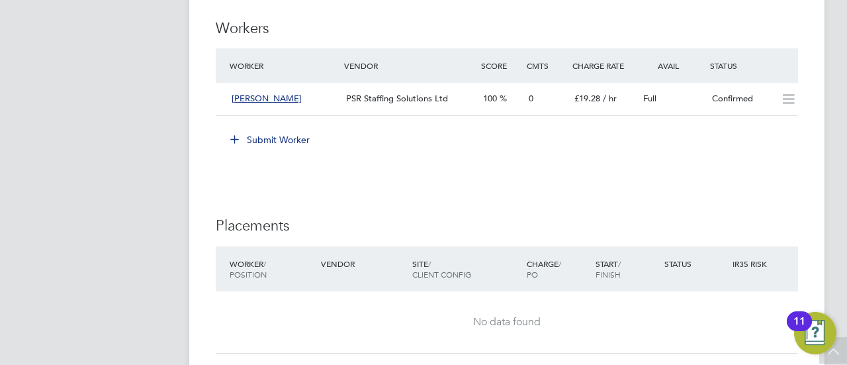
click at [281, 140] on button "Submit Worker" at bounding box center [270, 139] width 99 height 21
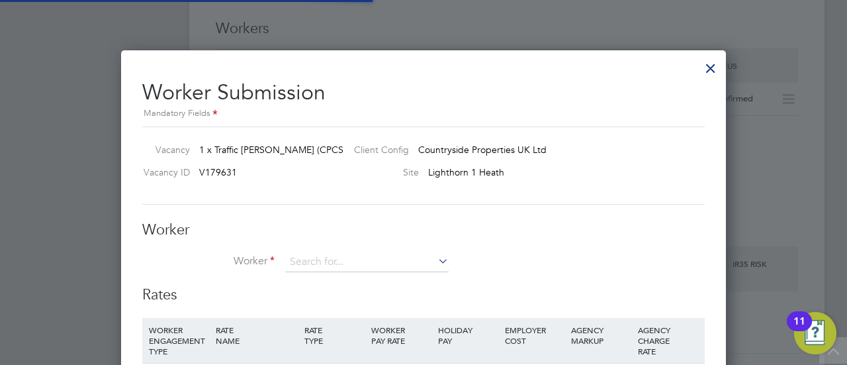
scroll to position [39, 89]
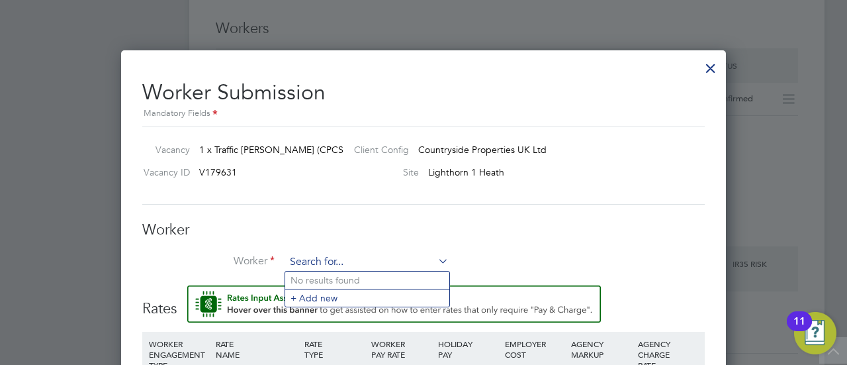
paste input "[EMAIL_ADDRESS][DOMAIN_NAME]"
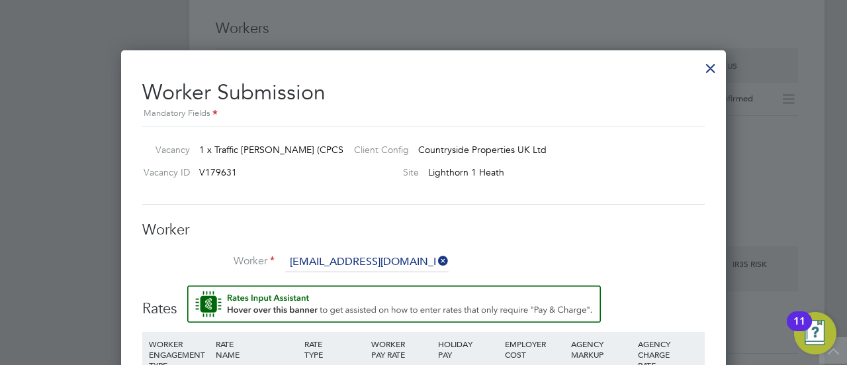
click at [336, 276] on li "Harpareet Singh ( Harsingh91p@gmail.com )" at bounding box center [413, 280] width 256 height 18
type input "Harpareet Singh (Harsingh91p@gmail.com)"
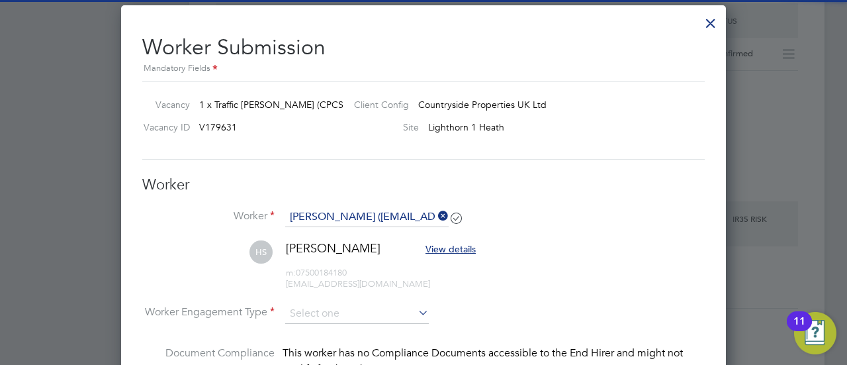
scroll to position [1125, 0]
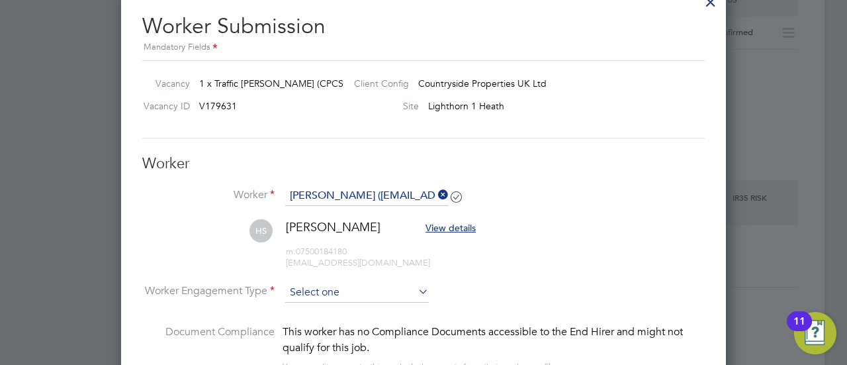
click at [414, 295] on input at bounding box center [357, 293] width 144 height 20
click at [347, 303] on li "Contract" at bounding box center [357, 308] width 144 height 17
type input "Contract"
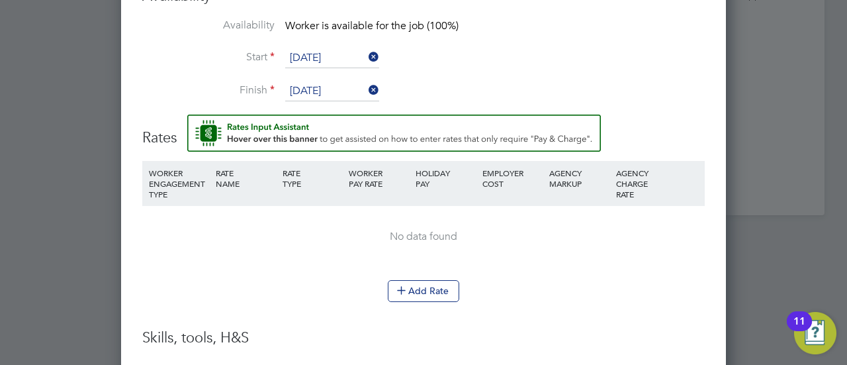
scroll to position [1589, 0]
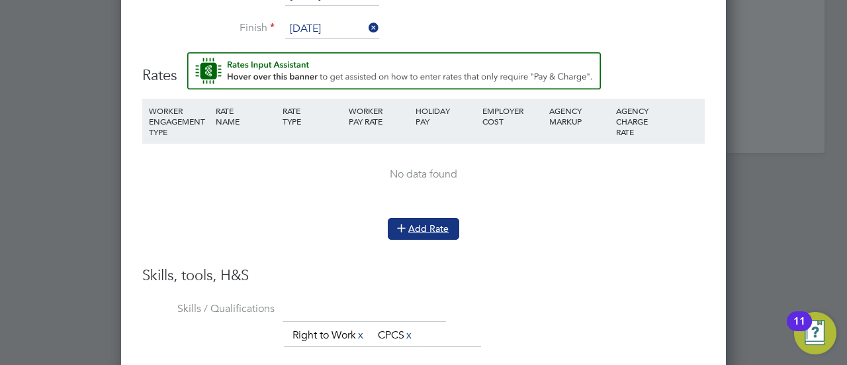
click at [419, 219] on button "Add Rate" at bounding box center [423, 228] width 71 height 21
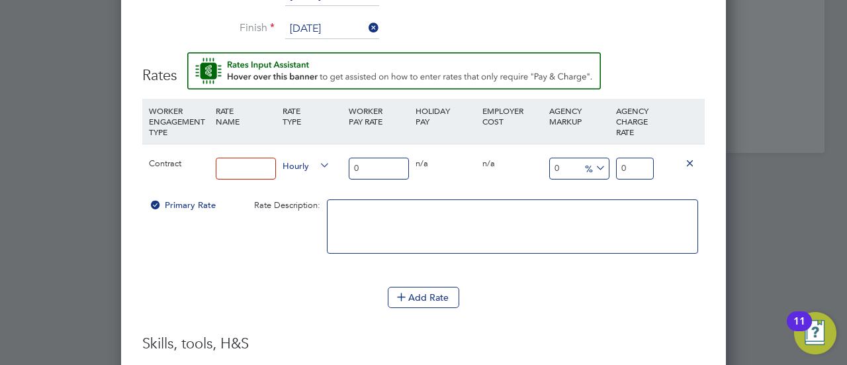
click at [246, 169] on input at bounding box center [246, 169] width 60 height 22
type input "16.80"
click at [629, 158] on input "0" at bounding box center [635, 169] width 38 height 22
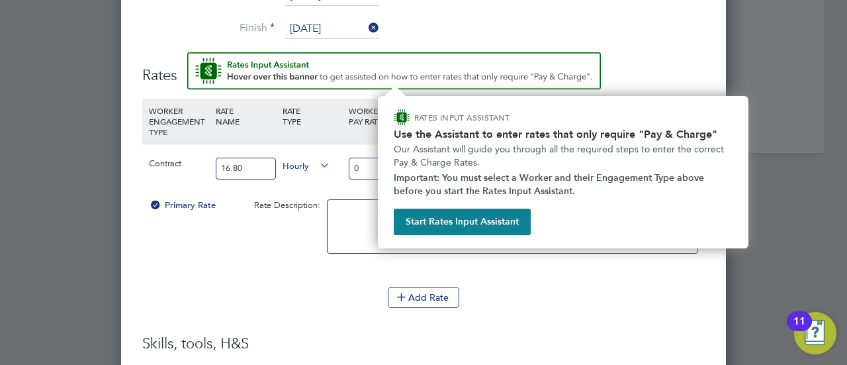
click at [546, 295] on div "Add Rate" at bounding box center [423, 297] width 563 height 21
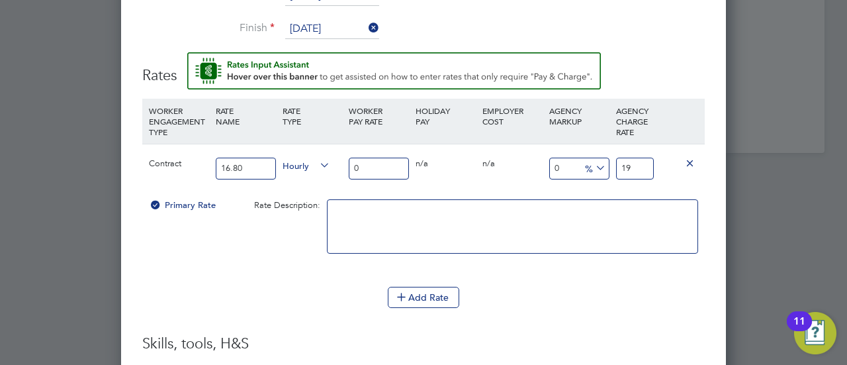
click at [640, 159] on input "19" at bounding box center [635, 169] width 38 height 22
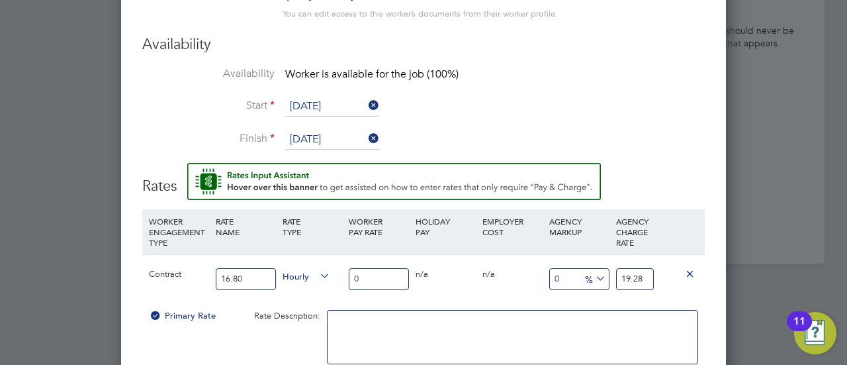
type input "19.28"
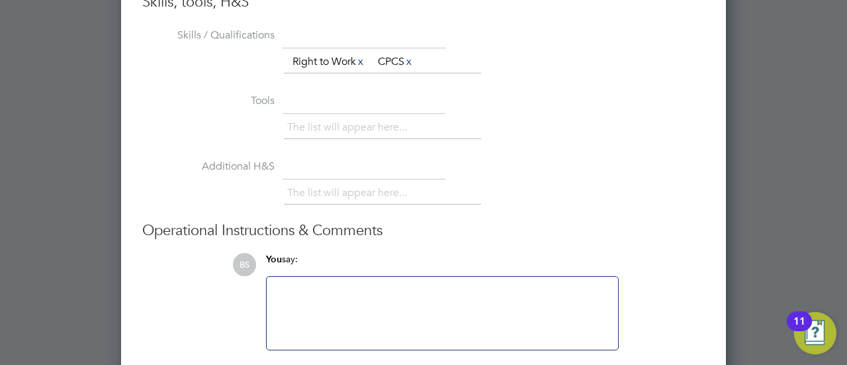
scroll to position [1976, 0]
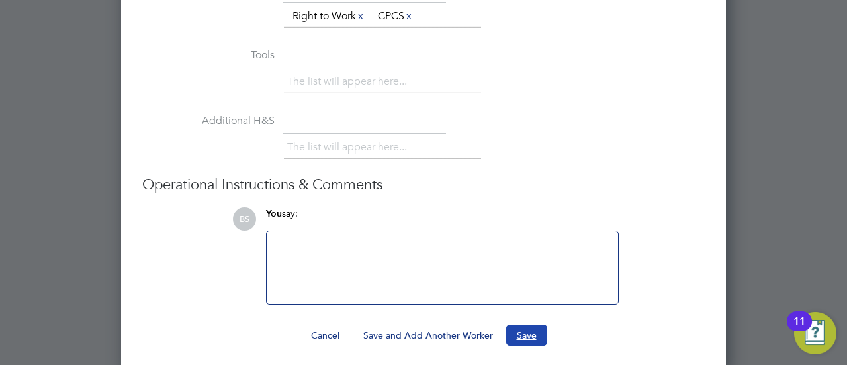
click at [520, 330] on button "Save" at bounding box center [526, 334] width 41 height 21
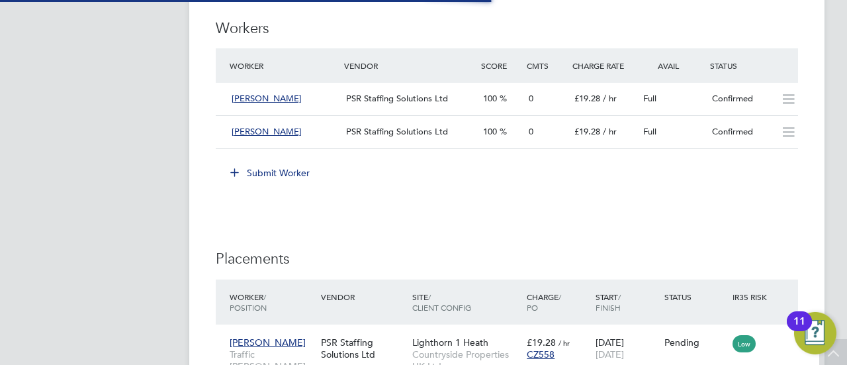
scroll to position [50, 92]
click at [788, 132] on icon at bounding box center [789, 132] width 17 height 11
drag, startPoint x: 715, startPoint y: 128, endPoint x: 768, endPoint y: 136, distance: 53.6
click at [768, 136] on div "Confirmed" at bounding box center [741, 132] width 69 height 22
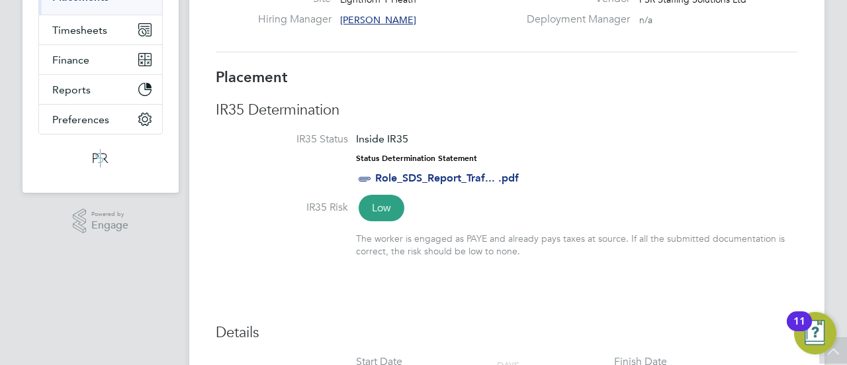
scroll to position [132, 0]
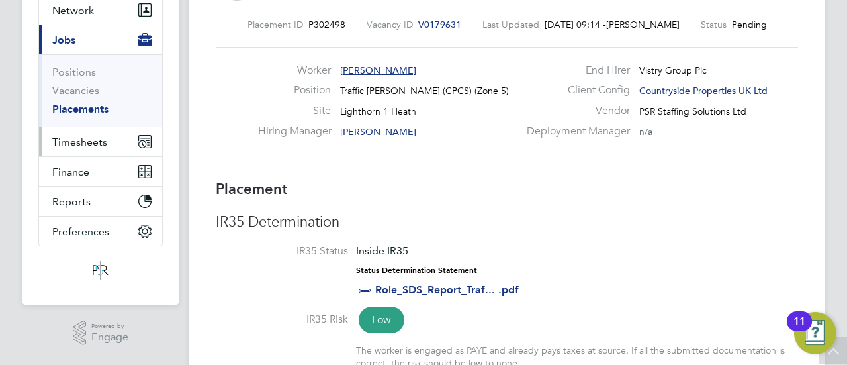
click at [101, 146] on span "Timesheets" at bounding box center [79, 142] width 55 height 13
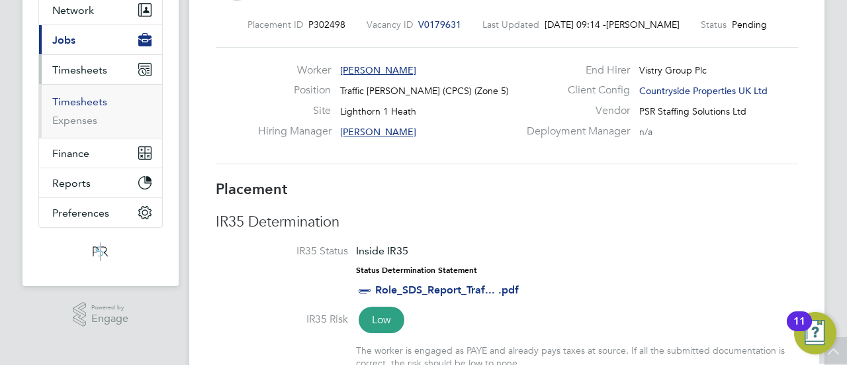
click at [93, 99] on link "Timesheets" at bounding box center [79, 101] width 55 height 13
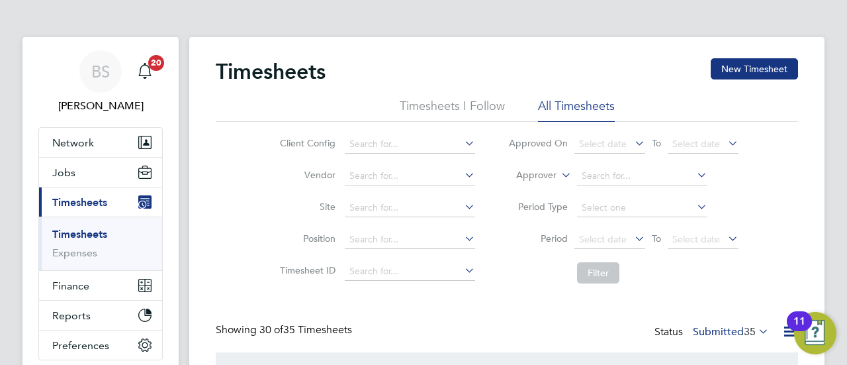
scroll to position [7, 7]
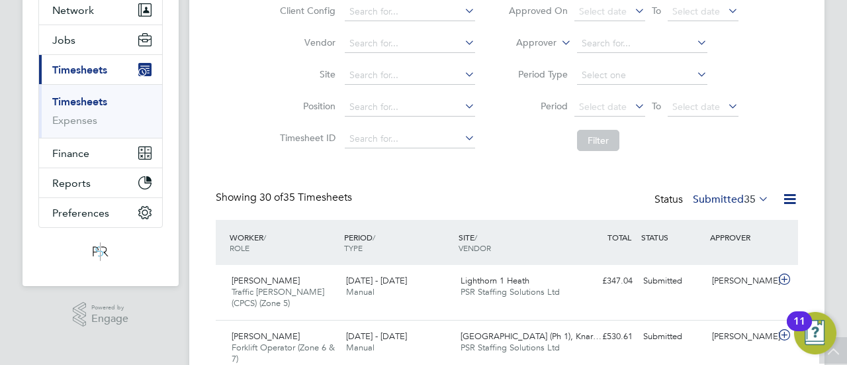
click at [720, 197] on label "Submitted 35" at bounding box center [731, 199] width 76 height 13
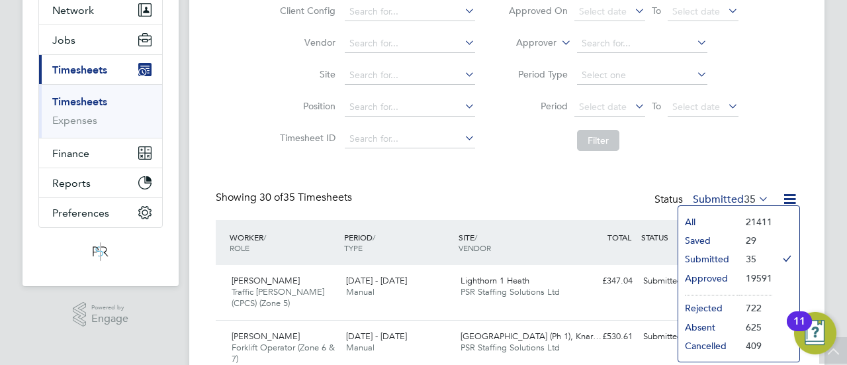
click at [704, 275] on li "Approved" at bounding box center [709, 278] width 61 height 19
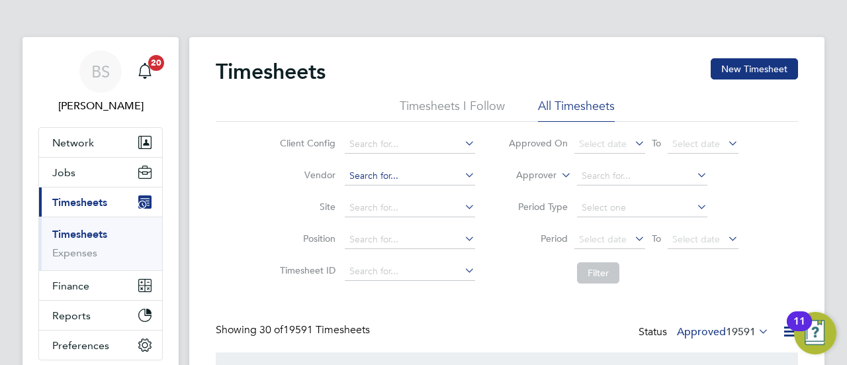
drag, startPoint x: 389, startPoint y: 210, endPoint x: 377, endPoint y: 181, distance: 30.9
click at [389, 207] on input at bounding box center [410, 208] width 130 height 19
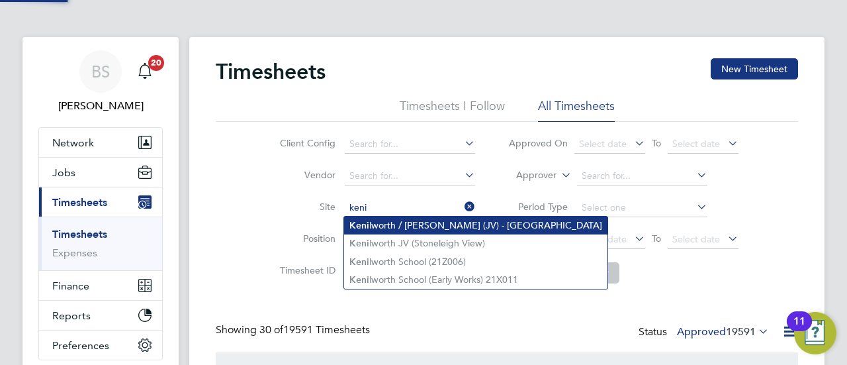
drag, startPoint x: 416, startPoint y: 228, endPoint x: 495, endPoint y: 232, distance: 78.8
click at [417, 228] on li "Keni lworth / Stoneleigh (JV) - Linden" at bounding box center [475, 225] width 263 height 18
type input "Kenilworth / Stoneleigh (JV) - Linden"
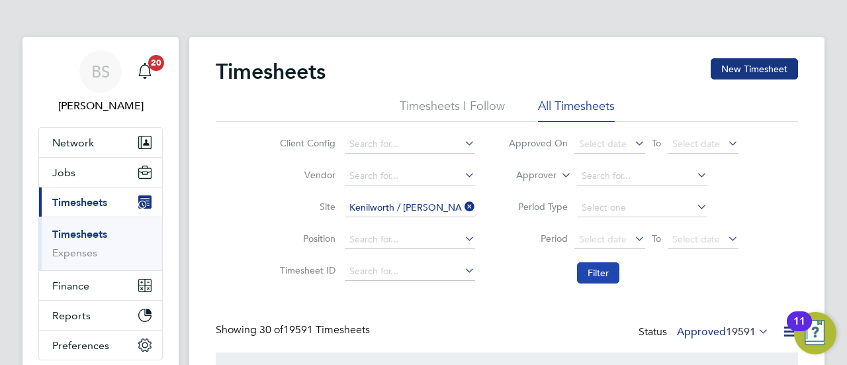
click at [609, 271] on button "Filter" at bounding box center [598, 272] width 42 height 21
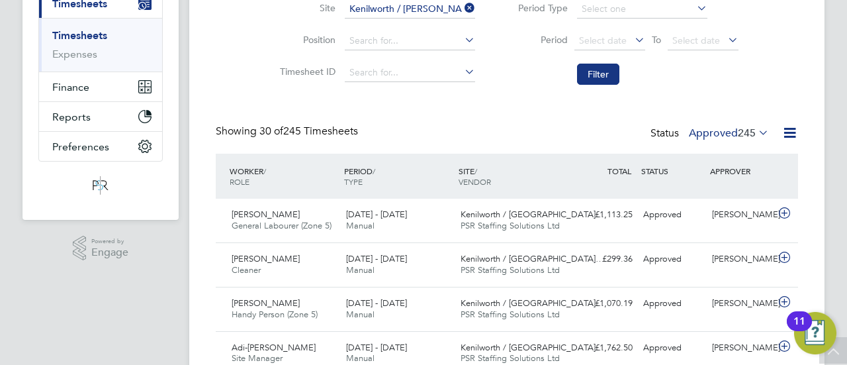
click at [723, 129] on label "Approved 245" at bounding box center [729, 132] width 80 height 13
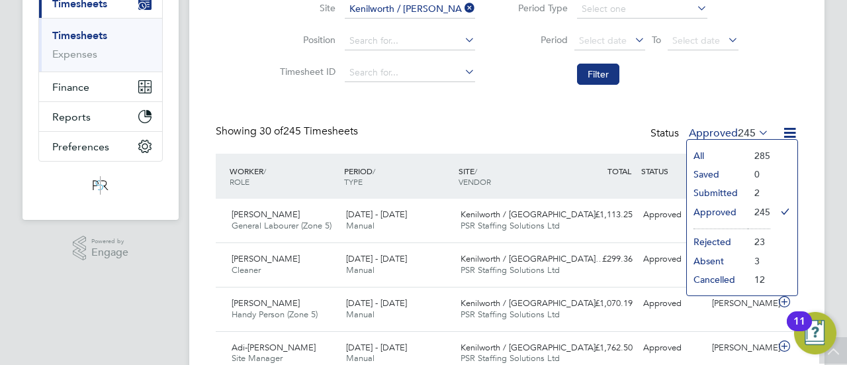
click at [732, 199] on li "Submitted" at bounding box center [717, 192] width 61 height 19
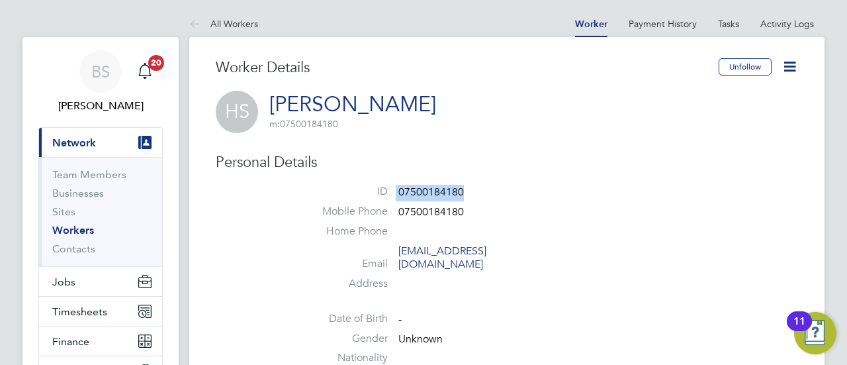
drag, startPoint x: 397, startPoint y: 190, endPoint x: 468, endPoint y: 194, distance: 70.9
click at [468, 194] on li "ID 07500184180" at bounding box center [546, 195] width 503 height 20
copy li "07500184180"
click at [566, 203] on li "ID 07500184180" at bounding box center [546, 195] width 503 height 20
click at [64, 279] on span "Jobs" at bounding box center [63, 281] width 23 height 13
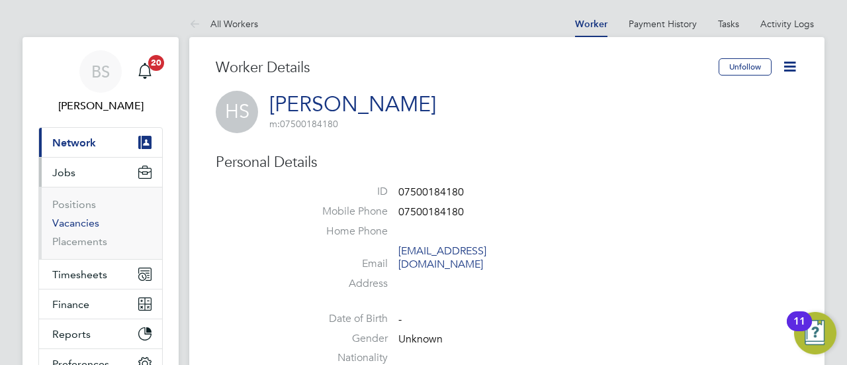
click at [86, 226] on link "Vacancies" at bounding box center [75, 222] width 47 height 13
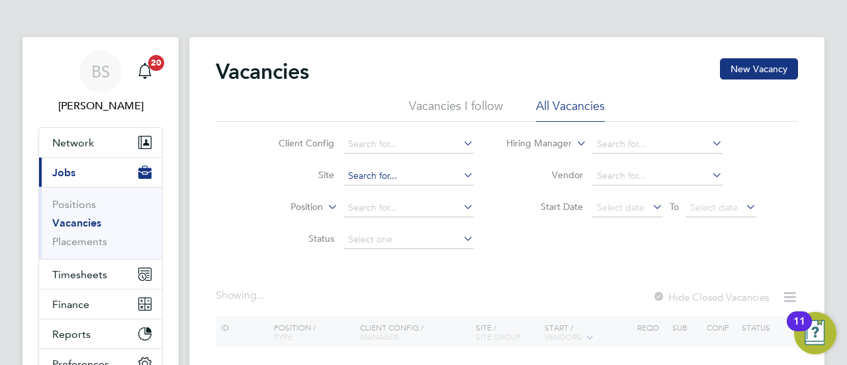
click at [388, 174] on input at bounding box center [409, 176] width 130 height 19
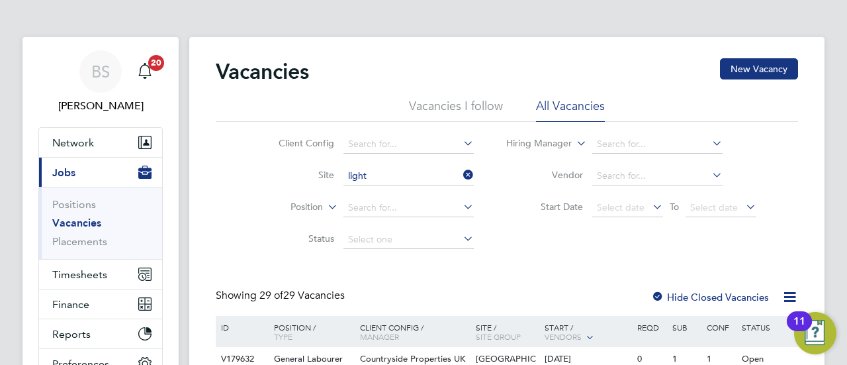
click at [438, 191] on li "Light horn 1 Heath" at bounding box center [408, 194] width 131 height 18
type input "Lighthorn 1 Heath"
click at [66, 169] on span "Jobs" at bounding box center [63, 172] width 23 height 13
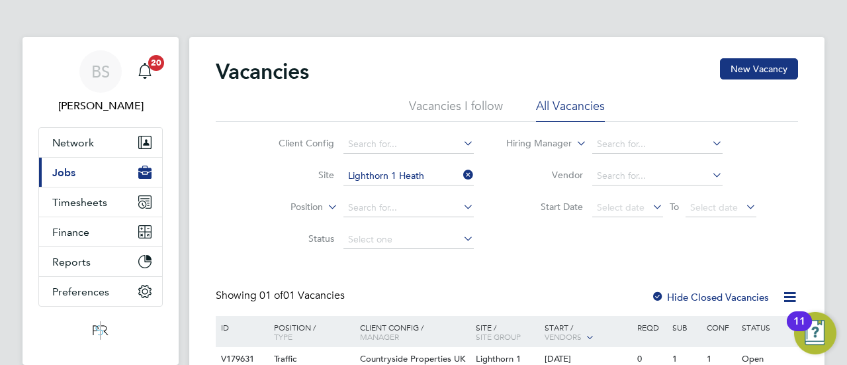
click at [66, 168] on span "Jobs" at bounding box center [63, 172] width 23 height 13
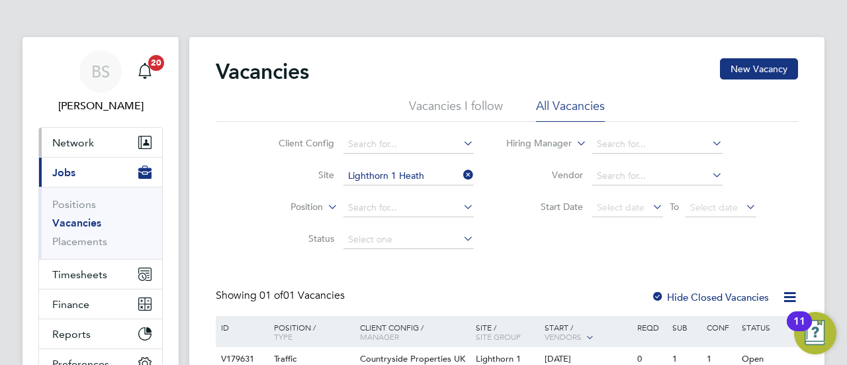
click at [82, 143] on span "Network" at bounding box center [73, 142] width 42 height 13
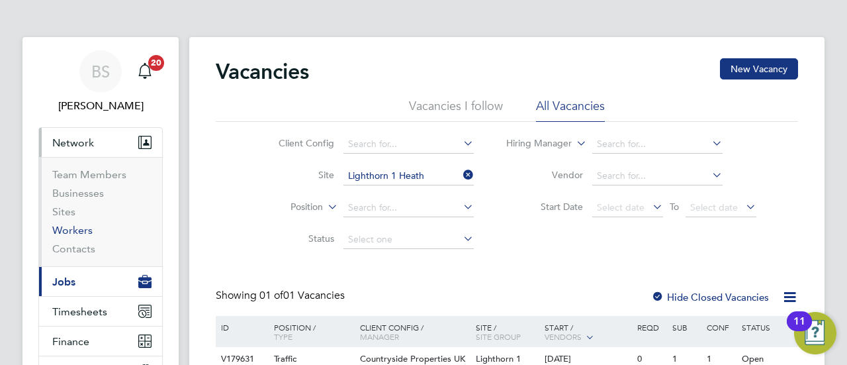
click at [79, 228] on link "Workers" at bounding box center [72, 230] width 40 height 13
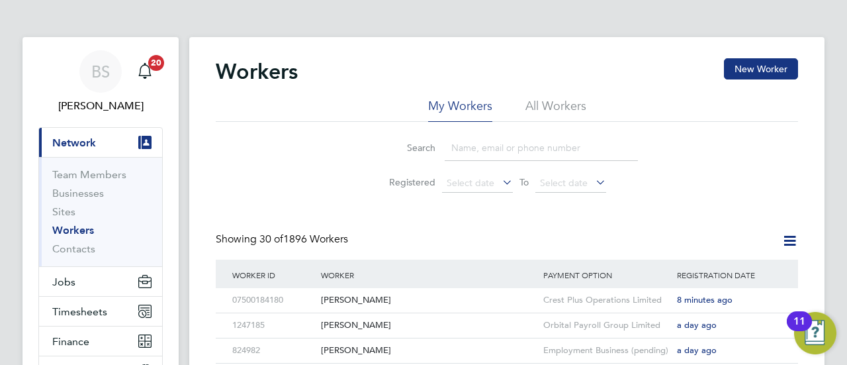
click at [493, 156] on input at bounding box center [541, 148] width 193 height 26
paste input "[EMAIL_ADDRESS][DOMAIN_NAME]"
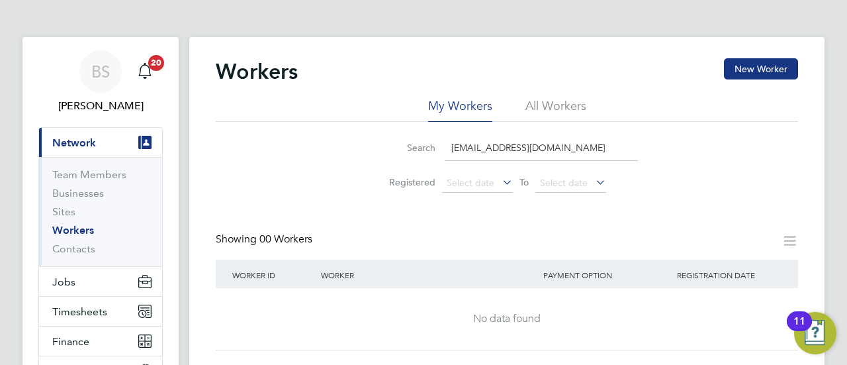
scroll to position [66, 0]
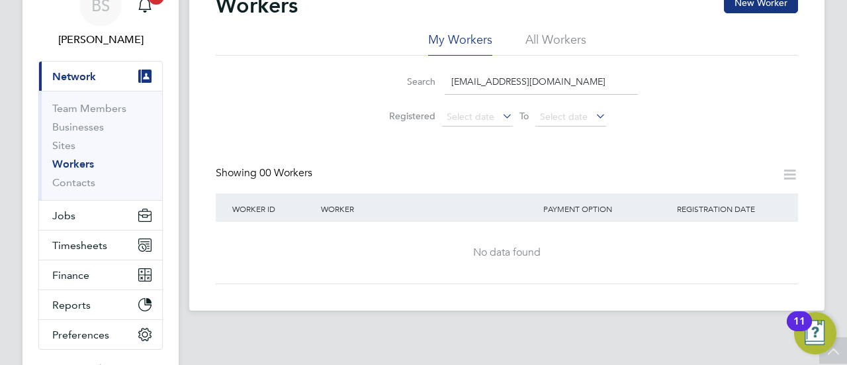
click at [504, 83] on input "[EMAIL_ADDRESS][DOMAIN_NAME]" at bounding box center [541, 82] width 193 height 26
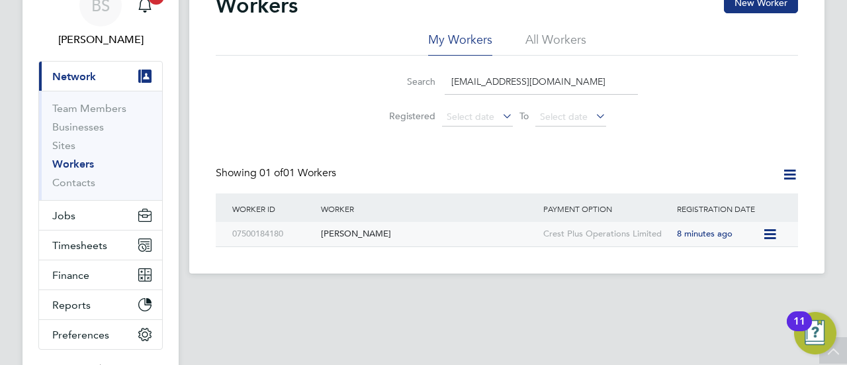
type input "Harsingh91p3@gmail.com"
click at [767, 232] on icon at bounding box center [769, 234] width 13 height 16
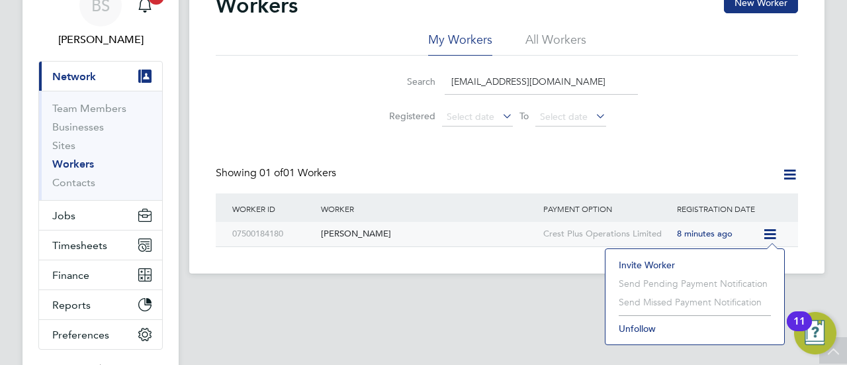
click at [354, 234] on div "[PERSON_NAME]" at bounding box center [429, 234] width 222 height 24
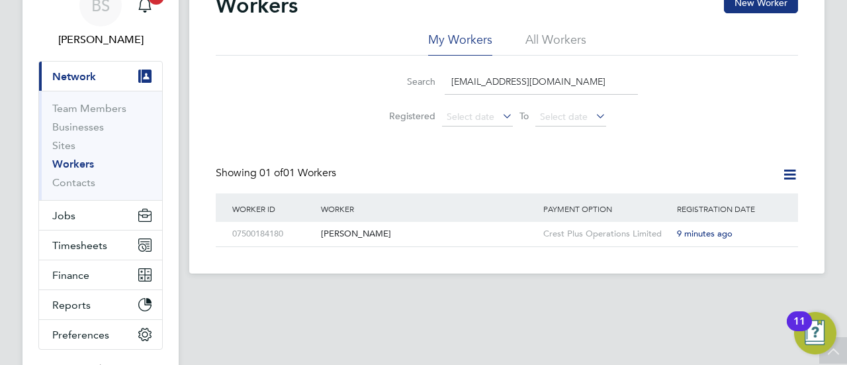
click at [82, 164] on link "Workers" at bounding box center [73, 164] width 42 height 13
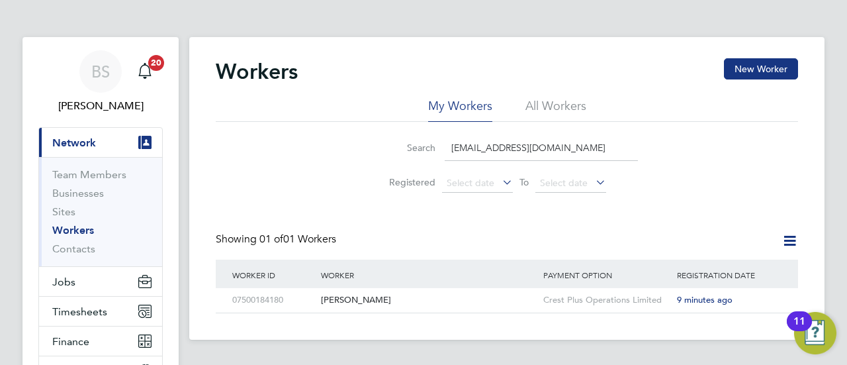
drag, startPoint x: 577, startPoint y: 152, endPoint x: 404, endPoint y: 160, distance: 173.6
click at [407, 163] on li "Search Harsingh91p3@gmail.com" at bounding box center [506, 147] width 295 height 39
click at [547, 115] on li "All Workers" at bounding box center [556, 110] width 61 height 24
click at [573, 154] on input "Harsingh91p3@gmail.com" at bounding box center [541, 148] width 193 height 26
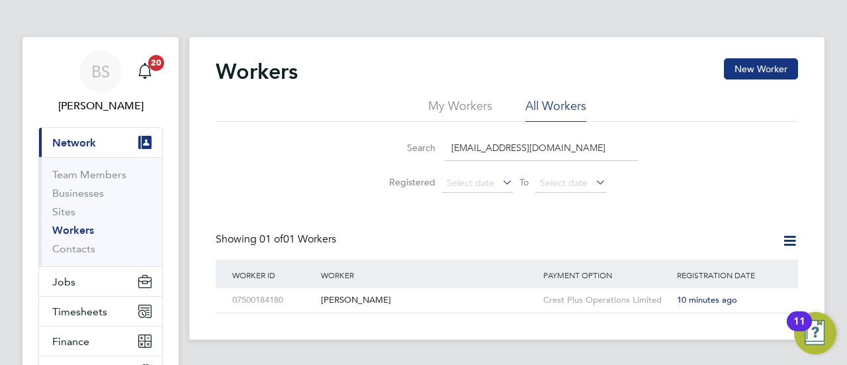
click at [573, 154] on input "Harsingh91p3@gmail.com" at bounding box center [541, 148] width 193 height 26
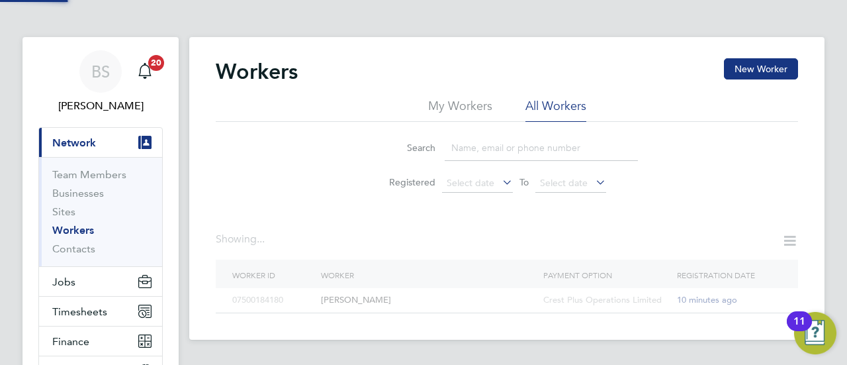
paste input "[EMAIL_ADDRESS][DOMAIN_NAME]"
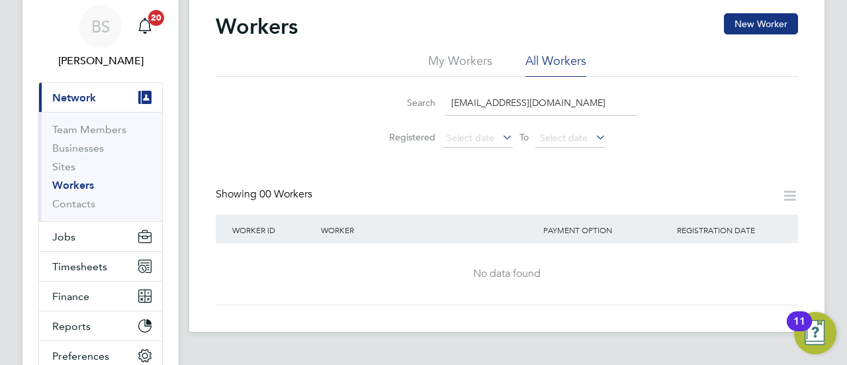
scroll to position [66, 0]
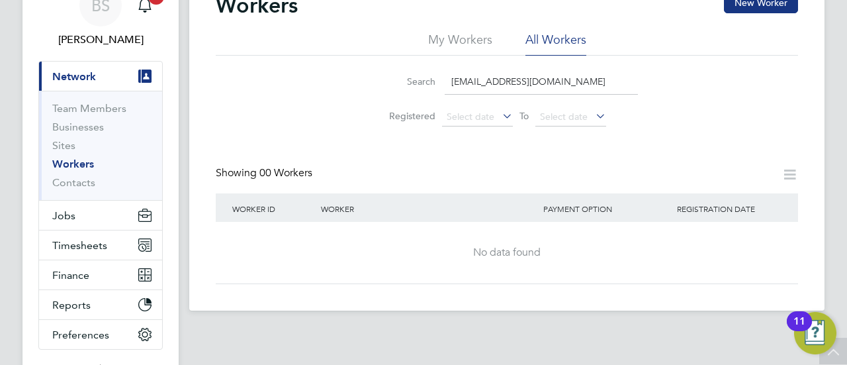
type input "[EMAIL_ADDRESS][DOMAIN_NAME]"
click at [673, 154] on div "Workers New Worker My Workers All Workers Search Harsingh91p@gmail.com Register…" at bounding box center [507, 138] width 583 height 292
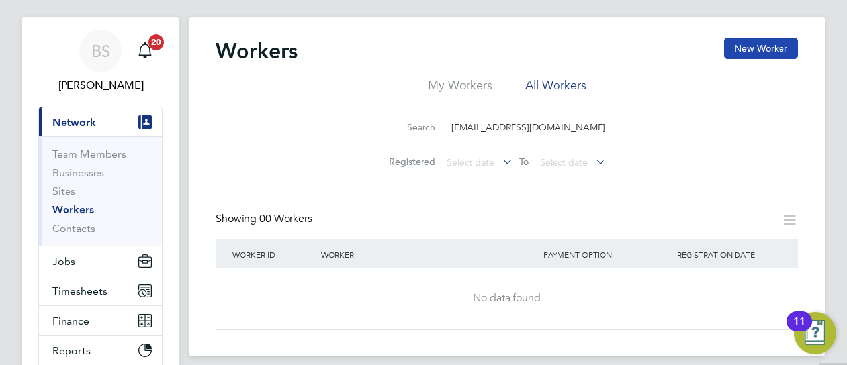
scroll to position [0, 0]
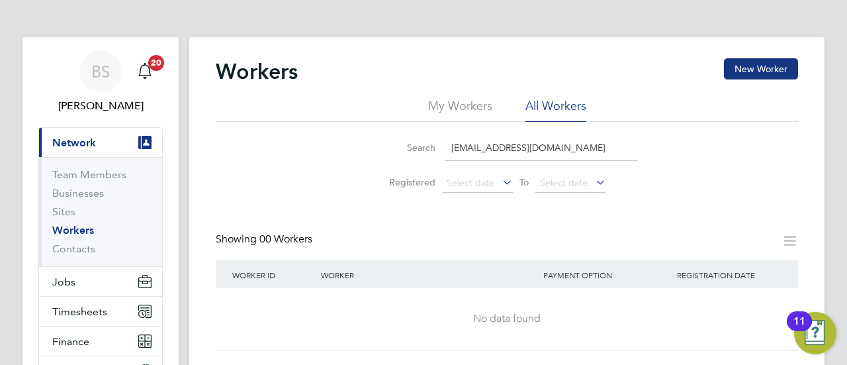
click at [510, 158] on input "[EMAIL_ADDRESS][DOMAIN_NAME]" at bounding box center [541, 148] width 193 height 26
click at [744, 68] on button "New Worker" at bounding box center [761, 68] width 74 height 21
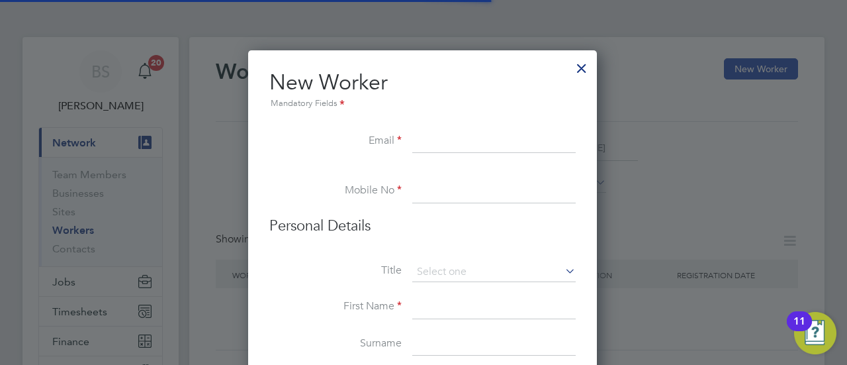
scroll to position [1121, 350]
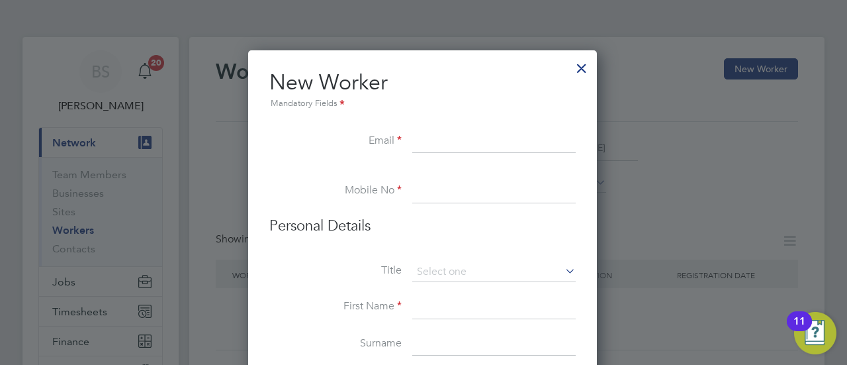
paste input "[EMAIL_ADDRESS][DOMAIN_NAME]"
type input "[EMAIL_ADDRESS][DOMAIN_NAME]"
click at [438, 187] on input at bounding box center [494, 191] width 164 height 24
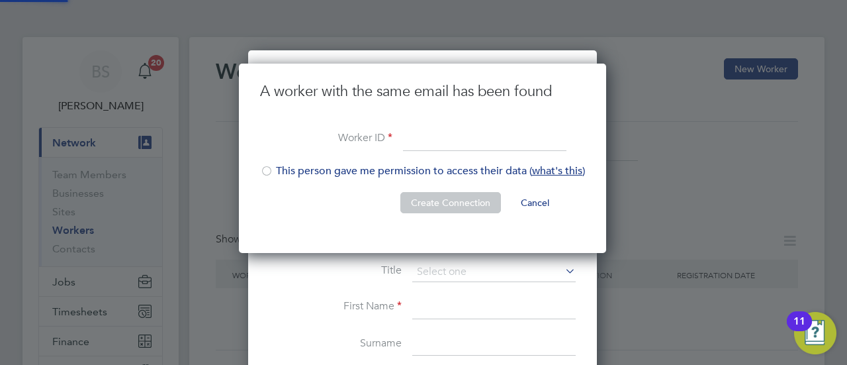
scroll to position [189, 369]
click at [267, 167] on div at bounding box center [266, 172] width 13 height 13
click at [466, 140] on input at bounding box center [485, 140] width 164 height 24
paste input "[EMAIL_ADDRESS][DOMAIN_NAME]"
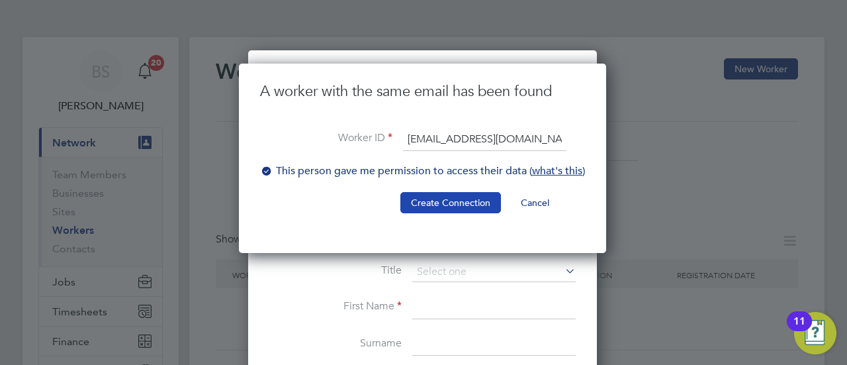
type input "[EMAIL_ADDRESS][DOMAIN_NAME]"
click at [483, 200] on button "Create Connection" at bounding box center [451, 202] width 101 height 21
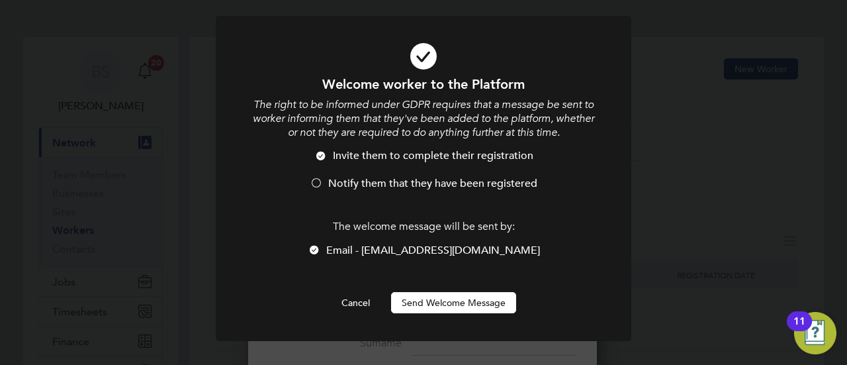
click at [318, 180] on div at bounding box center [316, 183] width 13 height 13
click at [445, 303] on button "Send Welcome Message" at bounding box center [453, 302] width 125 height 21
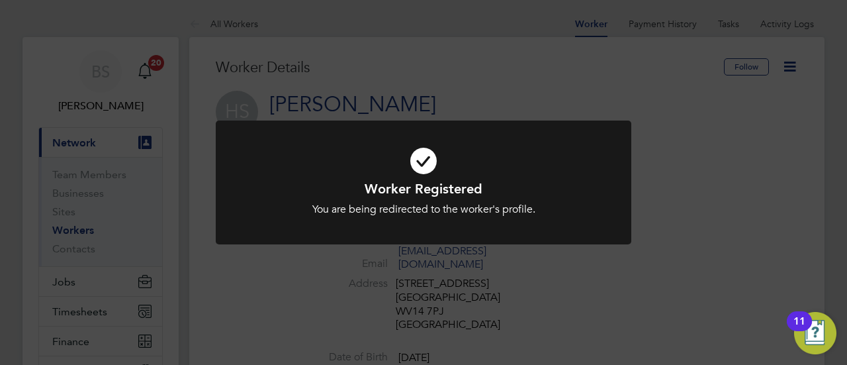
click at [679, 201] on div "Worker Registered You are being redirected to the worker's profile. Cancel Okay" at bounding box center [423, 182] width 847 height 365
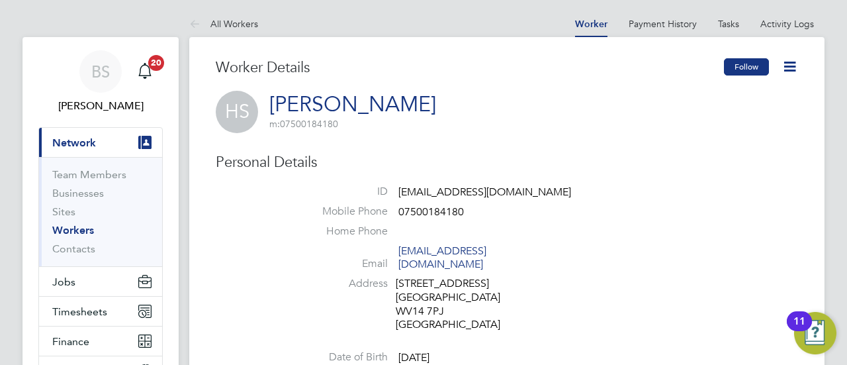
click at [756, 71] on button "Follow" at bounding box center [746, 66] width 45 height 17
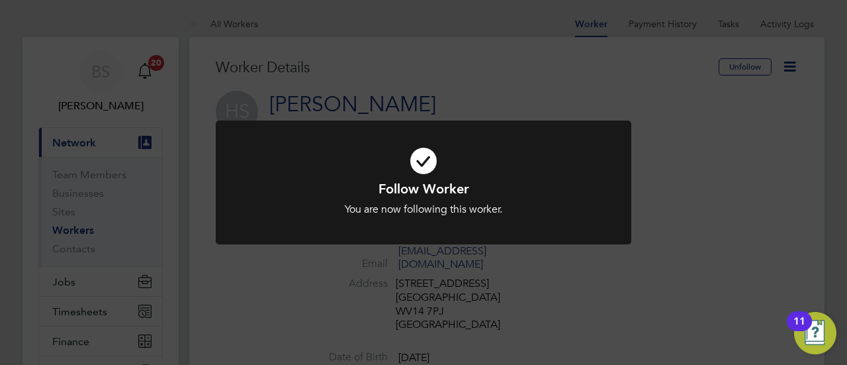
click at [543, 115] on div "Follow Worker You are now following this worker. Cancel Okay" at bounding box center [423, 182] width 847 height 365
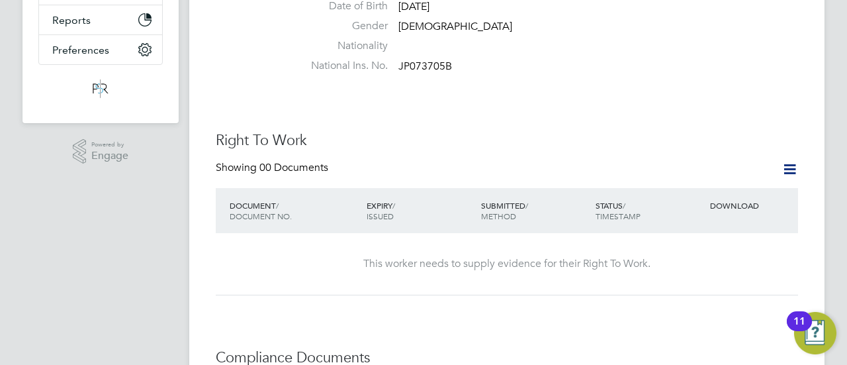
scroll to position [397, 0]
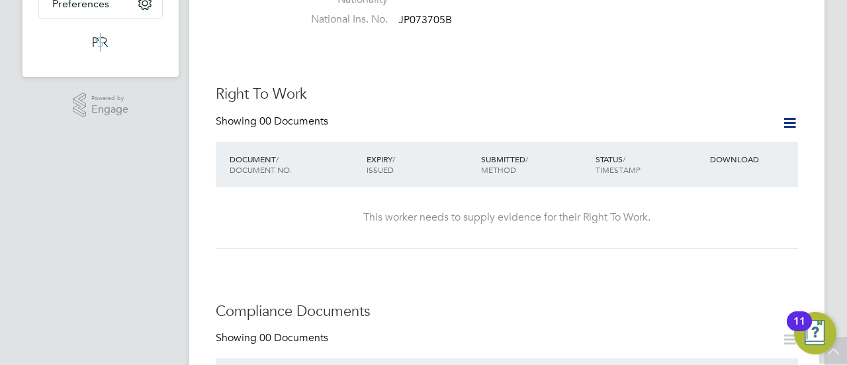
click at [790, 115] on icon at bounding box center [790, 123] width 17 height 17
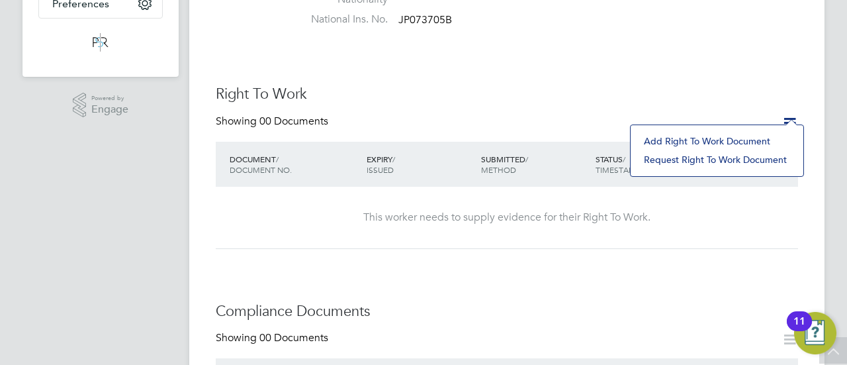
click at [726, 140] on li "Add Right To Work Document" at bounding box center [718, 141] width 160 height 19
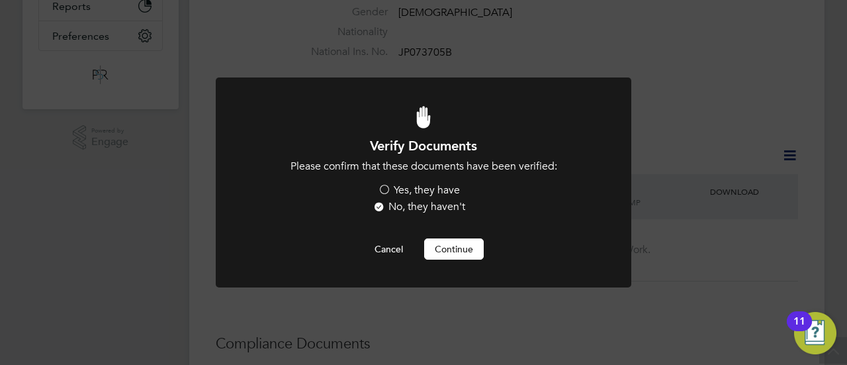
click at [385, 187] on label "Yes, they have" at bounding box center [419, 190] width 82 height 14
click at [0, 0] on input "Yes, they have" at bounding box center [0, 0] width 0 height 0
click at [443, 248] on button "Continue" at bounding box center [454, 248] width 60 height 21
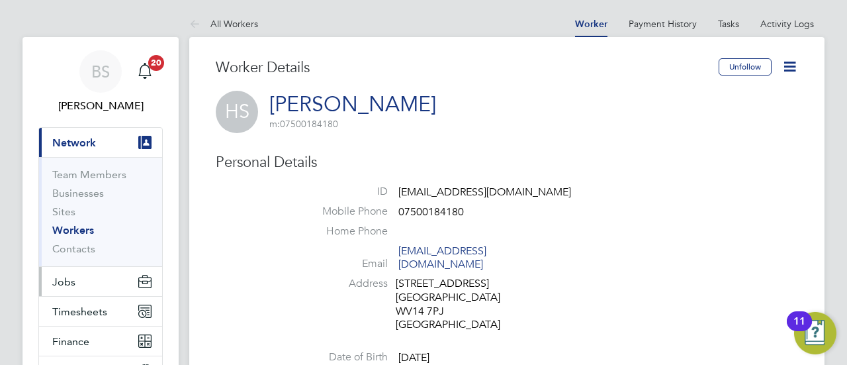
click at [74, 282] on span "Jobs" at bounding box center [63, 281] width 23 height 13
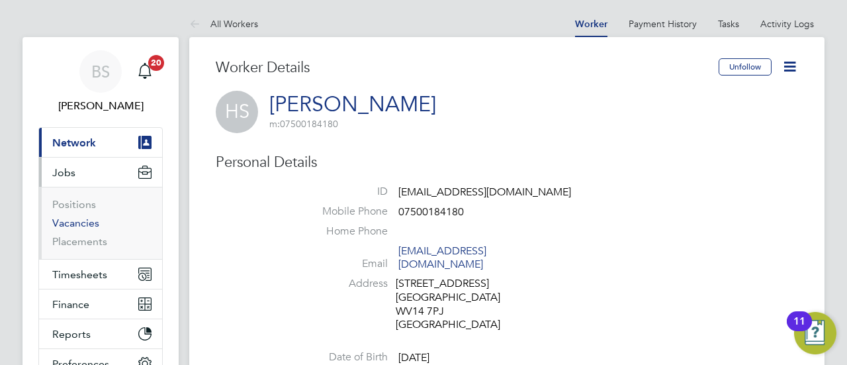
click at [86, 223] on link "Vacancies" at bounding box center [75, 222] width 47 height 13
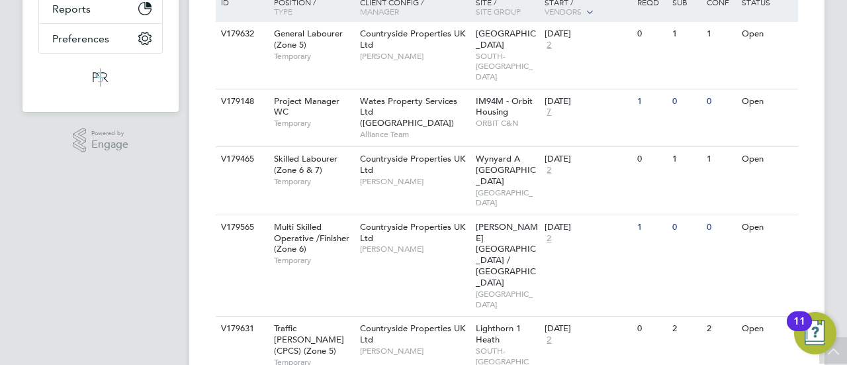
scroll to position [326, 0]
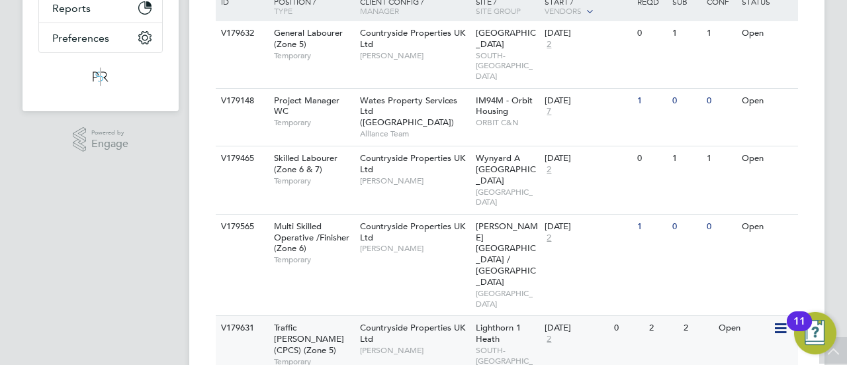
click at [339, 316] on div "Traffic Marshall (CPCS) (Zone 5) Temporary" at bounding box center [310, 344] width 93 height 57
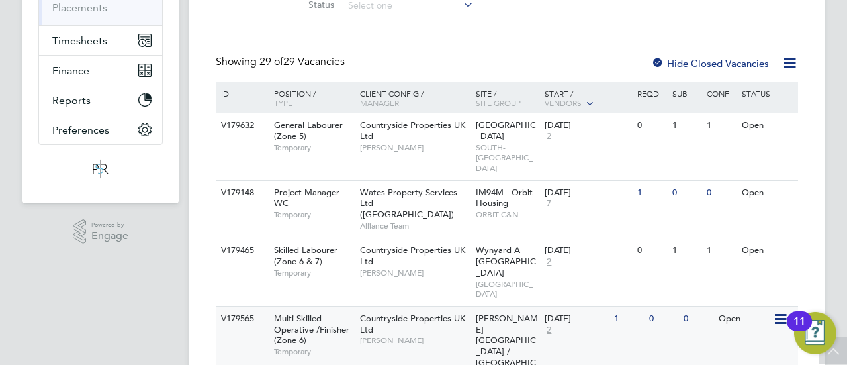
scroll to position [193, 0]
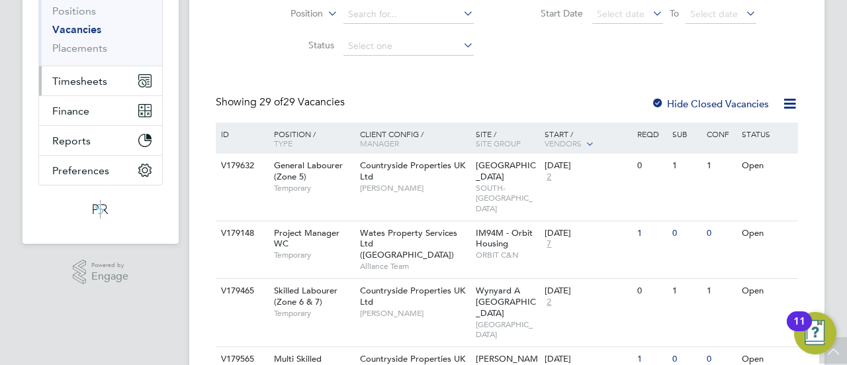
click at [90, 72] on button "Timesheets" at bounding box center [100, 80] width 123 height 29
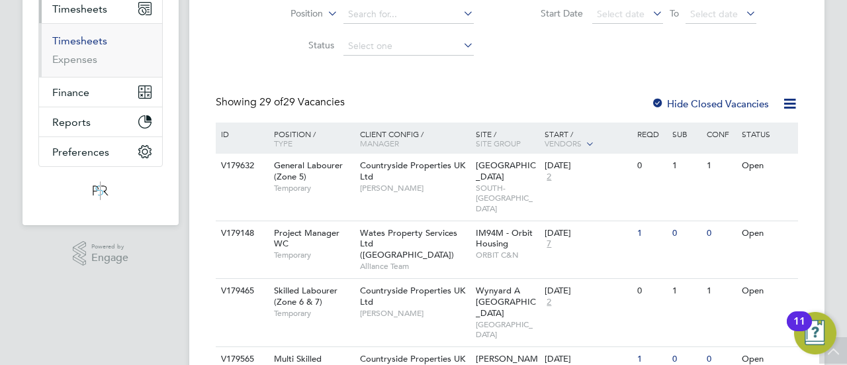
click at [83, 40] on link "Timesheets" at bounding box center [79, 40] width 55 height 13
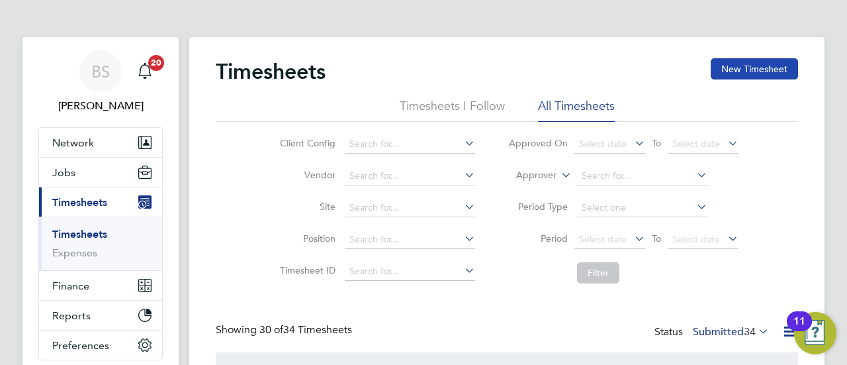
click at [724, 69] on button "New Timesheet" at bounding box center [754, 68] width 87 height 21
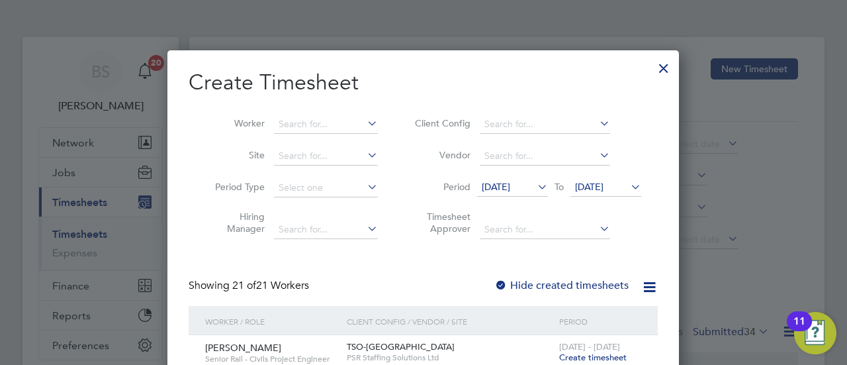
click at [510, 181] on span "19 Aug 2025" at bounding box center [496, 187] width 28 height 12
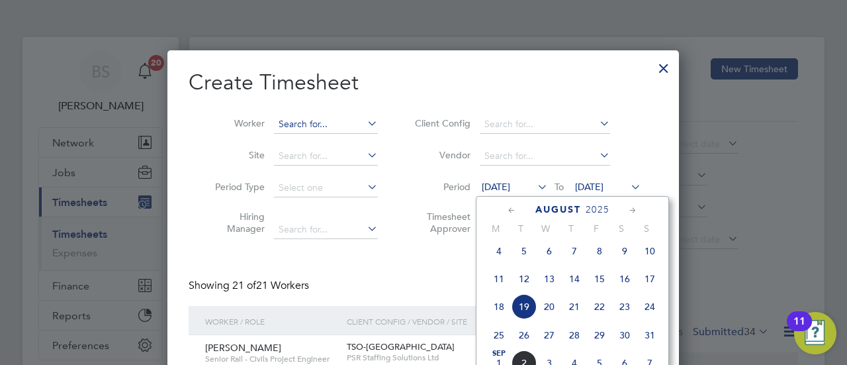
click at [310, 124] on input at bounding box center [326, 124] width 104 height 19
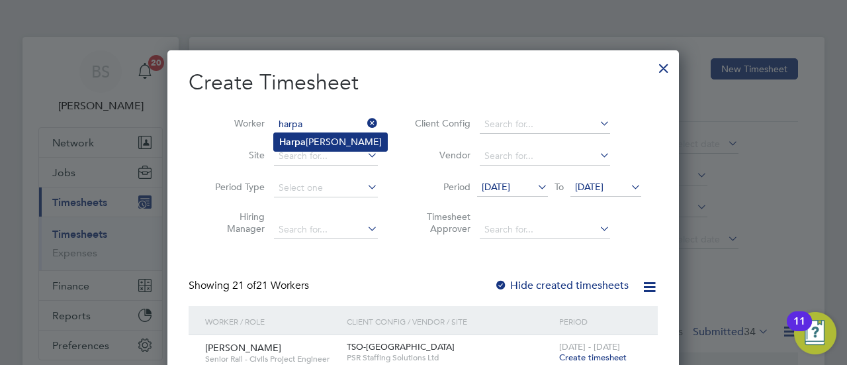
click at [330, 144] on li "Harpa reet Singh" at bounding box center [330, 142] width 113 height 18
type input "[PERSON_NAME]"
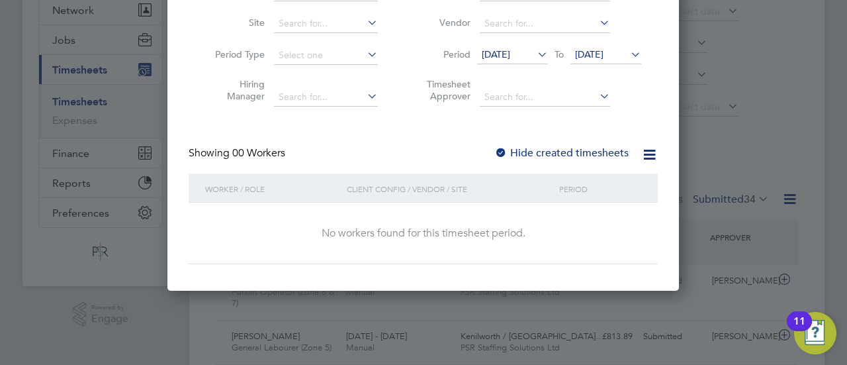
click at [569, 154] on label "Hide created timesheets" at bounding box center [562, 152] width 134 height 13
click at [510, 51] on span "19 Aug 2025" at bounding box center [496, 54] width 28 height 12
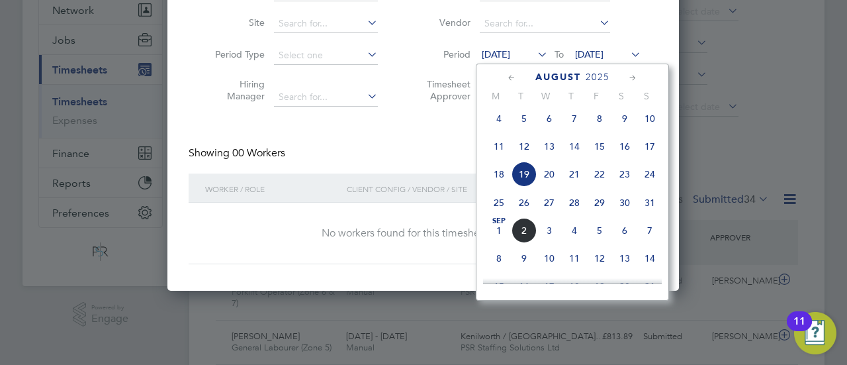
click at [499, 210] on span "25" at bounding box center [499, 202] width 25 height 25
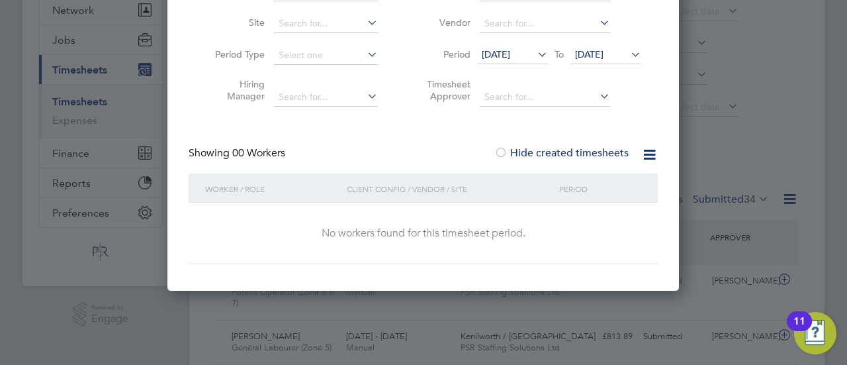
click at [604, 50] on span "26 Aug 2025" at bounding box center [589, 54] width 28 height 12
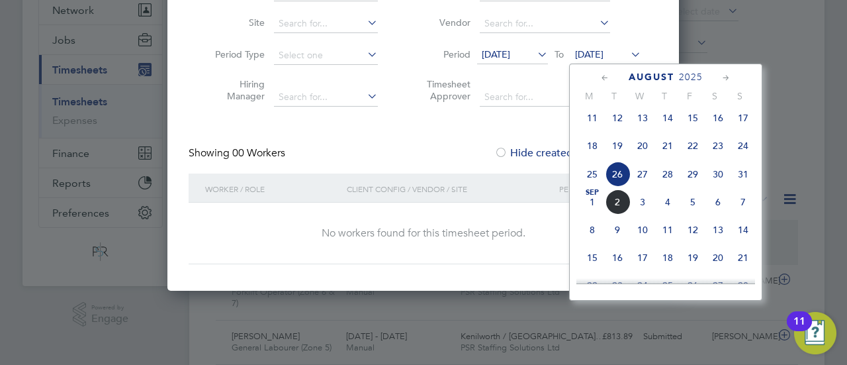
click at [736, 182] on span "31" at bounding box center [743, 174] width 25 height 25
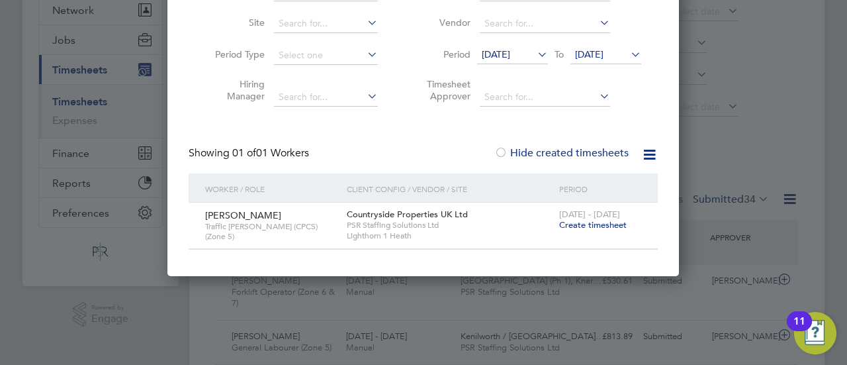
click at [610, 224] on span "Create timesheet" at bounding box center [593, 224] width 68 height 11
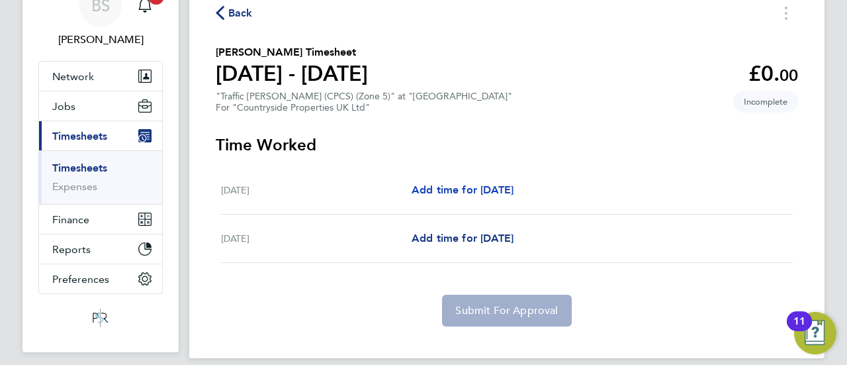
click at [477, 195] on span "Add time for Wed 27 Aug" at bounding box center [463, 189] width 102 height 13
select select "30"
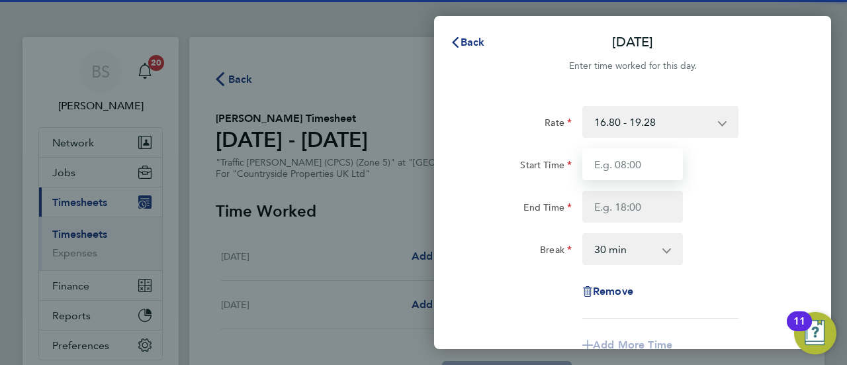
click at [631, 171] on input "Start Time" at bounding box center [633, 164] width 101 height 32
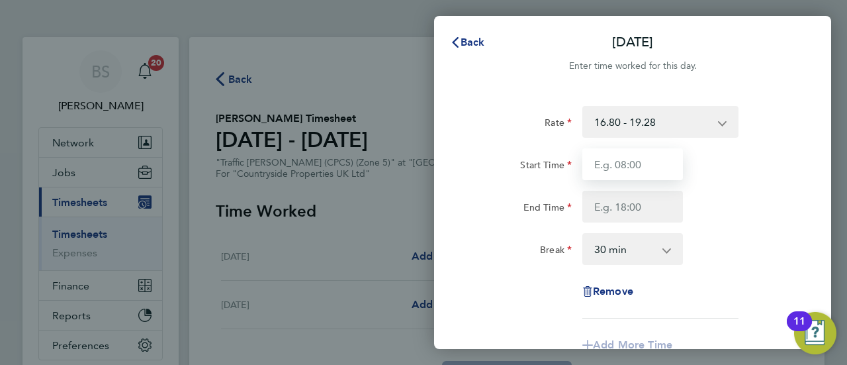
type input "07:30"
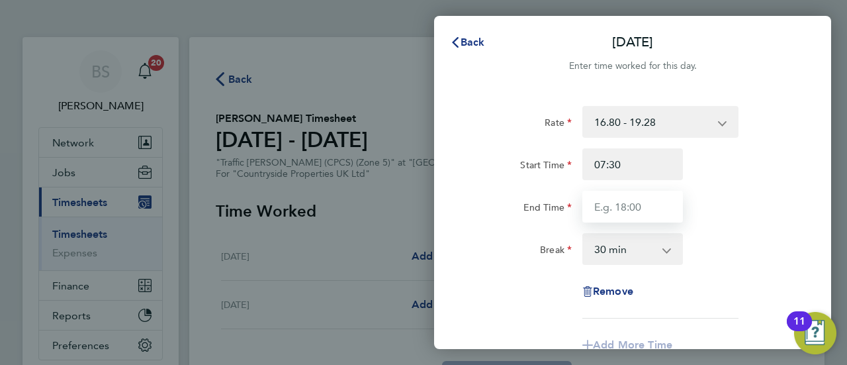
click at [634, 209] on input "End Time" at bounding box center [633, 207] width 101 height 32
type input "1"
type input "17:00"
click at [810, 209] on div "Rate 16.80 - 19.28 Start Time 07:30 End Time 17:00 Break 0 min 15 min 30 min 45…" at bounding box center [632, 283] width 397 height 387
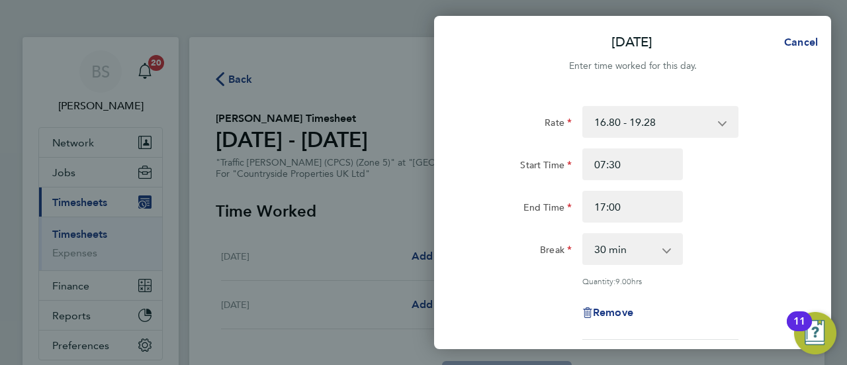
click at [710, 279] on div "Quantity: 9.00 hrs" at bounding box center [661, 280] width 156 height 11
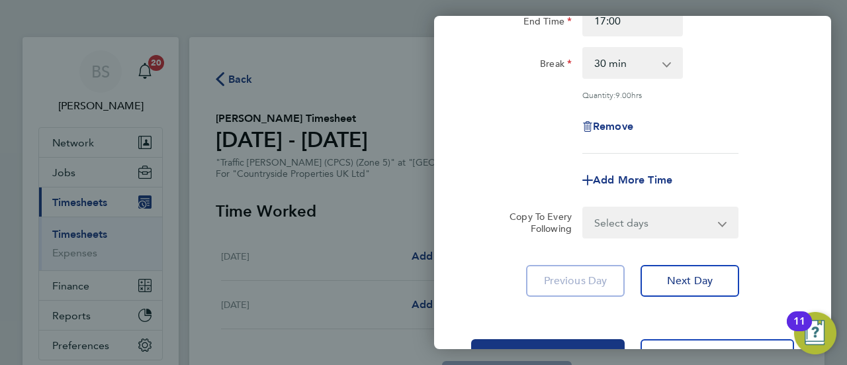
scroll to position [199, 0]
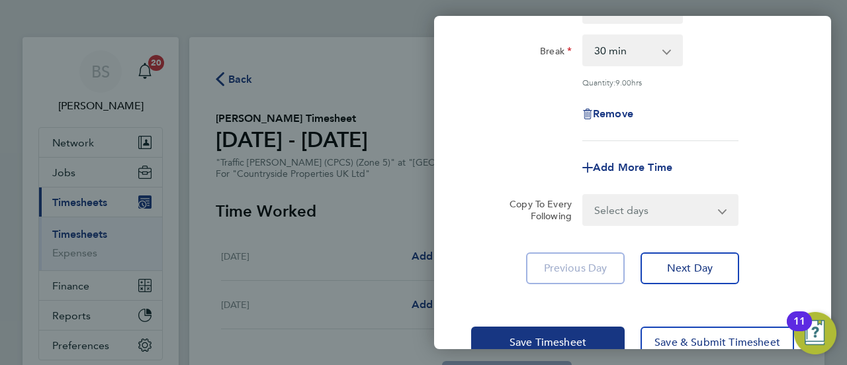
click at [641, 213] on select "Select days Thursday" at bounding box center [653, 209] width 139 height 29
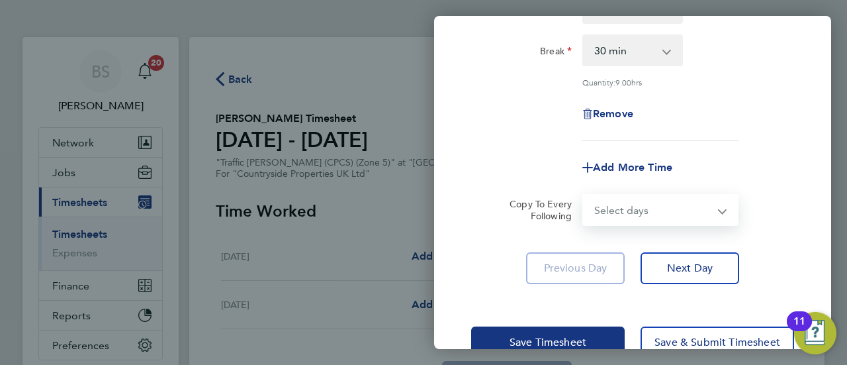
select select "THU"
click at [584, 195] on select "Select days Thursday" at bounding box center [653, 209] width 139 height 29
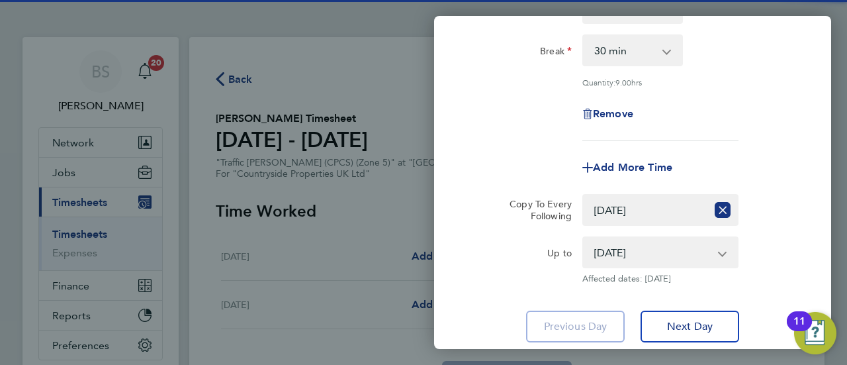
click at [507, 273] on div "Up to" at bounding box center [521, 260] width 111 height 48
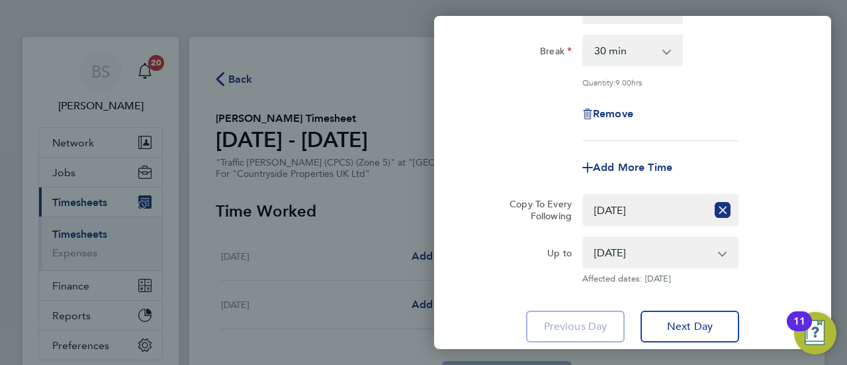
scroll to position [291, 0]
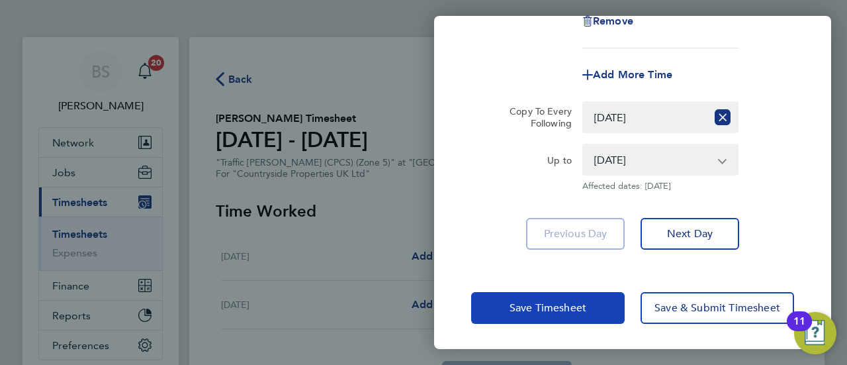
click at [537, 308] on span "Save Timesheet" at bounding box center [548, 307] width 77 height 13
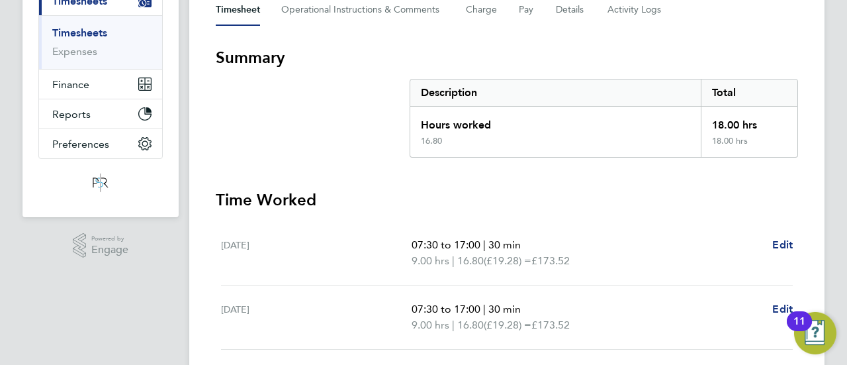
scroll to position [301, 0]
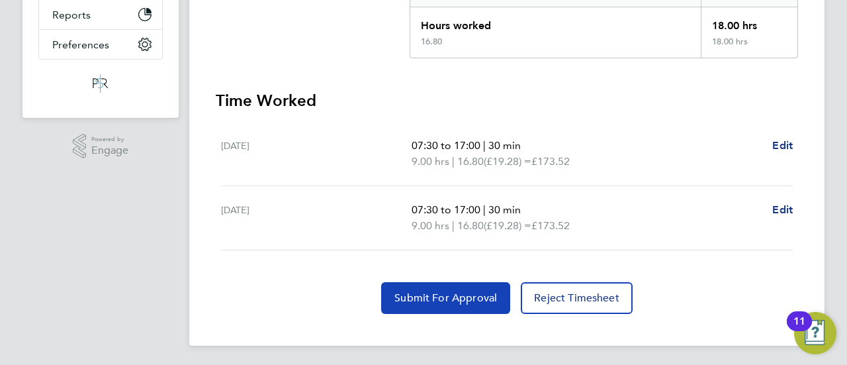
click at [450, 293] on span "Submit For Approval" at bounding box center [446, 297] width 103 height 13
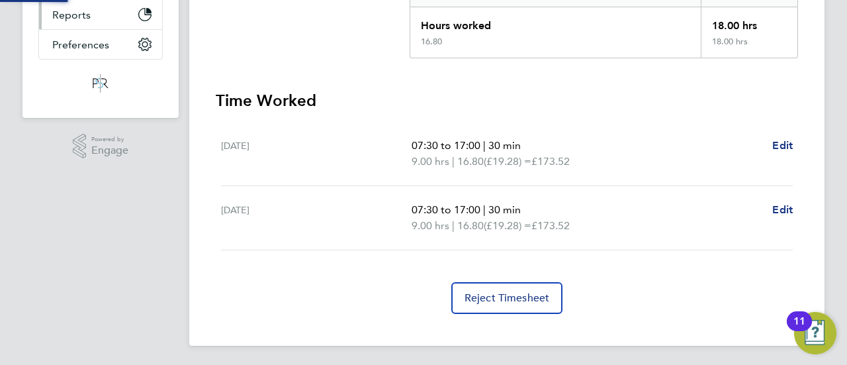
scroll to position [19, 0]
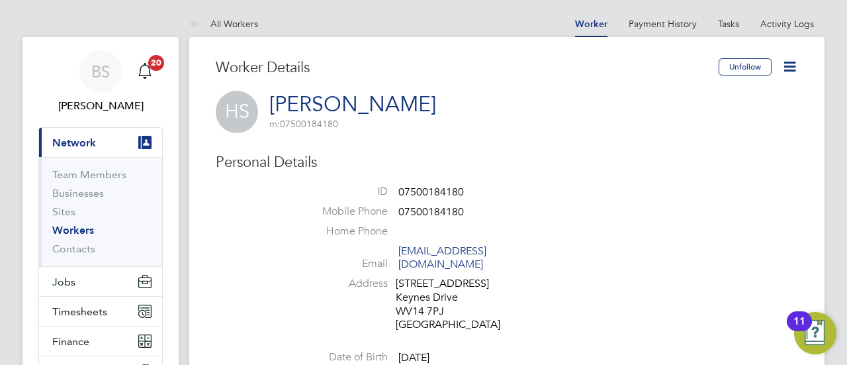
click at [782, 68] on icon at bounding box center [790, 66] width 17 height 17
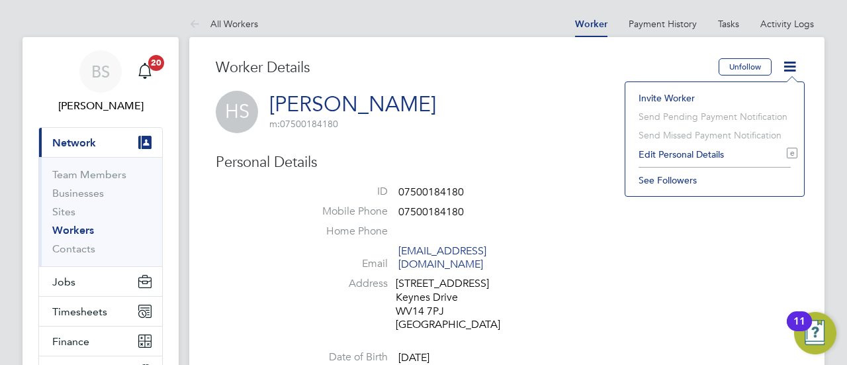
click at [683, 156] on li "Edit Personal Details e" at bounding box center [715, 154] width 166 height 19
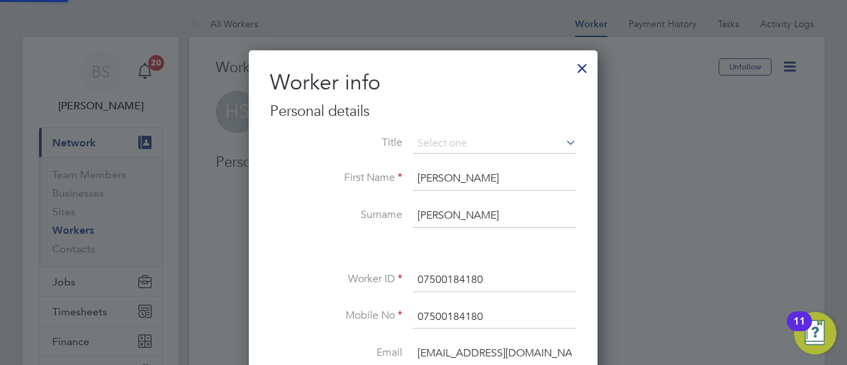
scroll to position [781, 350]
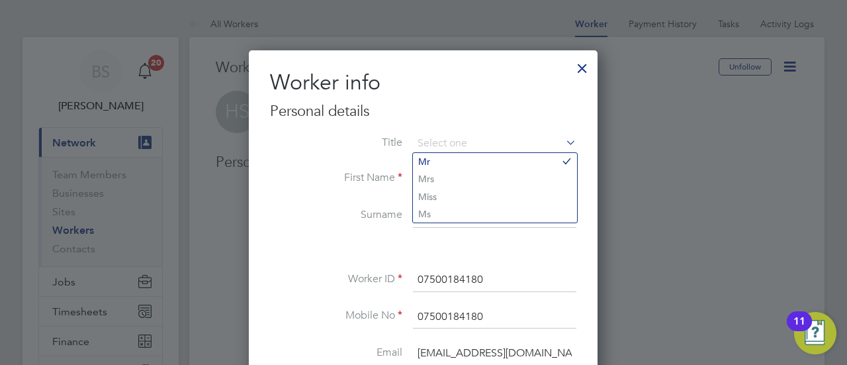
click at [538, 250] on li at bounding box center [423, 248] width 307 height 14
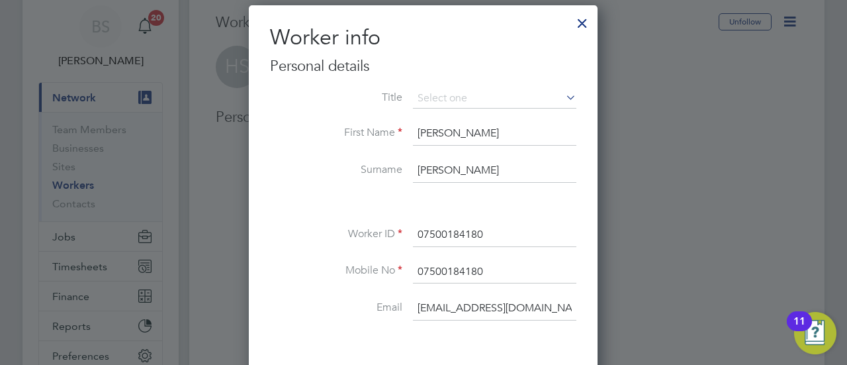
scroll to position [66, 0]
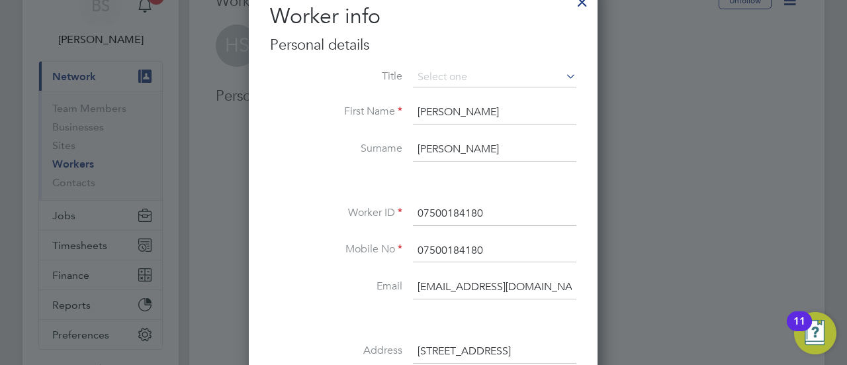
drag, startPoint x: 550, startPoint y: 285, endPoint x: 401, endPoint y: 283, distance: 149.6
click at [402, 283] on li "Email [EMAIL_ADDRESS][DOMAIN_NAME]" at bounding box center [423, 293] width 307 height 37
paste input "Harsingh91p"
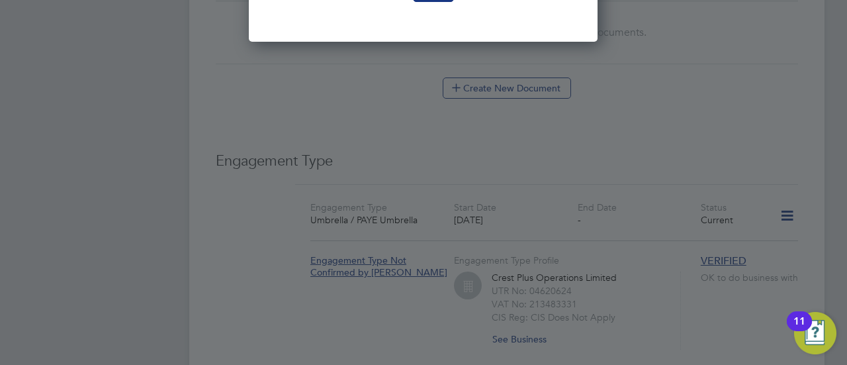
scroll to position [596, 0]
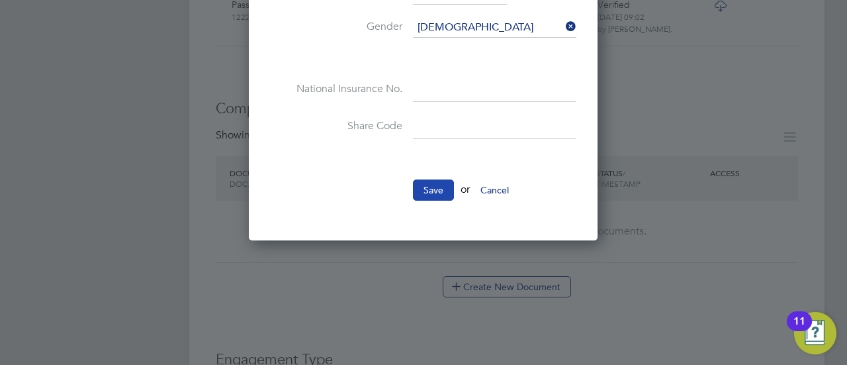
type input "[EMAIL_ADDRESS][DOMAIN_NAME]"
click at [425, 189] on button "Save" at bounding box center [433, 189] width 41 height 21
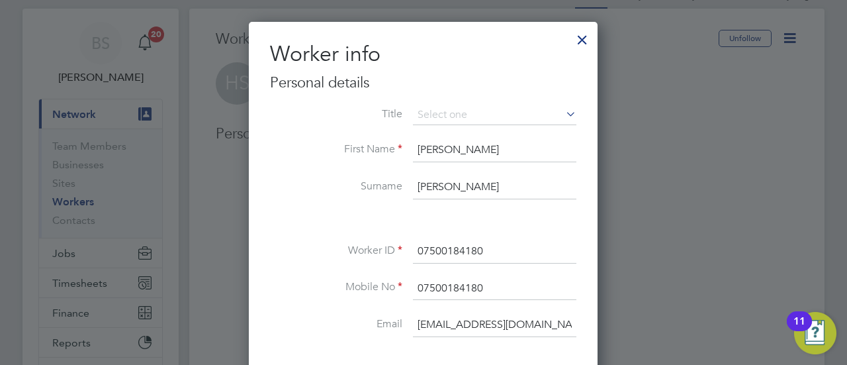
scroll to position [0, 0]
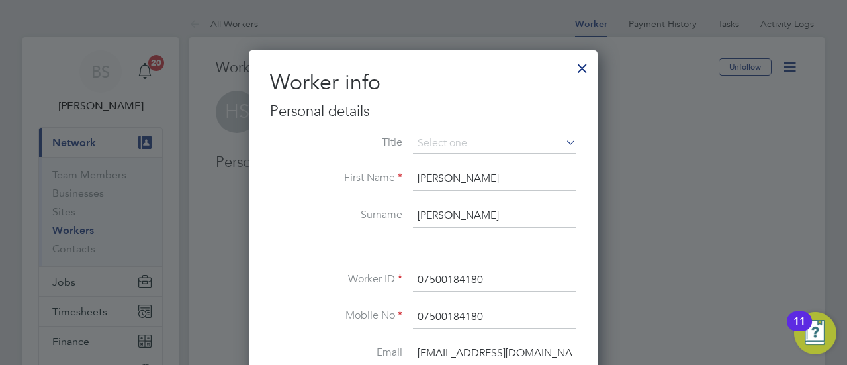
click at [497, 149] on input at bounding box center [495, 144] width 164 height 20
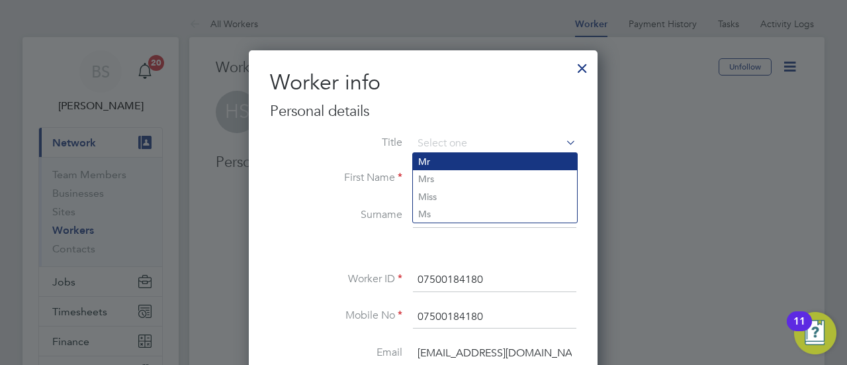
click at [486, 156] on li "Mr" at bounding box center [495, 161] width 164 height 17
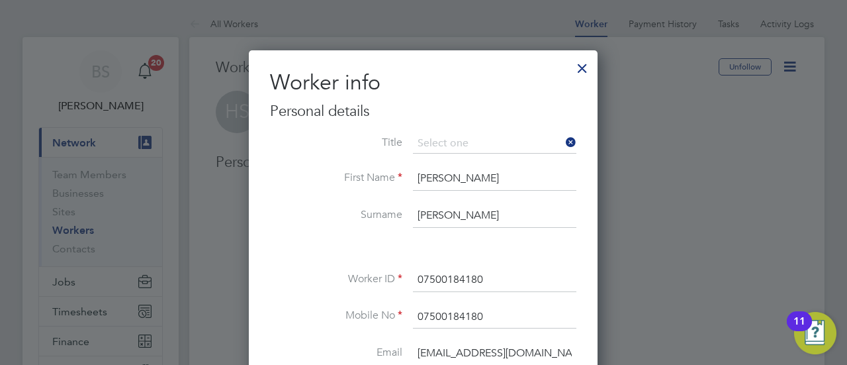
type input "Mr"
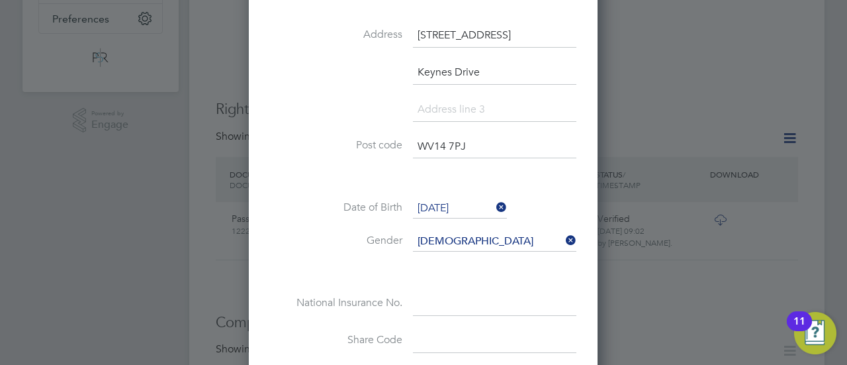
scroll to position [463, 0]
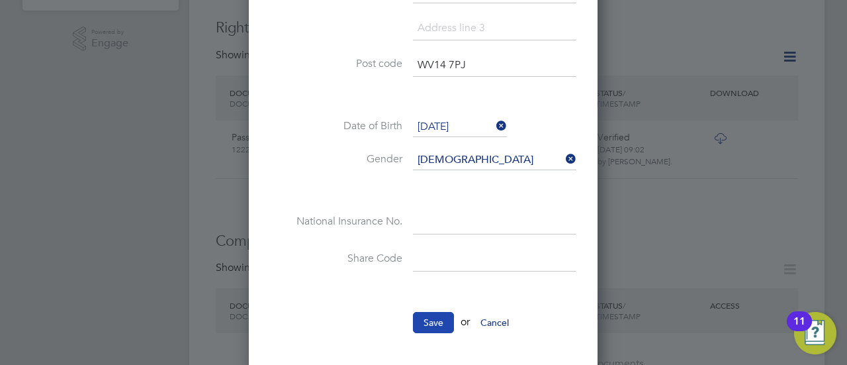
click at [417, 312] on button "Save" at bounding box center [433, 322] width 41 height 21
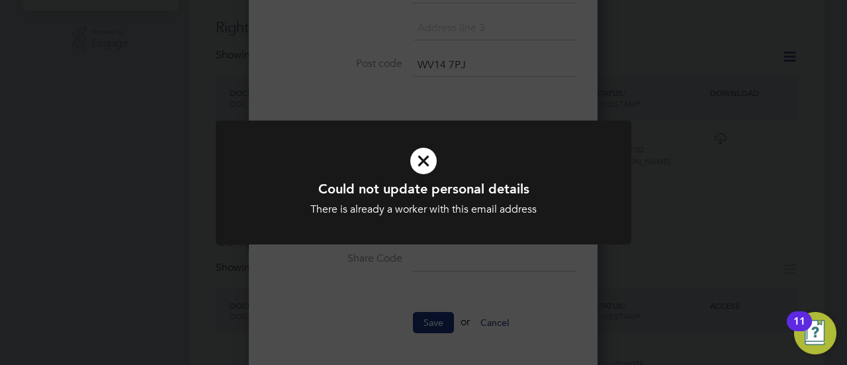
click at [649, 162] on div "Could not update personal details There is already a worker with this email add…" at bounding box center [423, 182] width 847 height 365
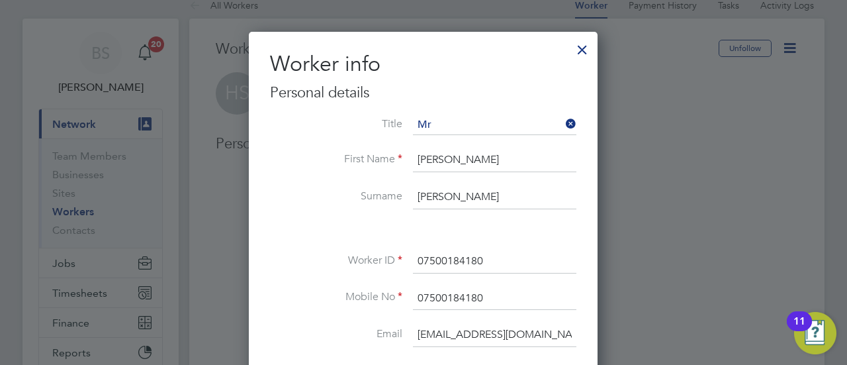
scroll to position [0, 0]
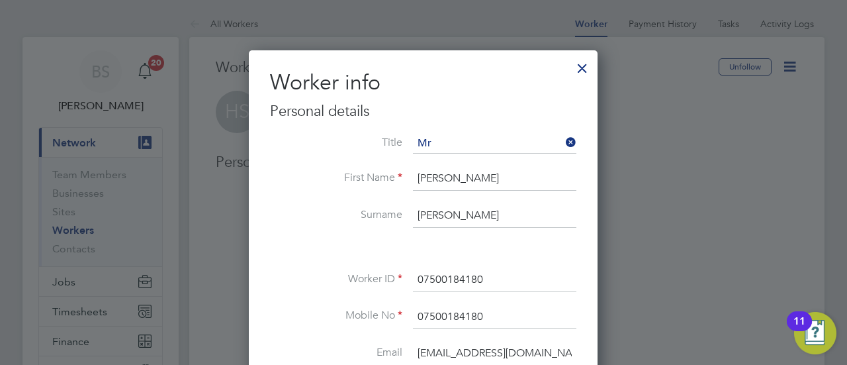
click at [581, 68] on div at bounding box center [583, 65] width 24 height 24
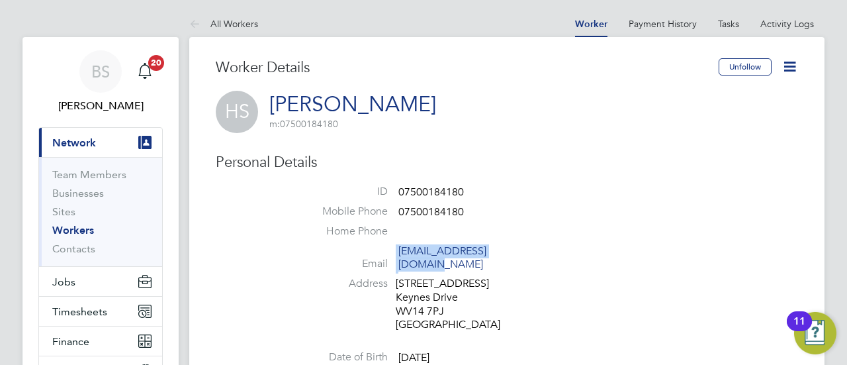
drag, startPoint x: 537, startPoint y: 248, endPoint x: 396, endPoint y: 253, distance: 141.1
click at [396, 253] on li "Email [EMAIL_ADDRESS][DOMAIN_NAME]" at bounding box center [546, 260] width 503 height 32
click at [605, 245] on li "Email [EMAIL_ADDRESS][DOMAIN_NAME]" at bounding box center [546, 260] width 503 height 32
click at [789, 67] on icon at bounding box center [790, 66] width 17 height 17
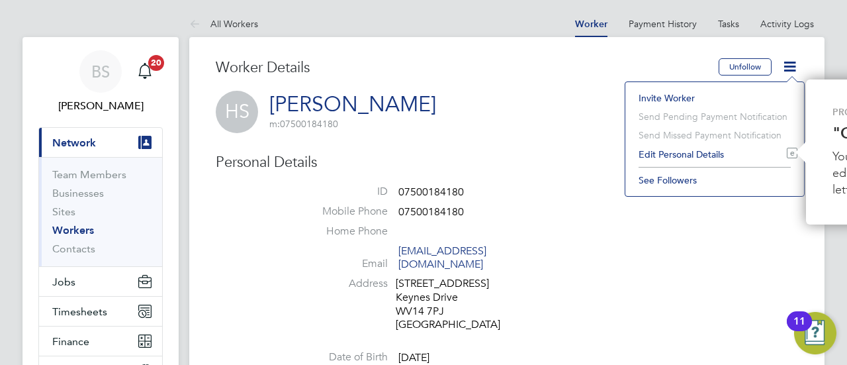
scroll to position [0, 171]
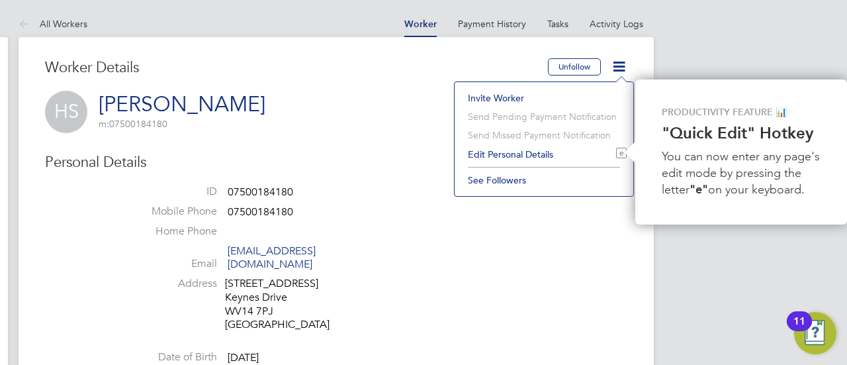
click at [522, 157] on li "Edit Personal Details e" at bounding box center [544, 154] width 166 height 19
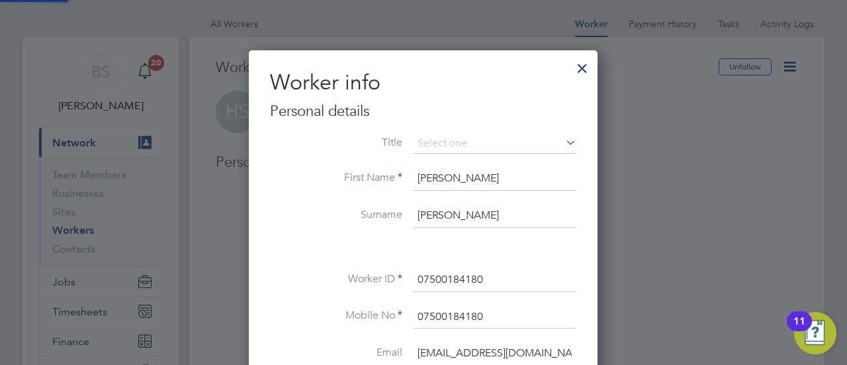
scroll to position [781, 350]
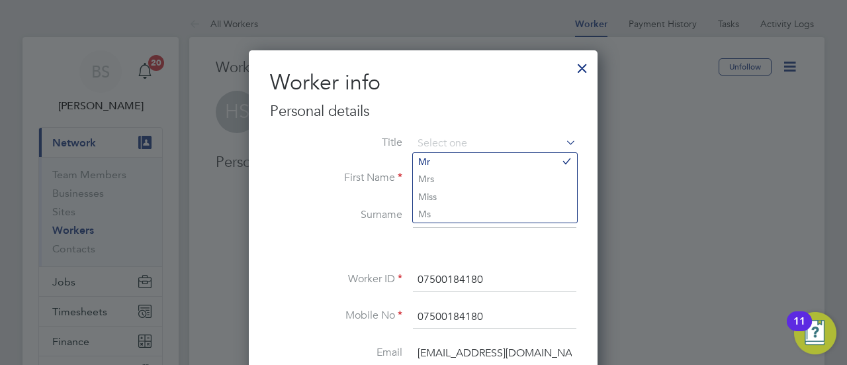
click at [549, 108] on h3 "Personal details" at bounding box center [423, 111] width 307 height 19
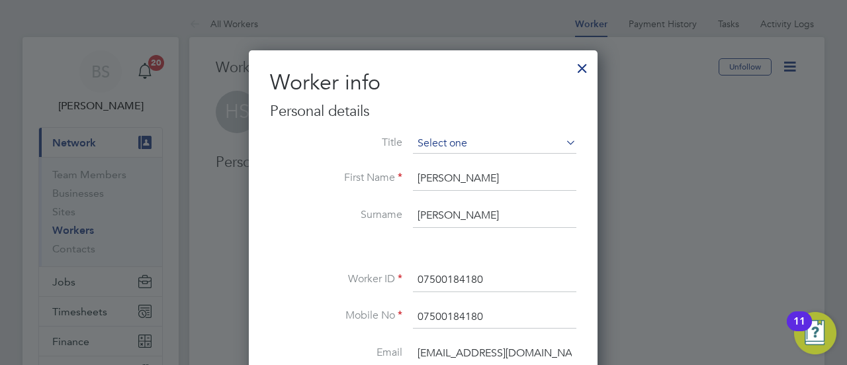
click at [487, 142] on input at bounding box center [495, 144] width 164 height 20
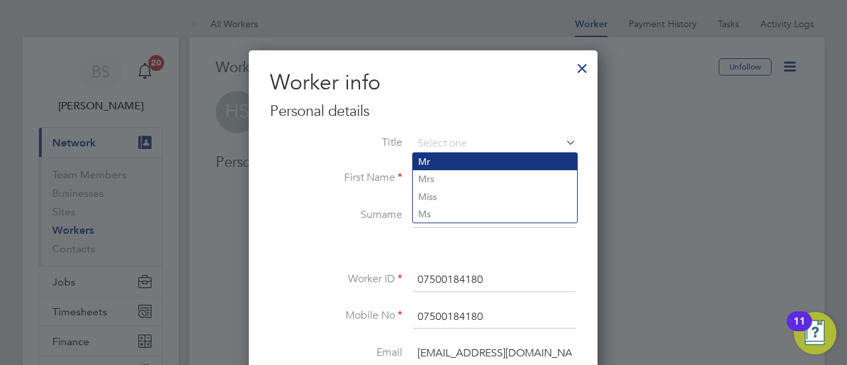
click at [484, 162] on li "Mr" at bounding box center [495, 161] width 164 height 17
type input "Mr"
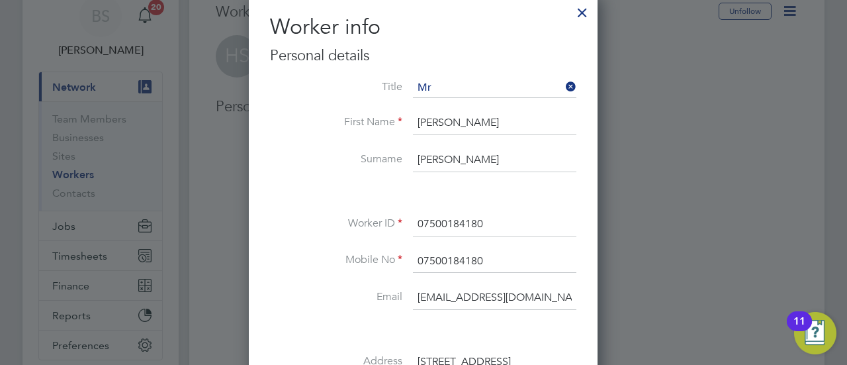
scroll to position [132, 0]
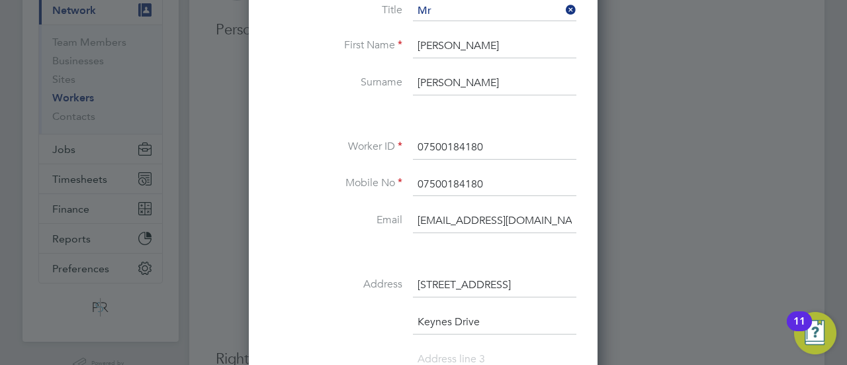
drag, startPoint x: 554, startPoint y: 218, endPoint x: 412, endPoint y: 226, distance: 142.6
click at [412, 226] on li "Email [EMAIL_ADDRESS][DOMAIN_NAME]" at bounding box center [423, 227] width 307 height 37
paste input "Harsingh91p"
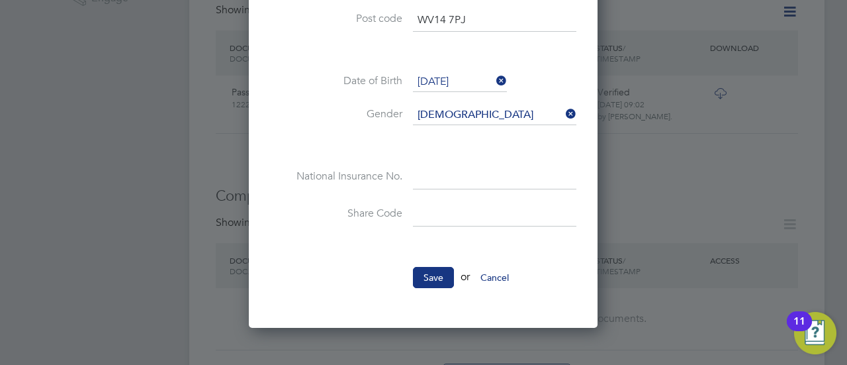
scroll to position [662, 0]
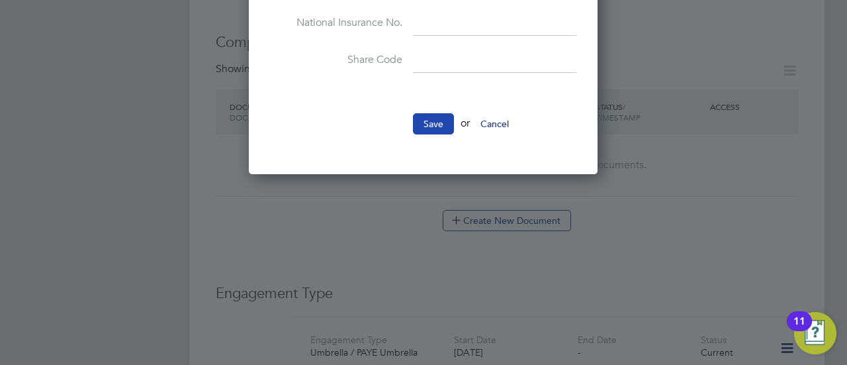
type input "[EMAIL_ADDRESS][DOMAIN_NAME]"
click at [421, 117] on button "Save" at bounding box center [433, 123] width 41 height 21
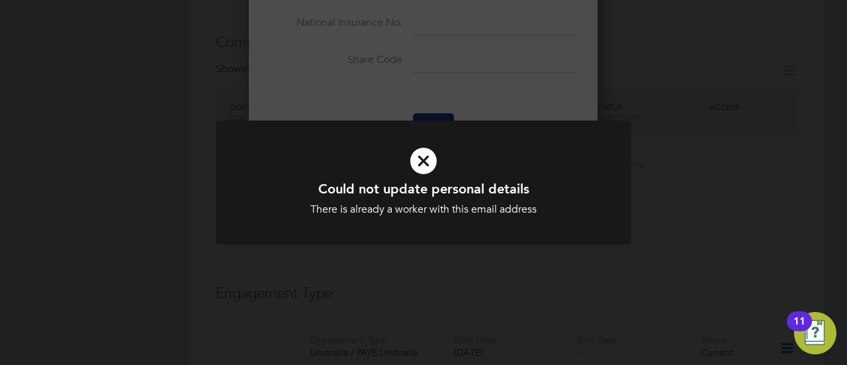
click at [422, 162] on icon at bounding box center [424, 161] width 344 height 52
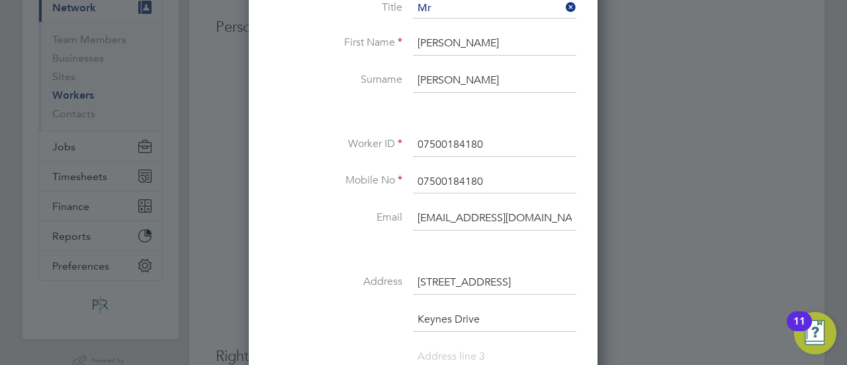
scroll to position [132, 0]
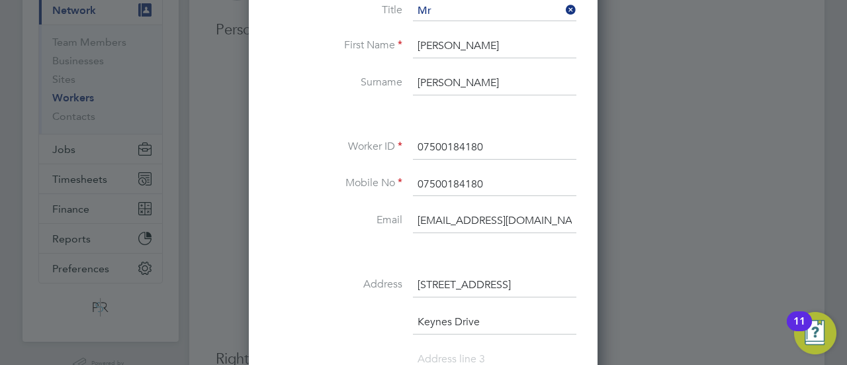
click at [440, 48] on input "[PERSON_NAME]" at bounding box center [495, 46] width 164 height 24
type input "Harpareet"
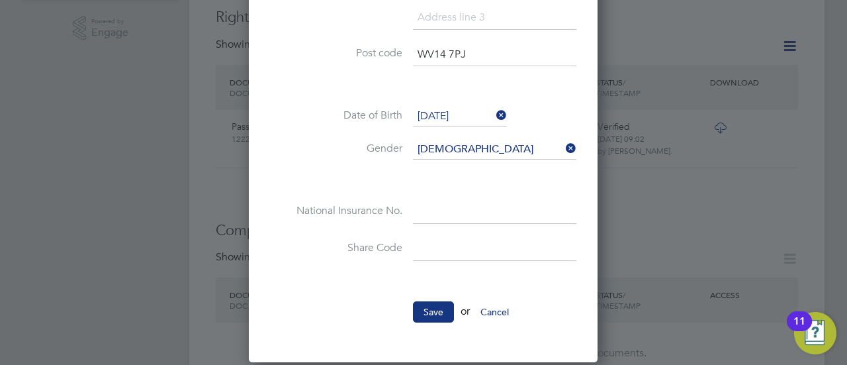
scroll to position [596, 0]
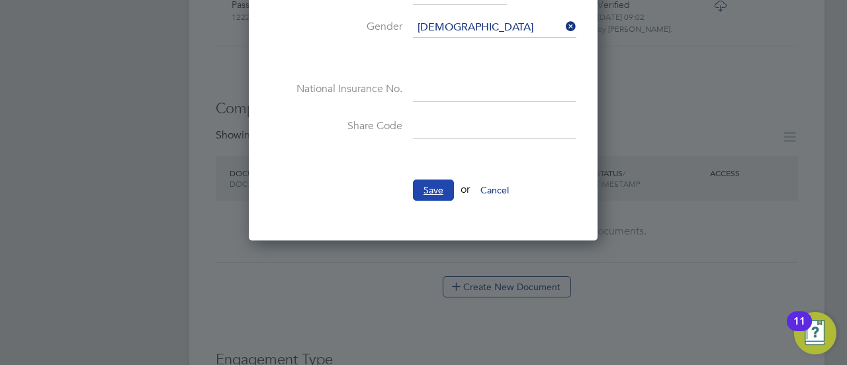
click at [426, 182] on button "Save" at bounding box center [433, 189] width 41 height 21
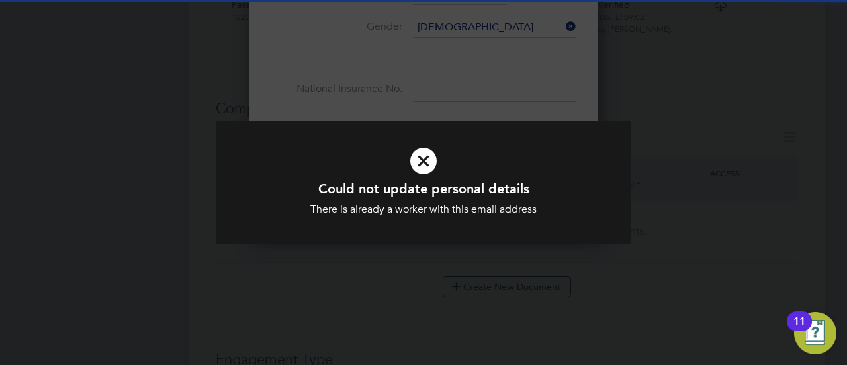
click at [518, 77] on div "Could not update personal details There is already a worker with this email add…" at bounding box center [423, 182] width 847 height 365
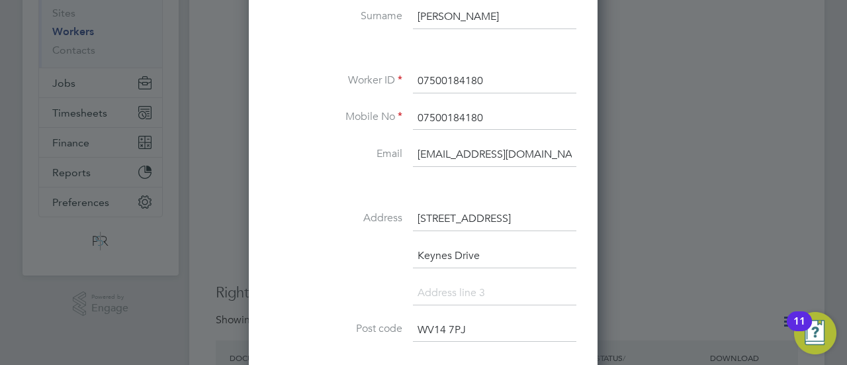
scroll to position [199, 0]
click at [595, 166] on div "Worker info Personal details Title Mr First Name Harpareet Surname [PERSON_NAME…" at bounding box center [423, 245] width 349 height 786
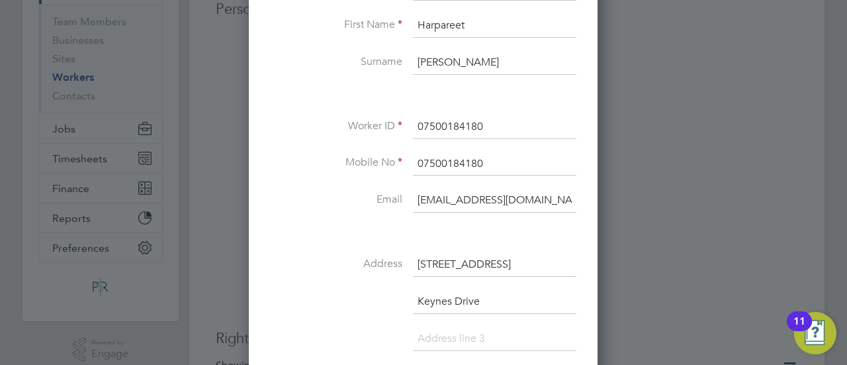
scroll to position [132, 0]
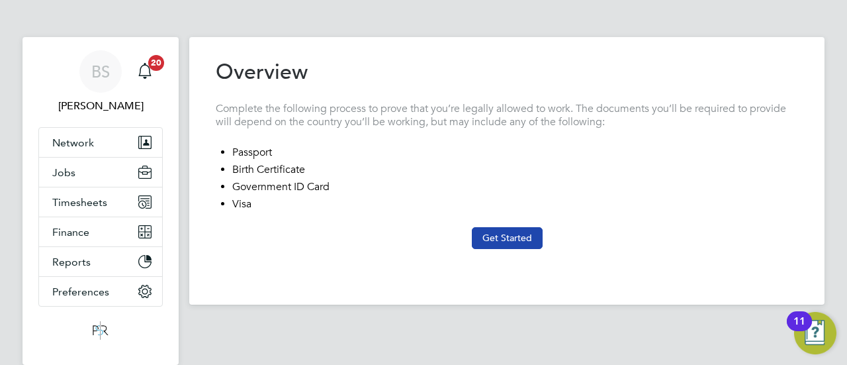
click at [493, 237] on button "Get Started" at bounding box center [507, 237] width 71 height 21
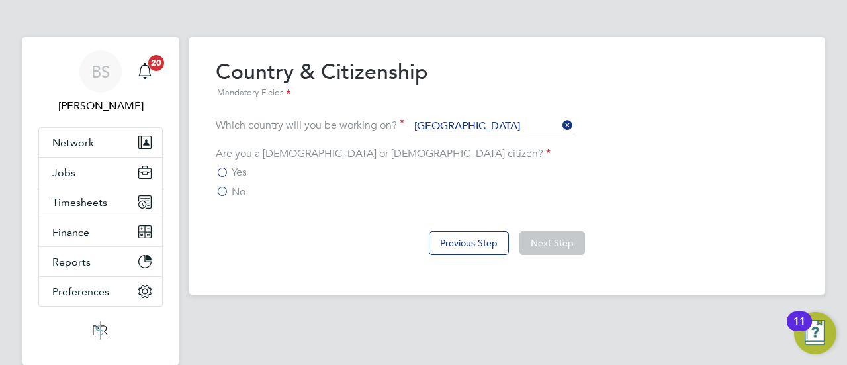
click at [224, 173] on label "Yes" at bounding box center [231, 172] width 31 height 13
click at [0, 0] on input "Yes" at bounding box center [0, 0] width 0 height 0
click at [535, 238] on button "Next Step" at bounding box center [553, 243] width 66 height 24
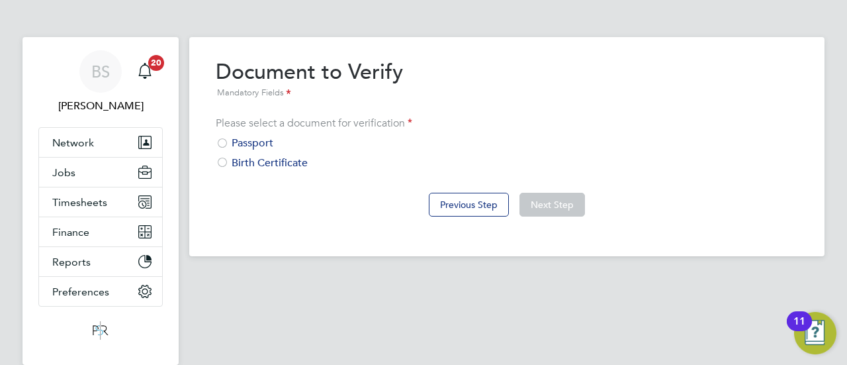
click at [225, 140] on div at bounding box center [222, 144] width 13 height 13
click at [546, 193] on button "Next Step" at bounding box center [553, 205] width 66 height 24
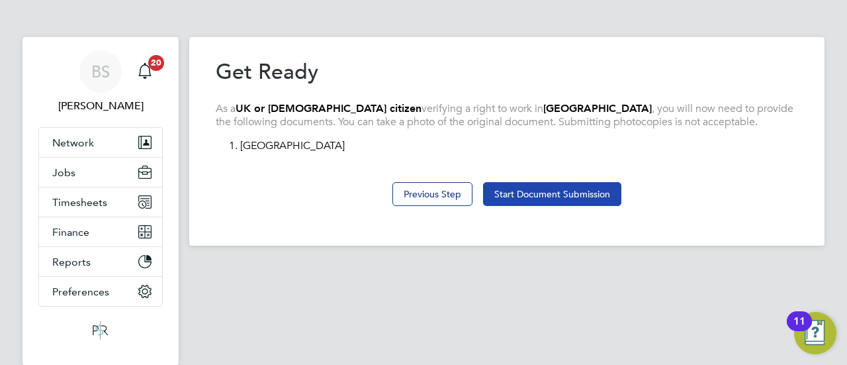
click at [527, 195] on button "Start Document Submission" at bounding box center [552, 194] width 138 height 24
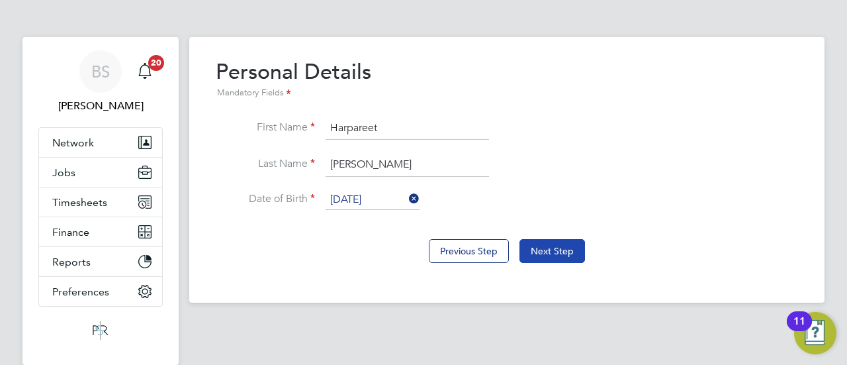
click at [542, 244] on button "Next Step" at bounding box center [553, 251] width 66 height 24
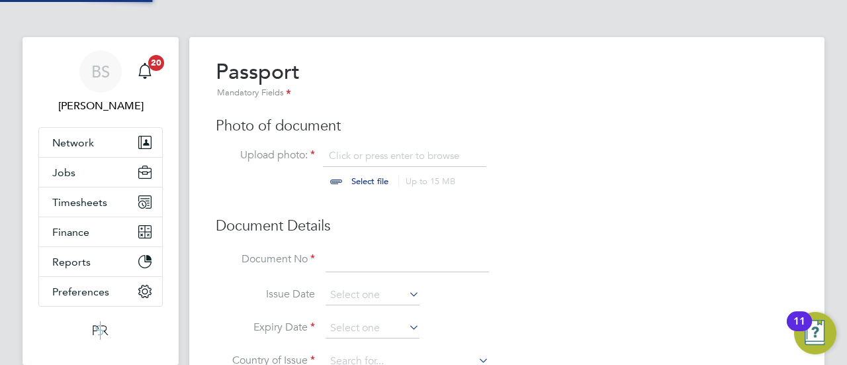
scroll to position [17, 164]
click at [355, 177] on input "file" at bounding box center [383, 169] width 208 height 40
type input "C:\fakepath\WhatsApp Image [DATE] 12.04.53.jpeg"
click at [346, 259] on input at bounding box center [408, 261] width 164 height 24
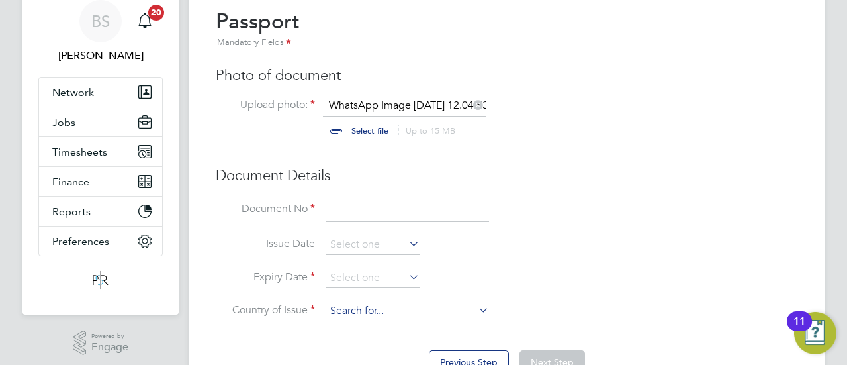
scroll to position [118, 0]
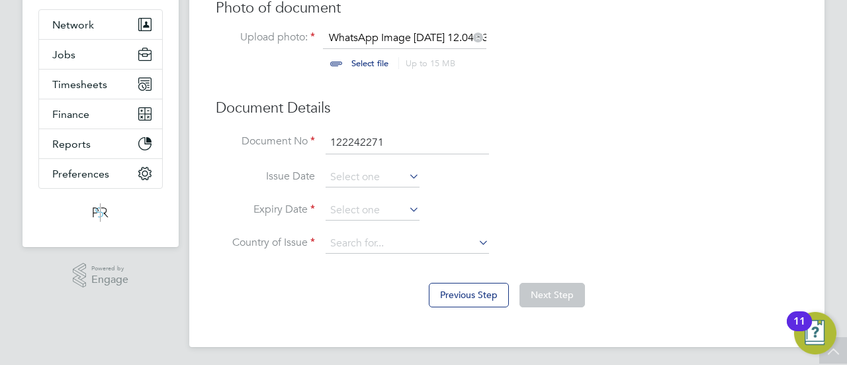
type input "122242271"
click at [374, 180] on input at bounding box center [373, 177] width 94 height 20
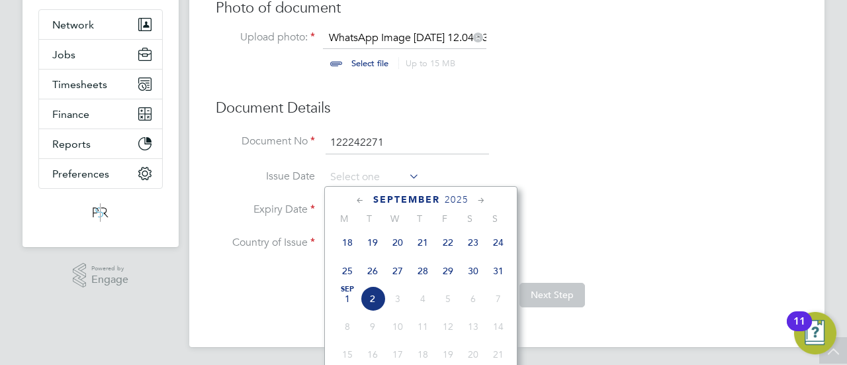
scroll to position [463, 0]
click at [363, 199] on icon at bounding box center [360, 200] width 13 height 15
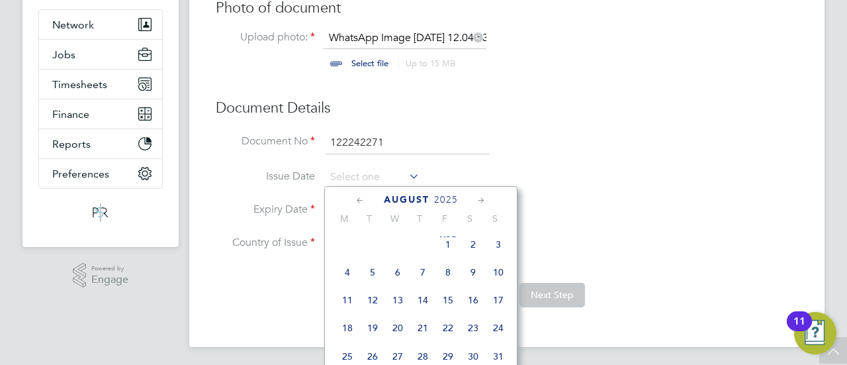
click at [477, 198] on icon at bounding box center [481, 200] width 13 height 15
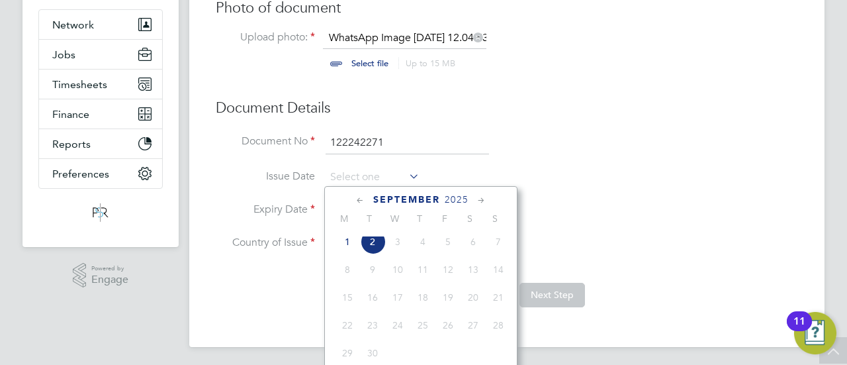
click at [465, 198] on span "2025" at bounding box center [457, 199] width 24 height 11
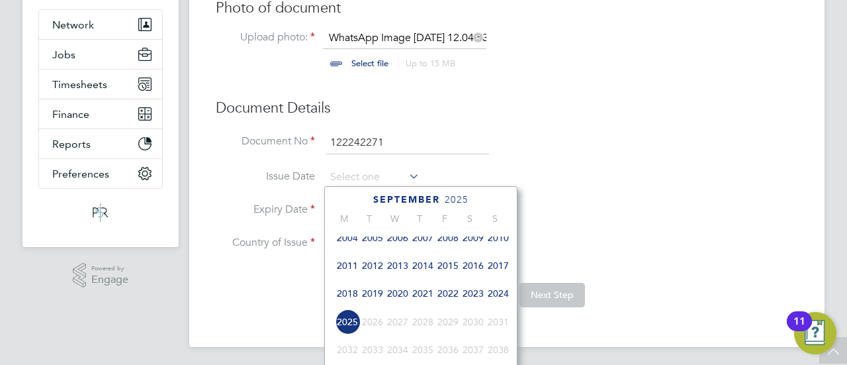
click at [399, 299] on span "2020" at bounding box center [397, 293] width 25 height 25
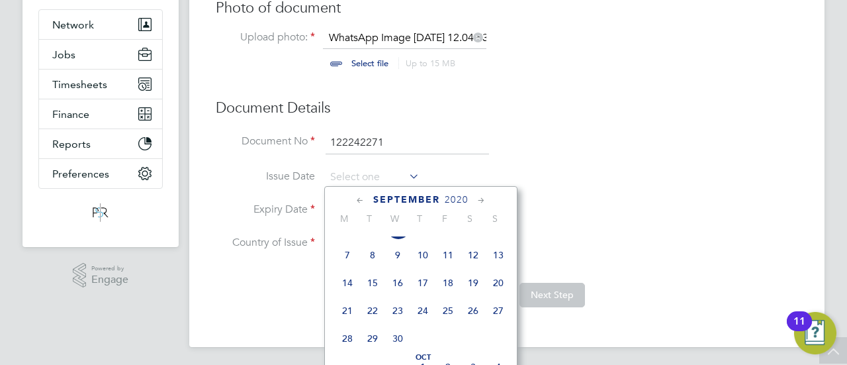
scroll to position [479, 0]
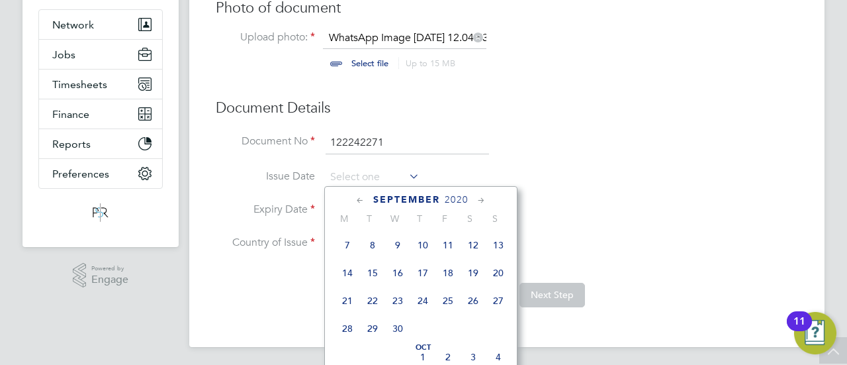
click at [346, 306] on span "21" at bounding box center [347, 300] width 25 height 25
type input "[DATE]"
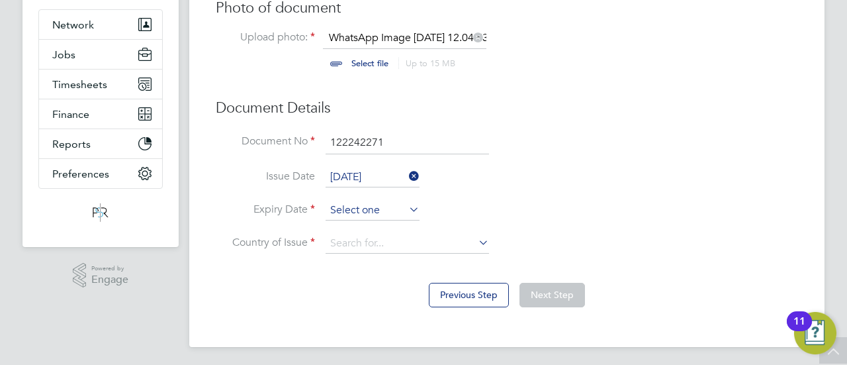
click at [375, 213] on input at bounding box center [373, 211] width 94 height 20
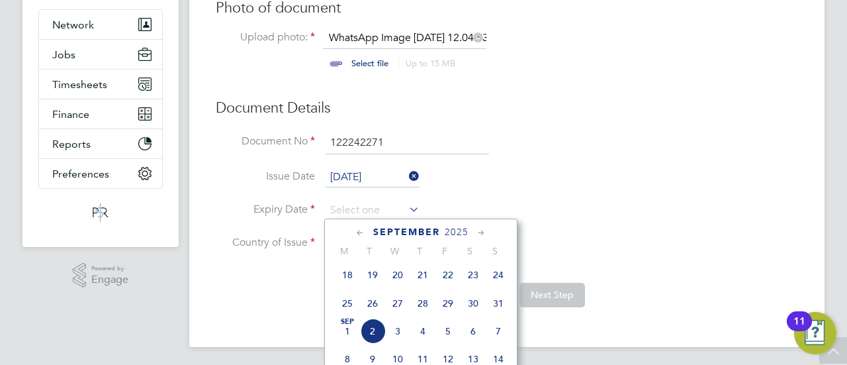
scroll to position [463, 0]
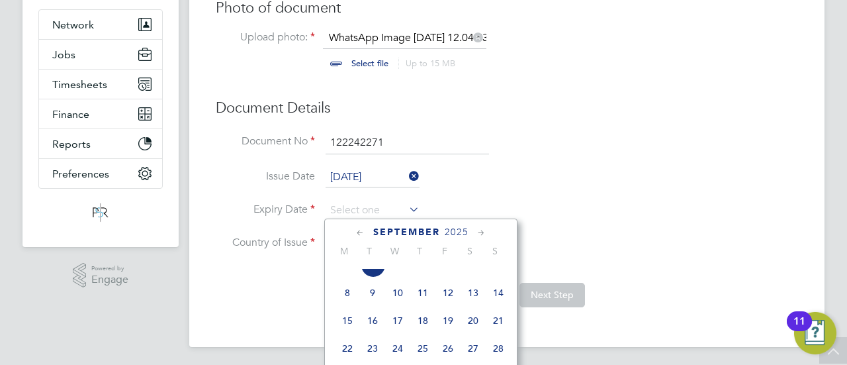
click at [498, 326] on span "21" at bounding box center [498, 320] width 25 height 25
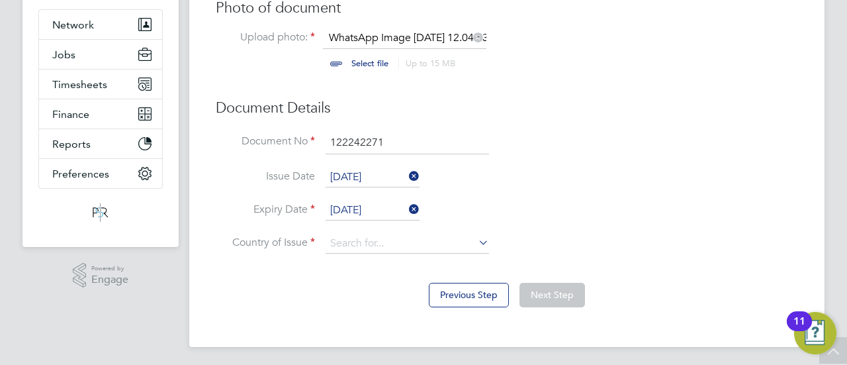
click at [383, 210] on input "21 Sep 2025" at bounding box center [373, 211] width 94 height 20
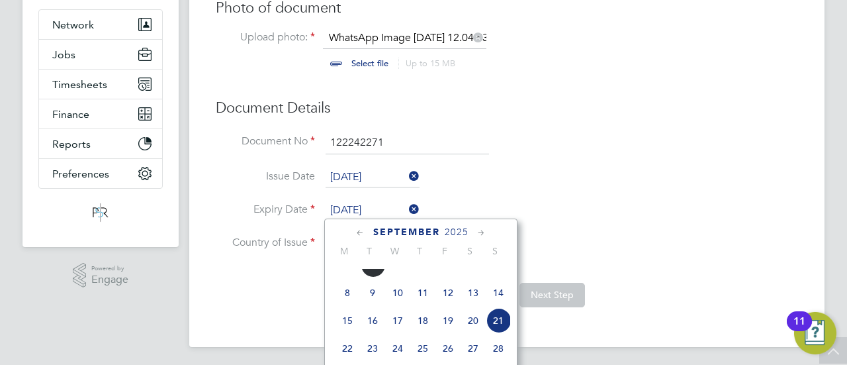
scroll to position [454, 0]
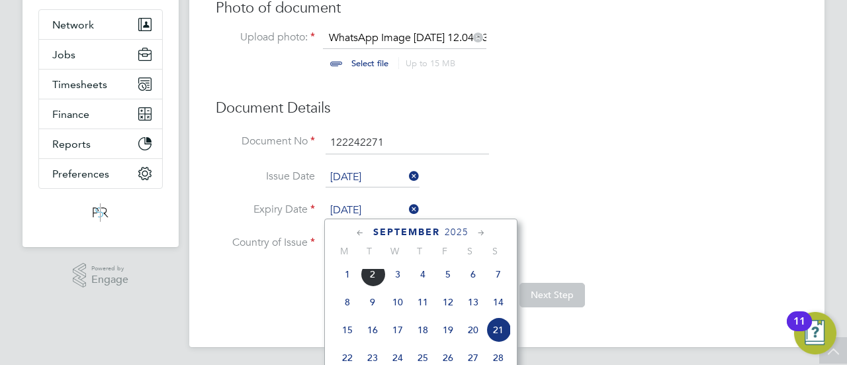
click at [454, 232] on span "2025" at bounding box center [457, 231] width 24 height 11
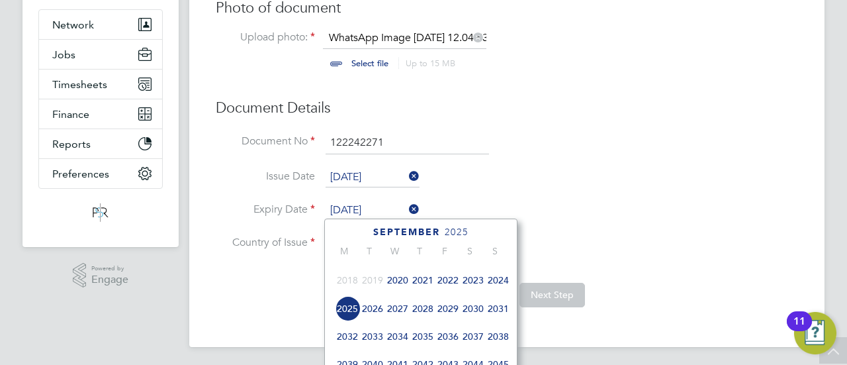
scroll to position [412, 0]
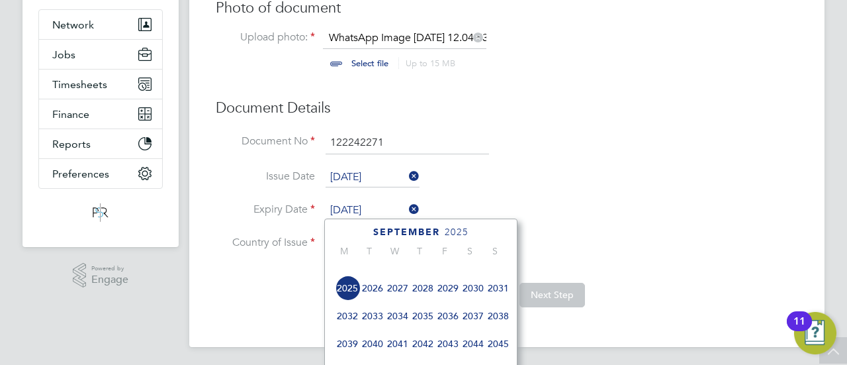
click at [477, 289] on span "2030" at bounding box center [473, 287] width 25 height 25
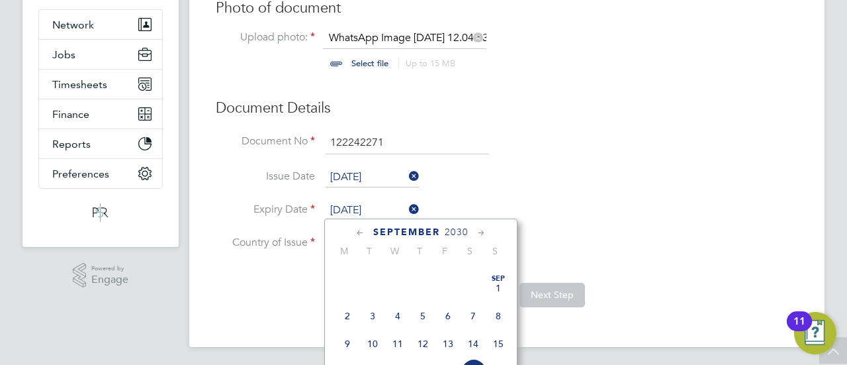
click at [557, 160] on li "Document No 122242271" at bounding box center [507, 149] width 583 height 37
click at [382, 208] on input "21 Sep 2025" at bounding box center [373, 211] width 94 height 20
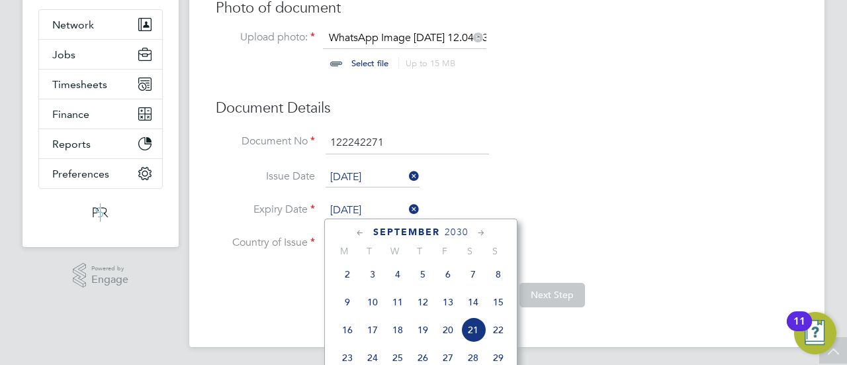
click at [457, 232] on span "2030" at bounding box center [457, 231] width 24 height 11
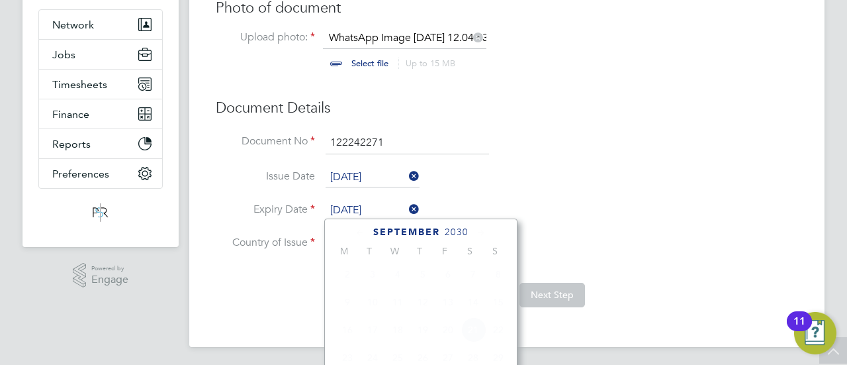
scroll to position [346, 0]
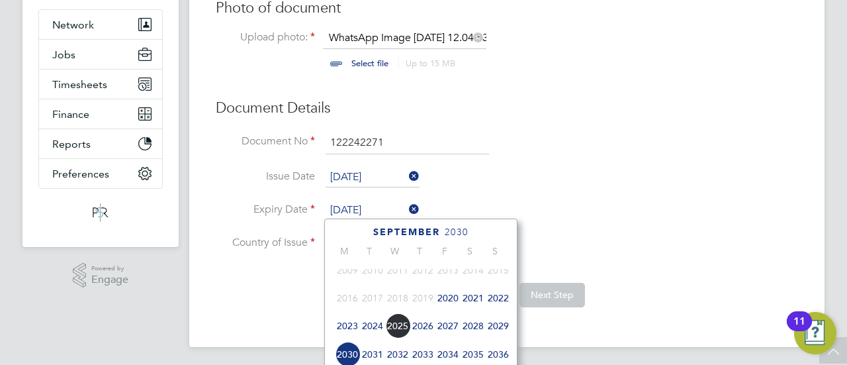
click at [344, 353] on span "2030" at bounding box center [347, 354] width 25 height 25
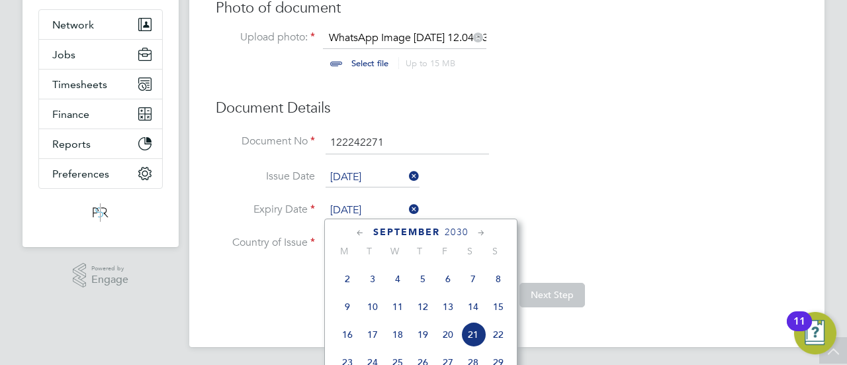
scroll to position [479, 0]
click at [469, 311] on span "21" at bounding box center [473, 305] width 25 height 25
type input "[DATE]"
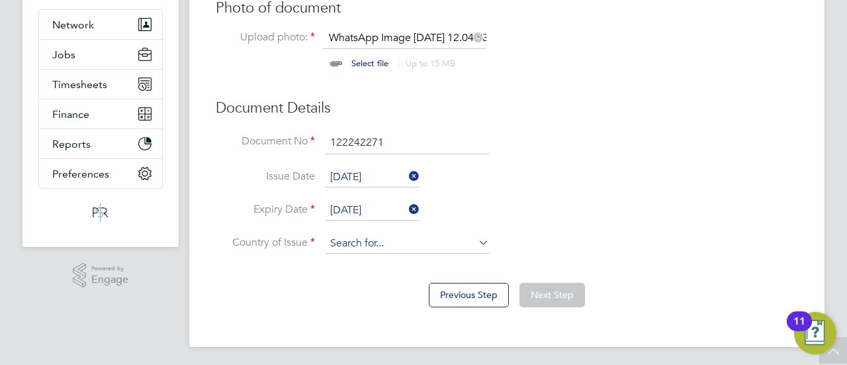
click at [416, 246] on input at bounding box center [408, 244] width 164 height 20
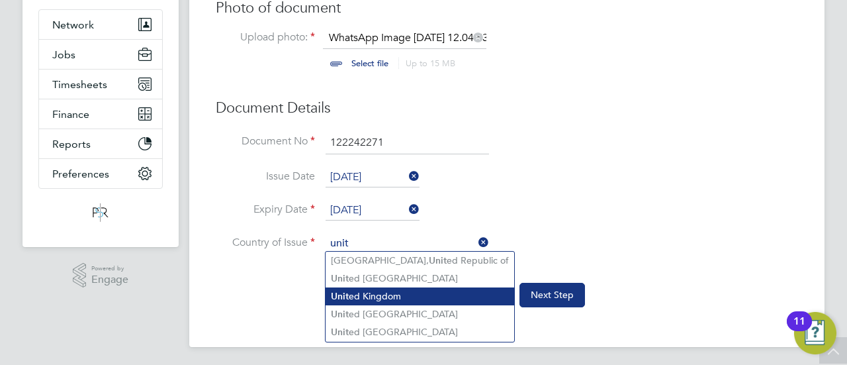
click at [401, 296] on li "Unit ed Kingdom" at bounding box center [420, 296] width 189 height 18
type input "United Kingdom"
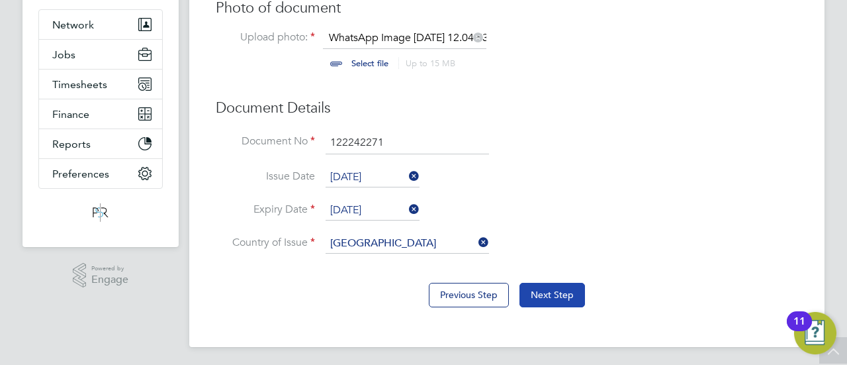
click at [546, 288] on button "Next Step" at bounding box center [553, 295] width 66 height 24
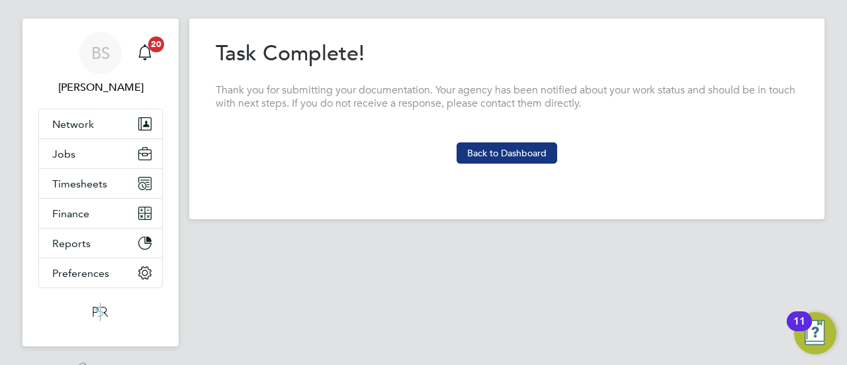
scroll to position [0, 0]
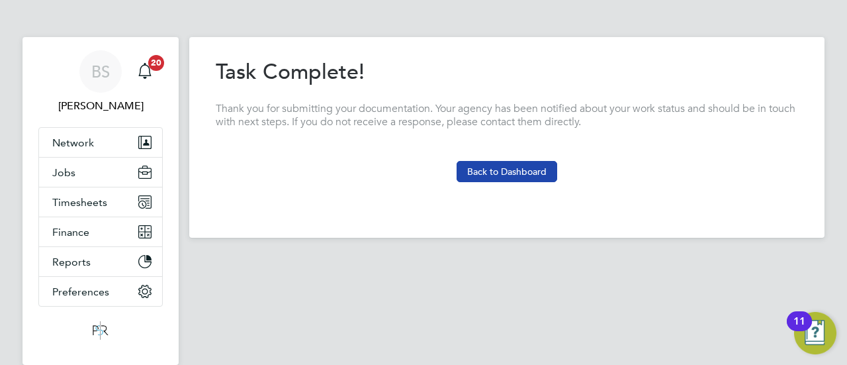
click at [520, 167] on button "Back to Dashboard" at bounding box center [507, 171] width 101 height 21
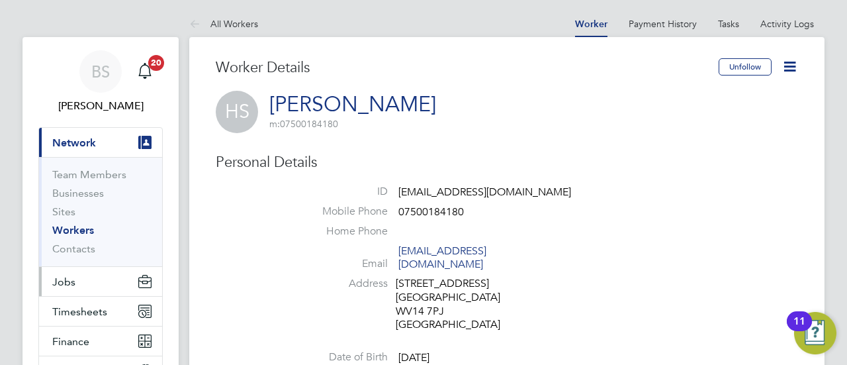
click at [63, 285] on span "Jobs" at bounding box center [63, 281] width 23 height 13
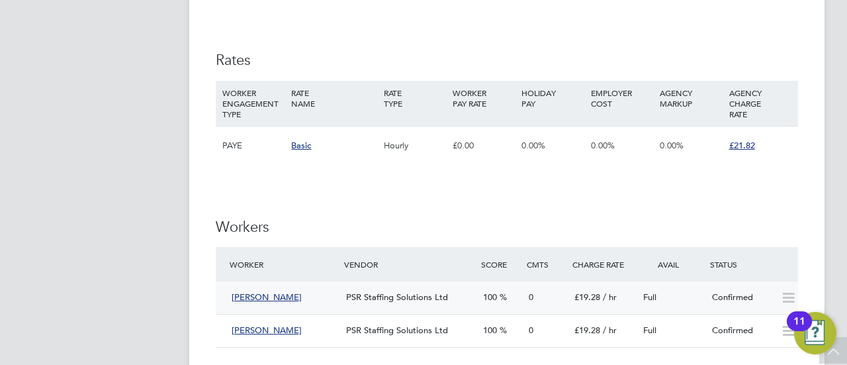
click at [786, 295] on icon at bounding box center [789, 298] width 17 height 11
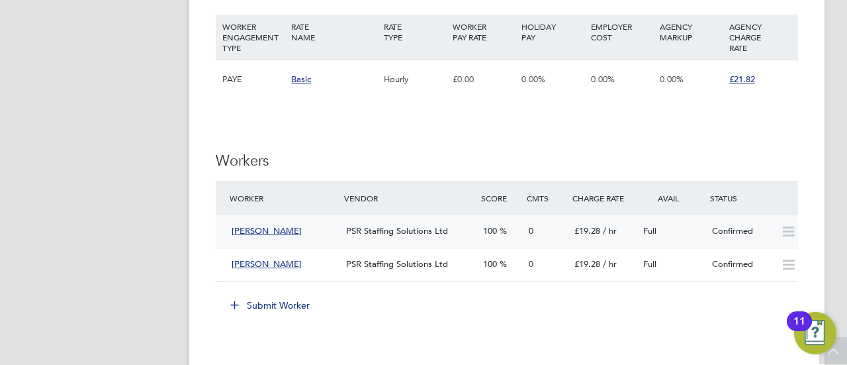
drag, startPoint x: 485, startPoint y: 267, endPoint x: 470, endPoint y: 300, distance: 35.6
click at [469, 301] on div "Submit Worker" at bounding box center [509, 305] width 577 height 21
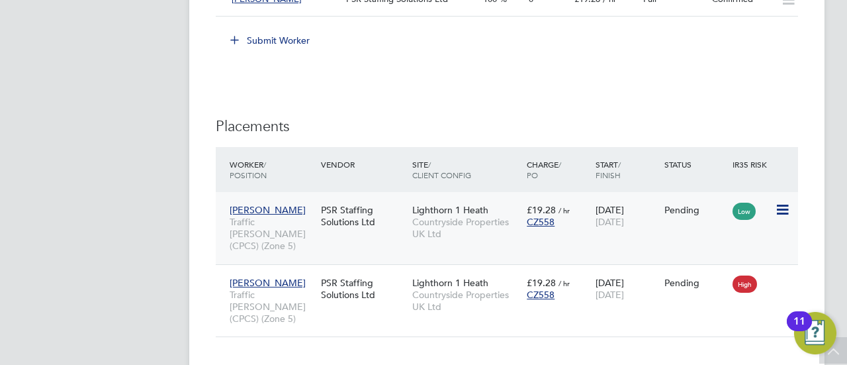
click at [785, 209] on icon at bounding box center [781, 210] width 13 height 16
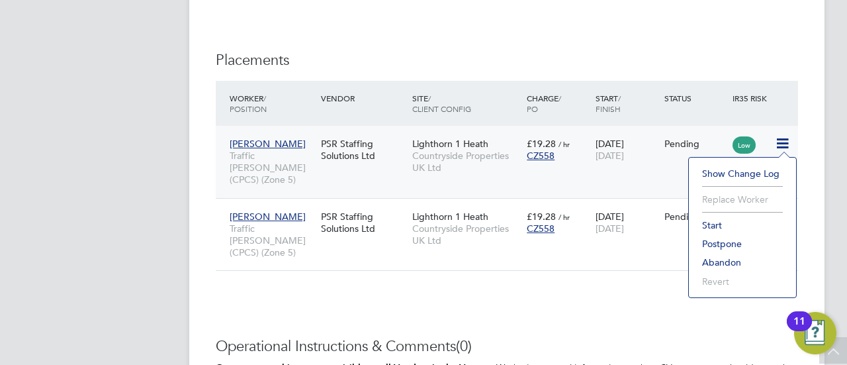
click at [728, 262] on li "Abandon" at bounding box center [743, 262] width 94 height 19
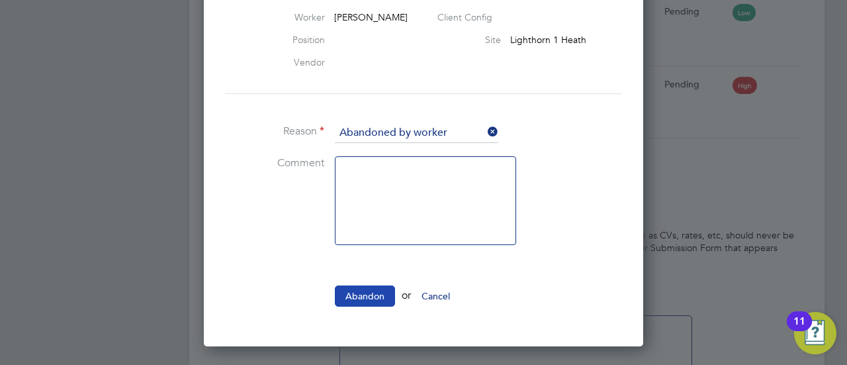
click at [365, 297] on button "Abandon" at bounding box center [365, 295] width 60 height 21
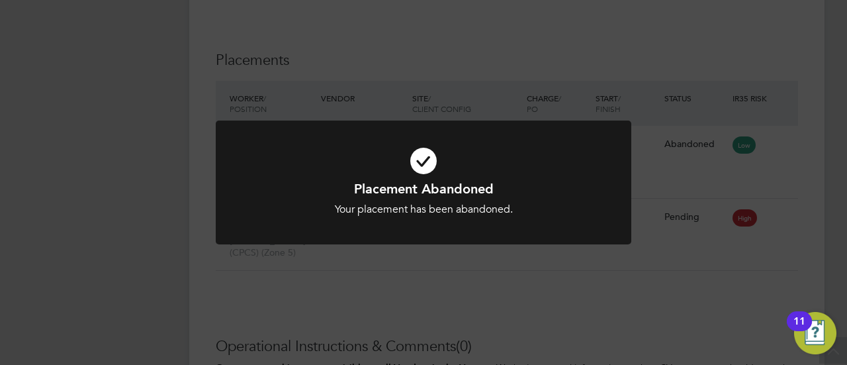
click at [614, 289] on div "Placement Abandoned Your placement has been abandoned. Cancel Okay" at bounding box center [423, 182] width 847 height 365
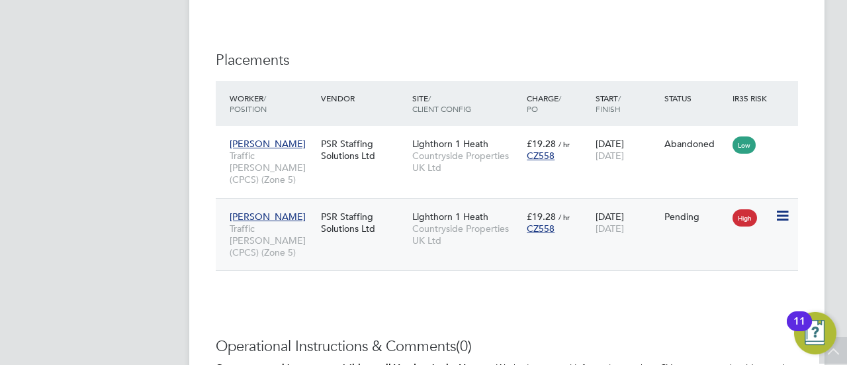
click at [775, 204] on div "High" at bounding box center [753, 216] width 46 height 25
click at [783, 208] on icon at bounding box center [781, 216] width 13 height 16
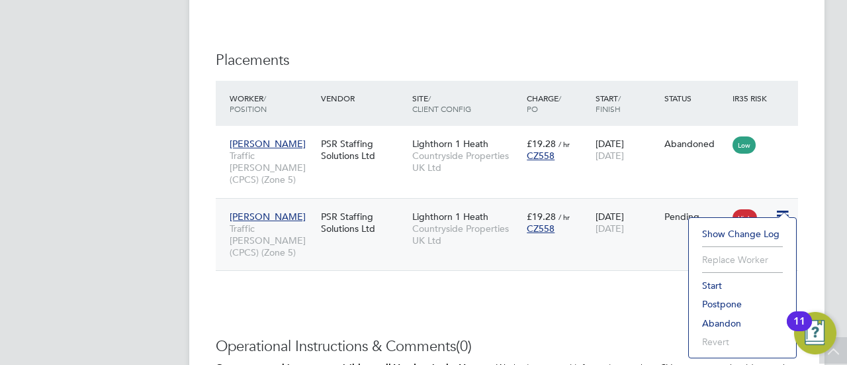
click at [711, 283] on li "Start" at bounding box center [743, 285] width 94 height 19
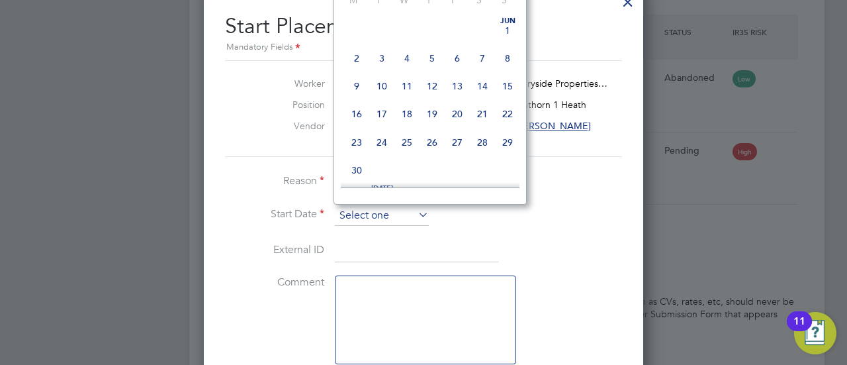
click at [367, 214] on input at bounding box center [382, 216] width 94 height 20
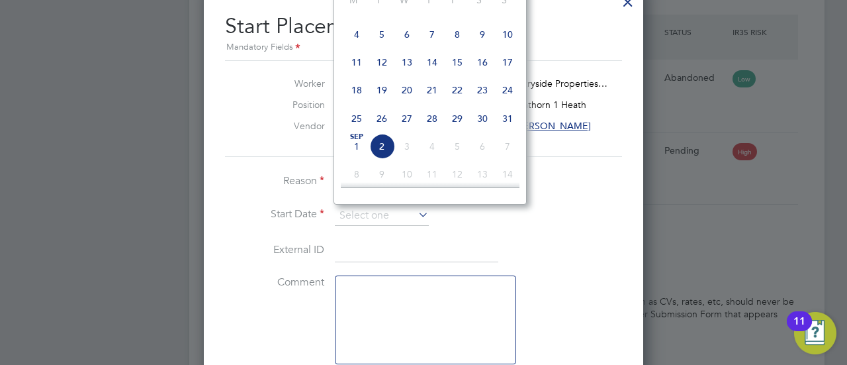
click at [404, 124] on span "27" at bounding box center [407, 118] width 25 height 25
type input "[DATE]"
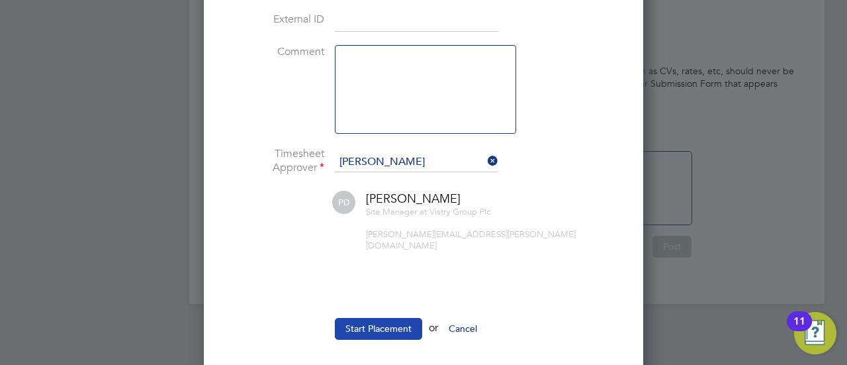
click at [389, 322] on button "Start Placement" at bounding box center [378, 328] width 87 height 21
